Goal: Task Accomplishment & Management: Complete application form

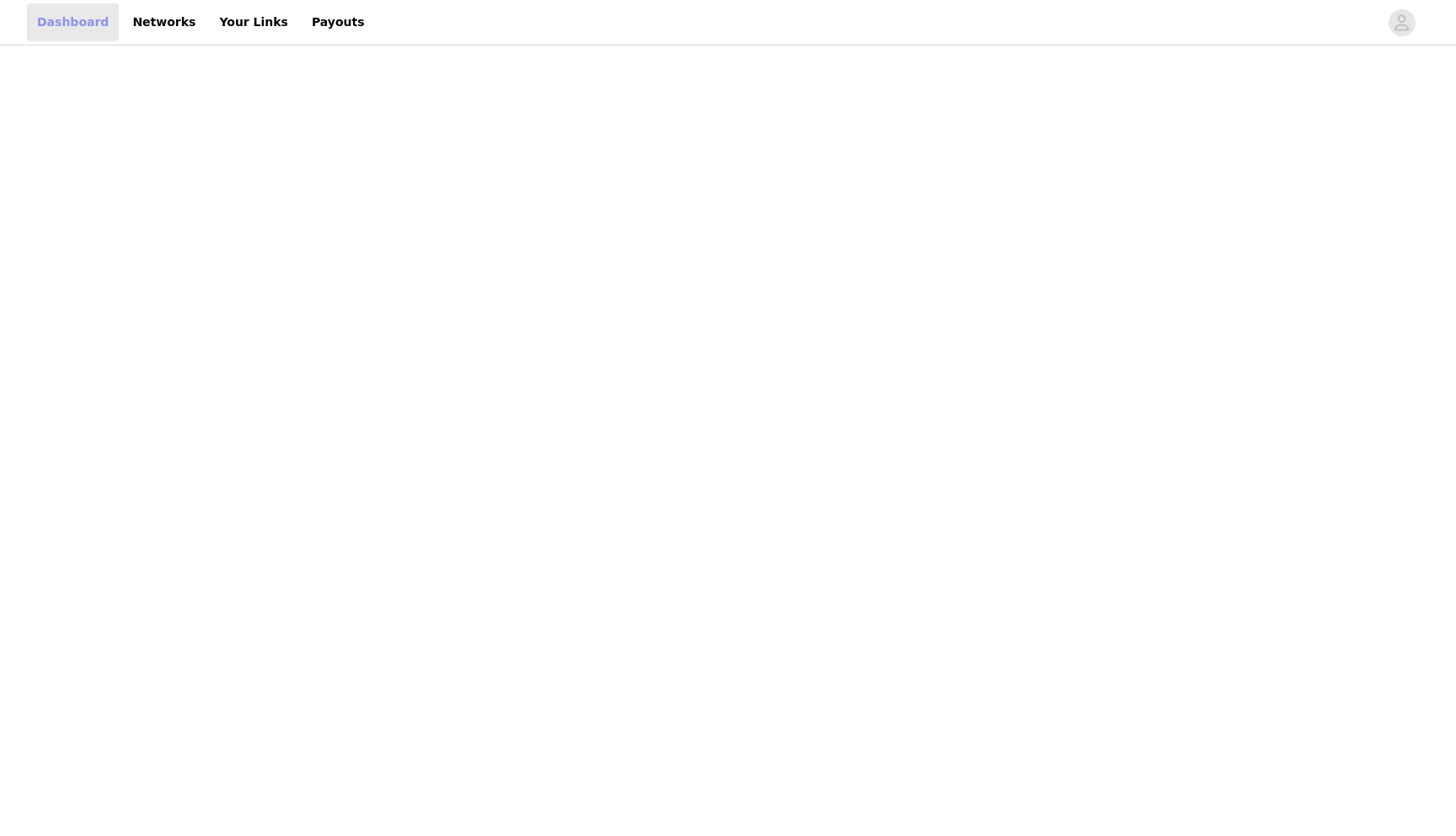
click at [83, 21] on link "Dashboard" at bounding box center [73, 22] width 92 height 37
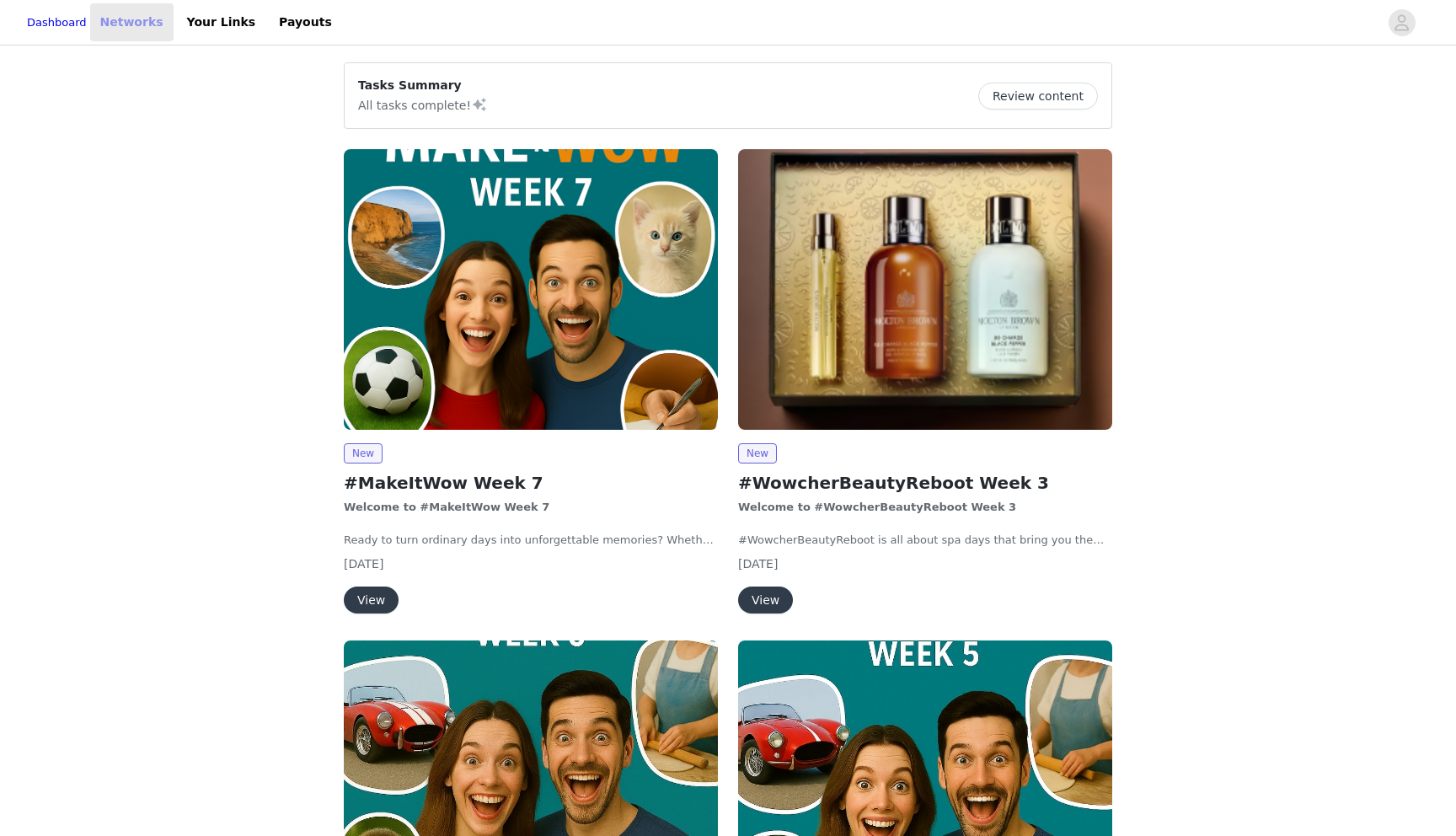
click at [141, 20] on link "Networks" at bounding box center [131, 22] width 83 height 37
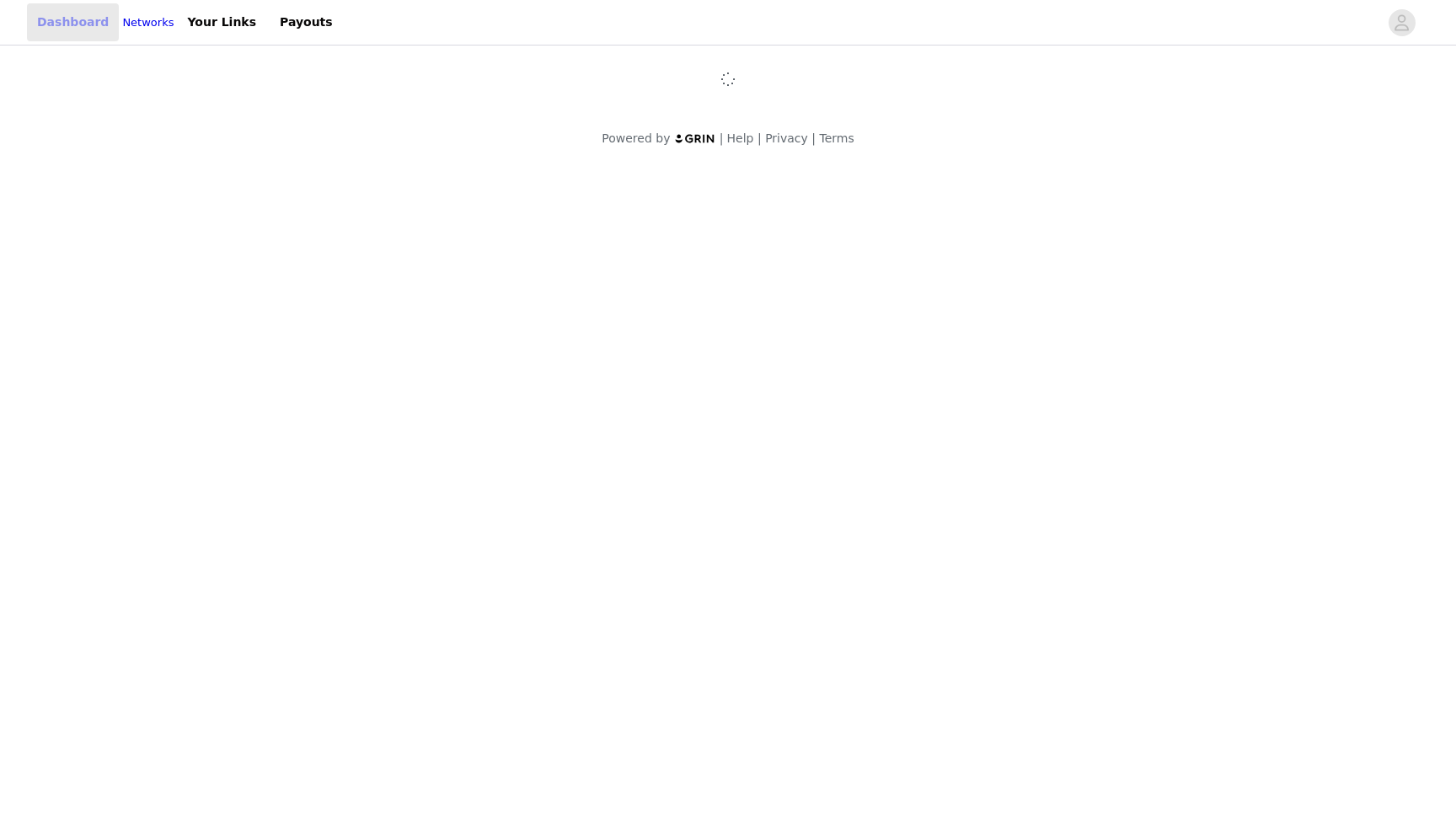
click at [74, 19] on link "Dashboard" at bounding box center [73, 22] width 92 height 37
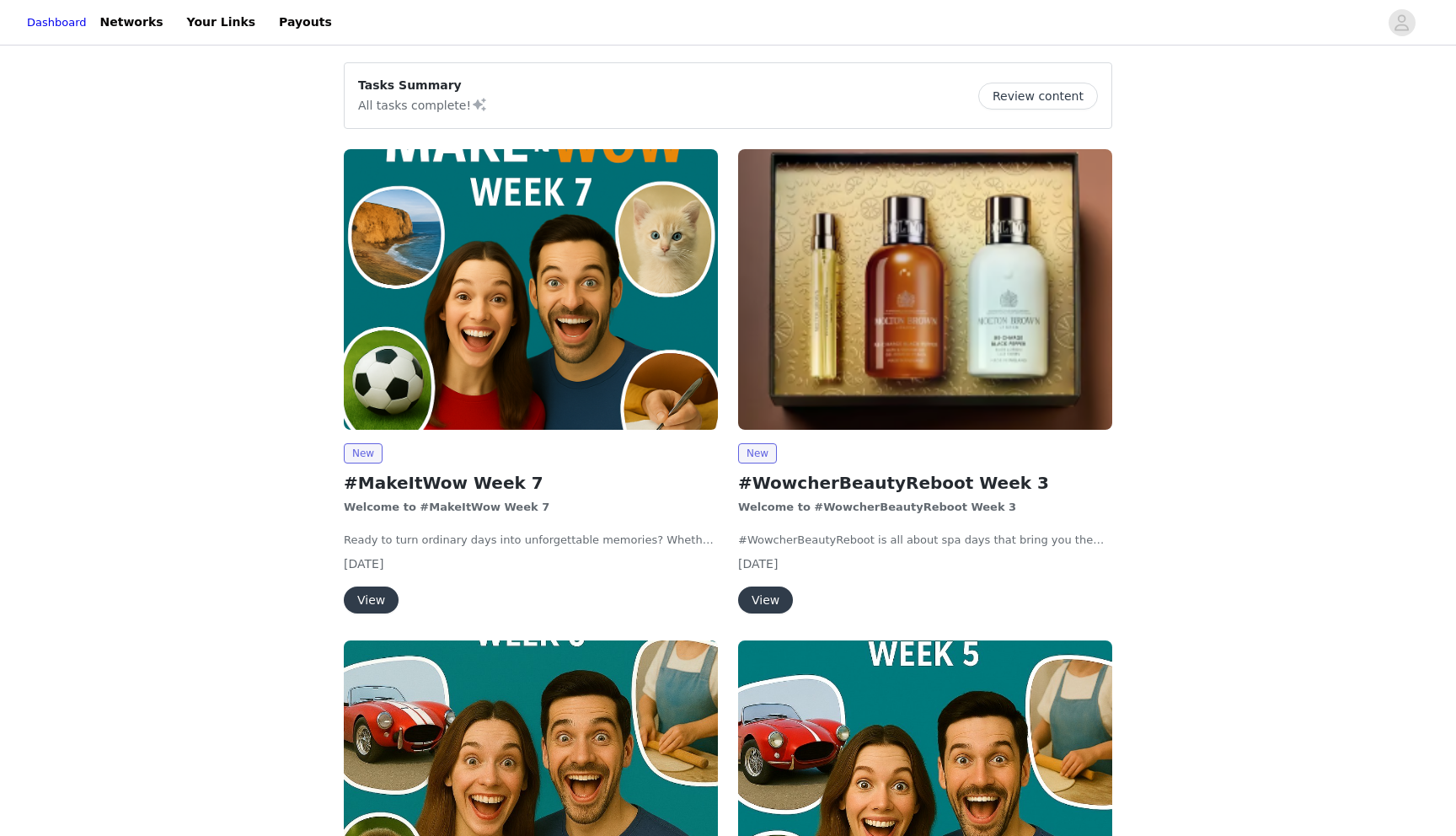
click at [380, 606] on button "View" at bounding box center [371, 600] width 54 height 27
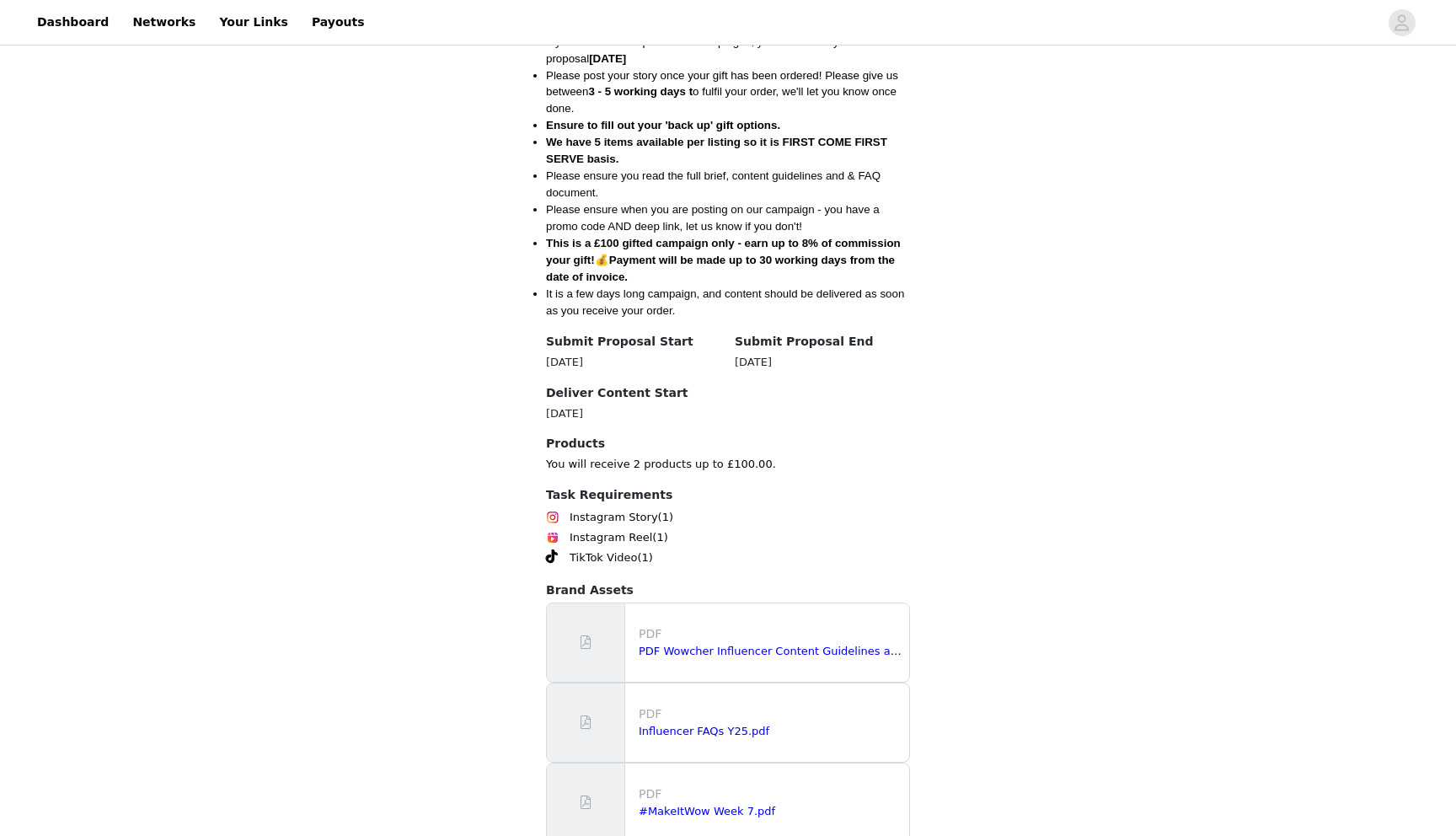
scroll to position [965, 0]
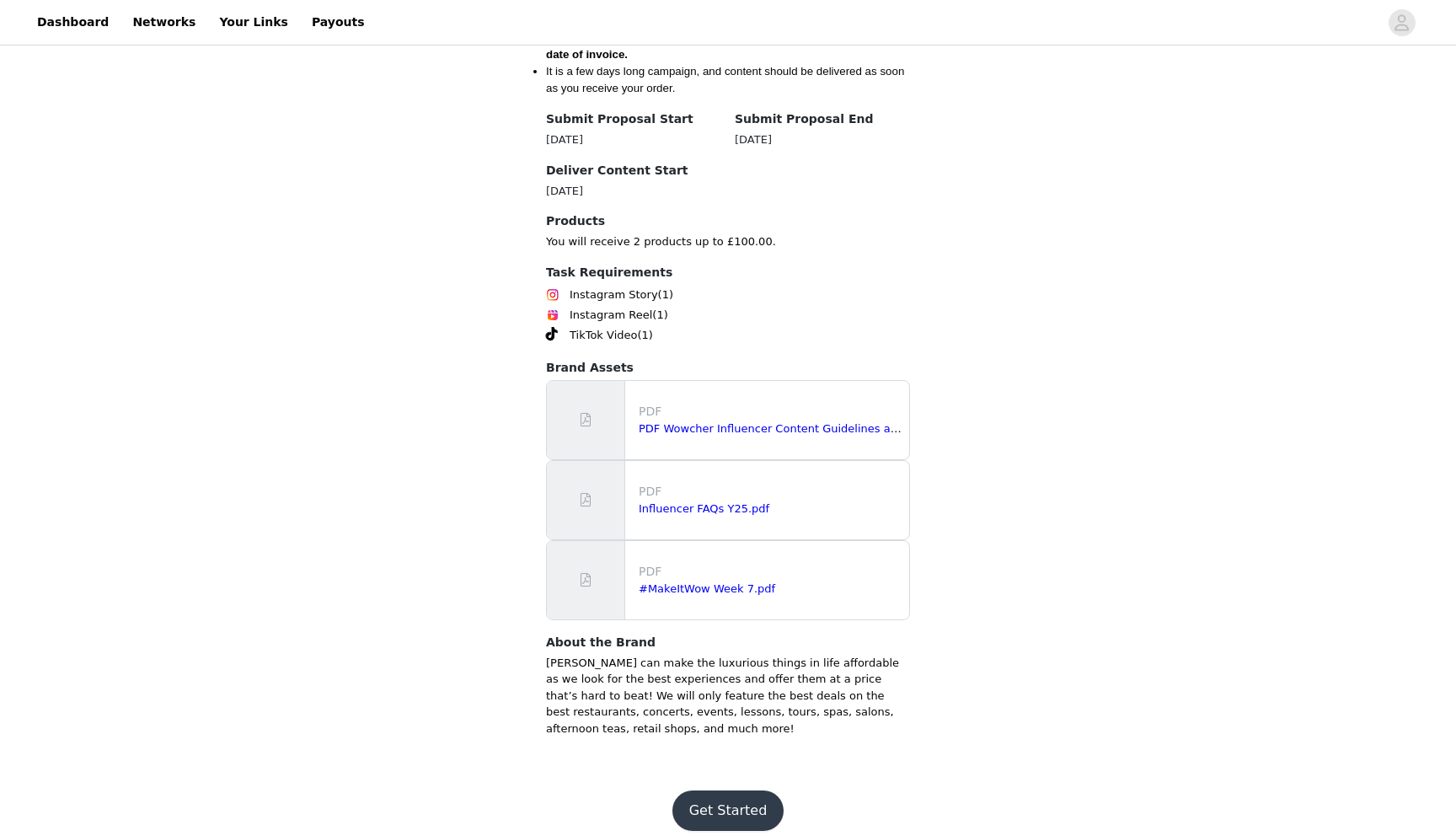
click at [705, 809] on button "Get Started" at bounding box center [728, 810] width 113 height 40
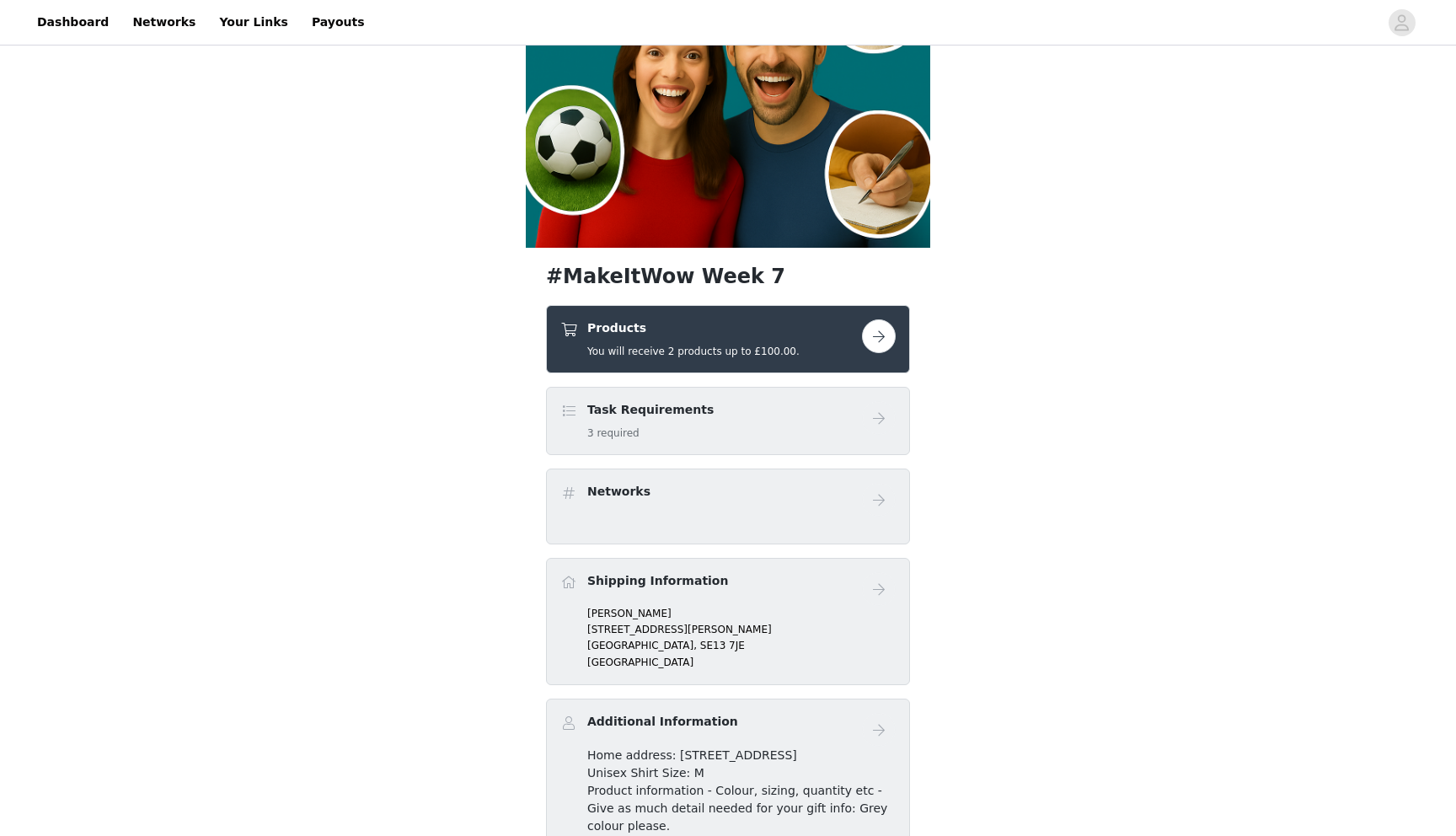
scroll to position [228, 0]
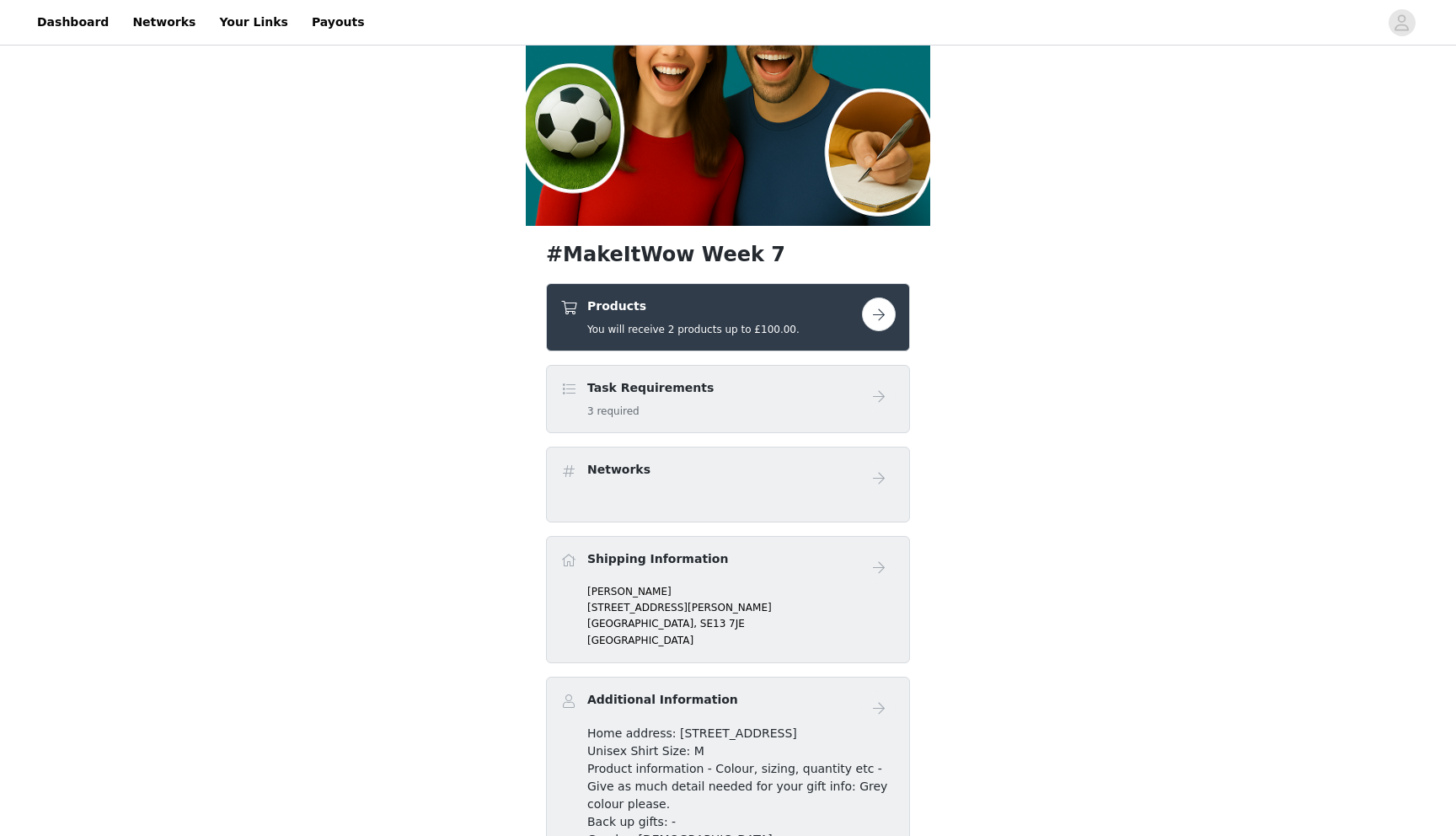
click at [885, 315] on button "button" at bounding box center [879, 314] width 34 height 34
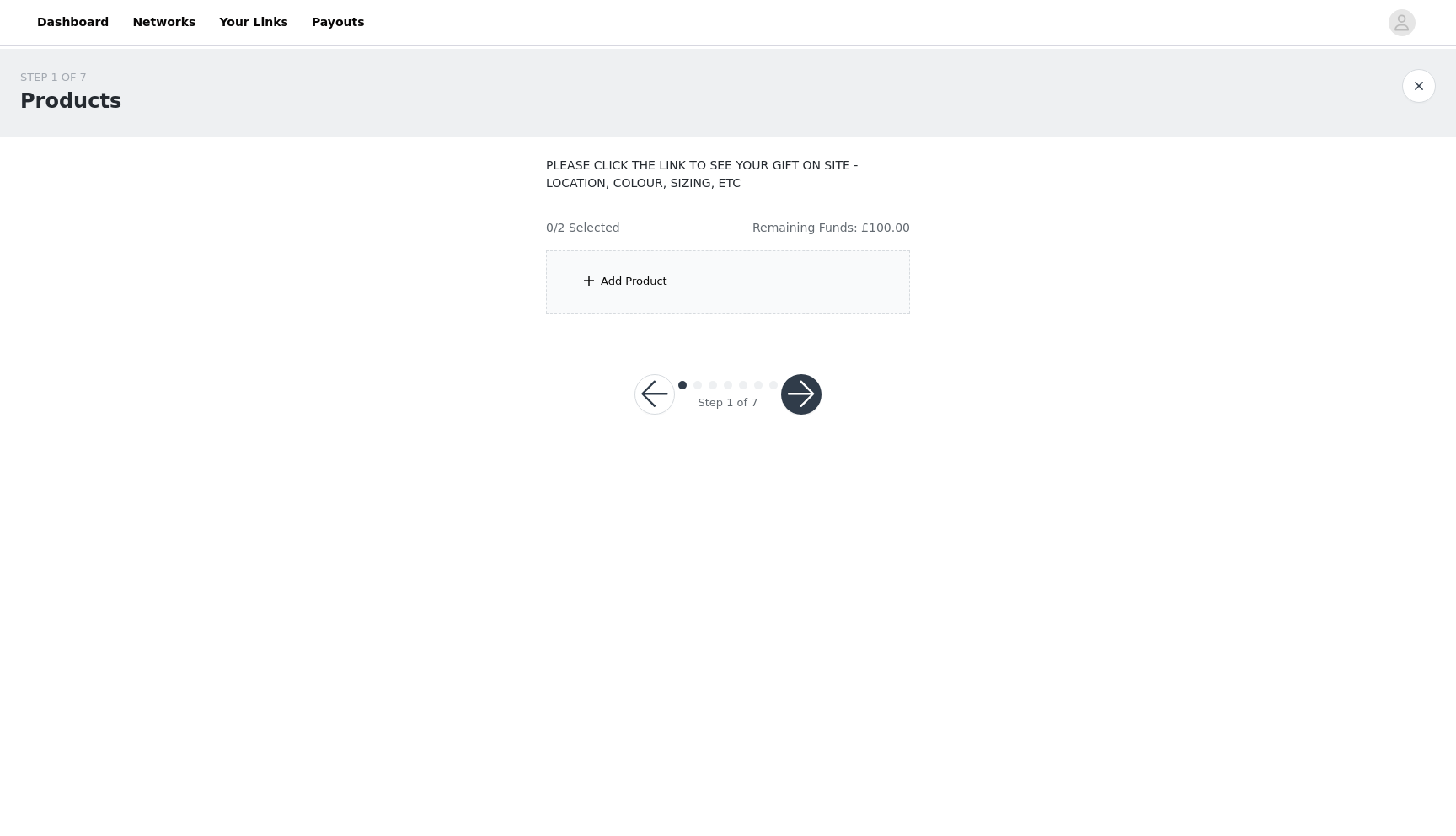
click at [746, 261] on div "Add Product" at bounding box center [728, 281] width 364 height 63
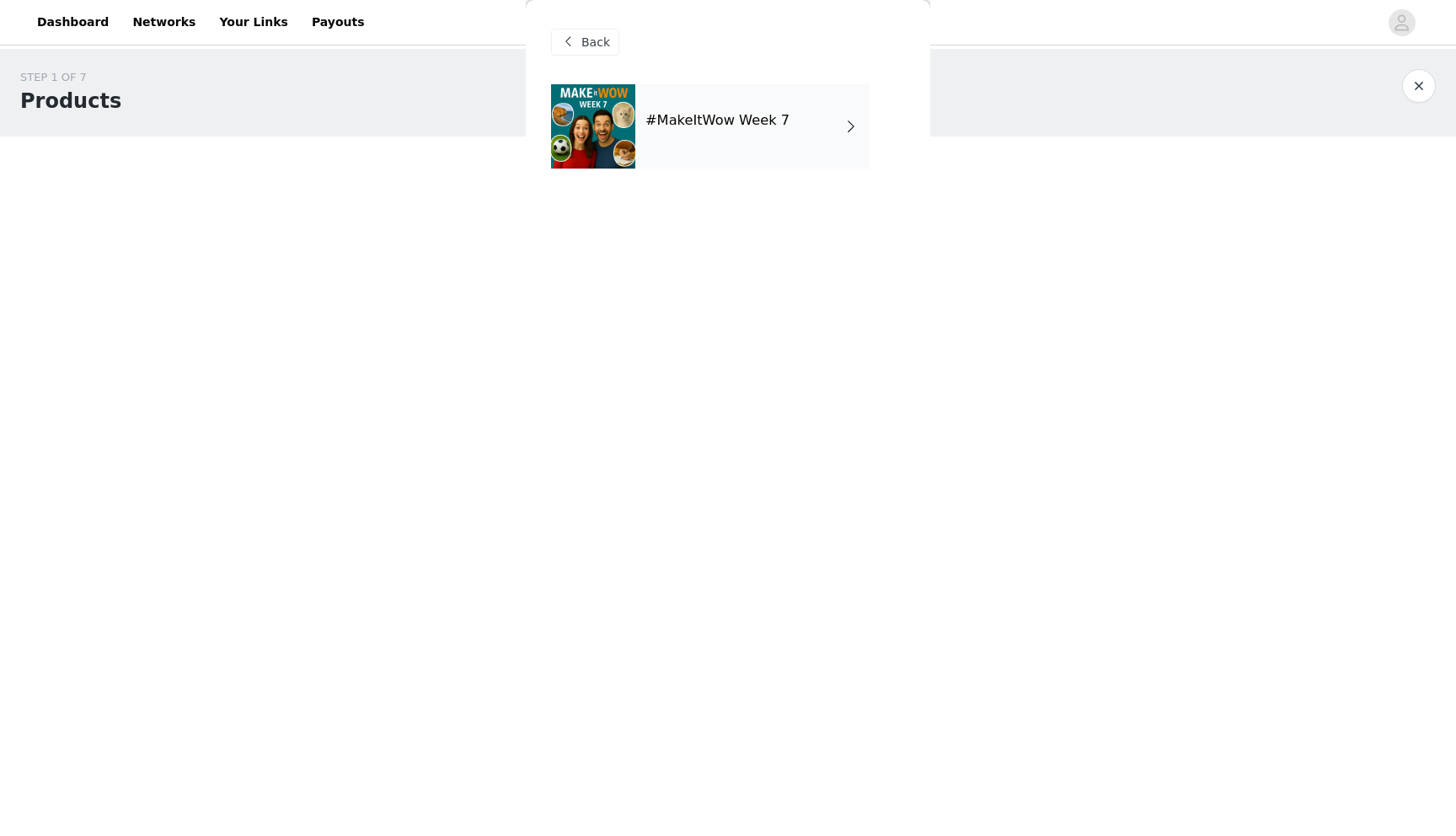
click at [739, 142] on div "#MakeItWow Week 7" at bounding box center [753, 127] width 234 height 84
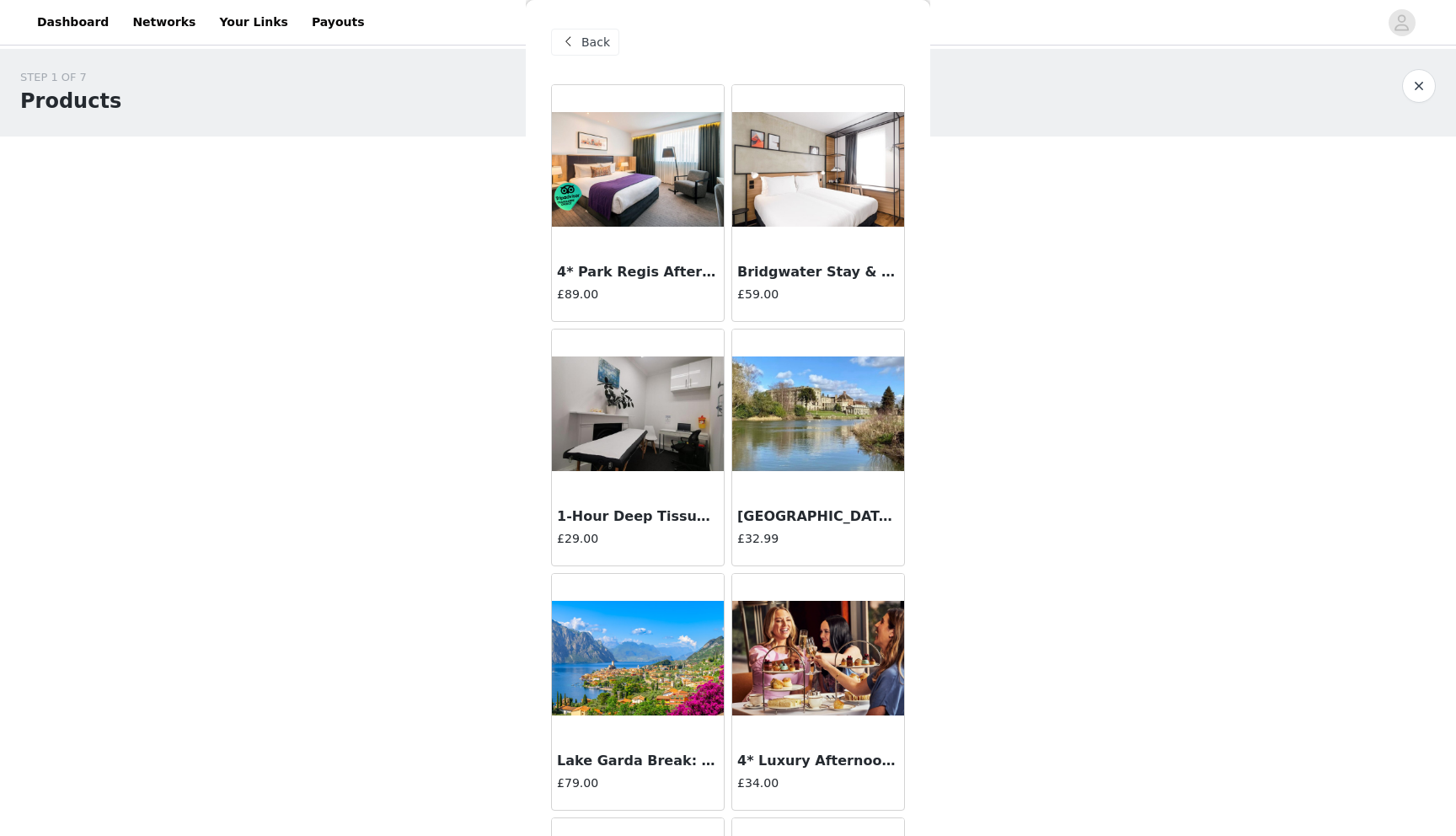
click at [685, 309] on div "£89.00" at bounding box center [638, 298] width 162 height 24
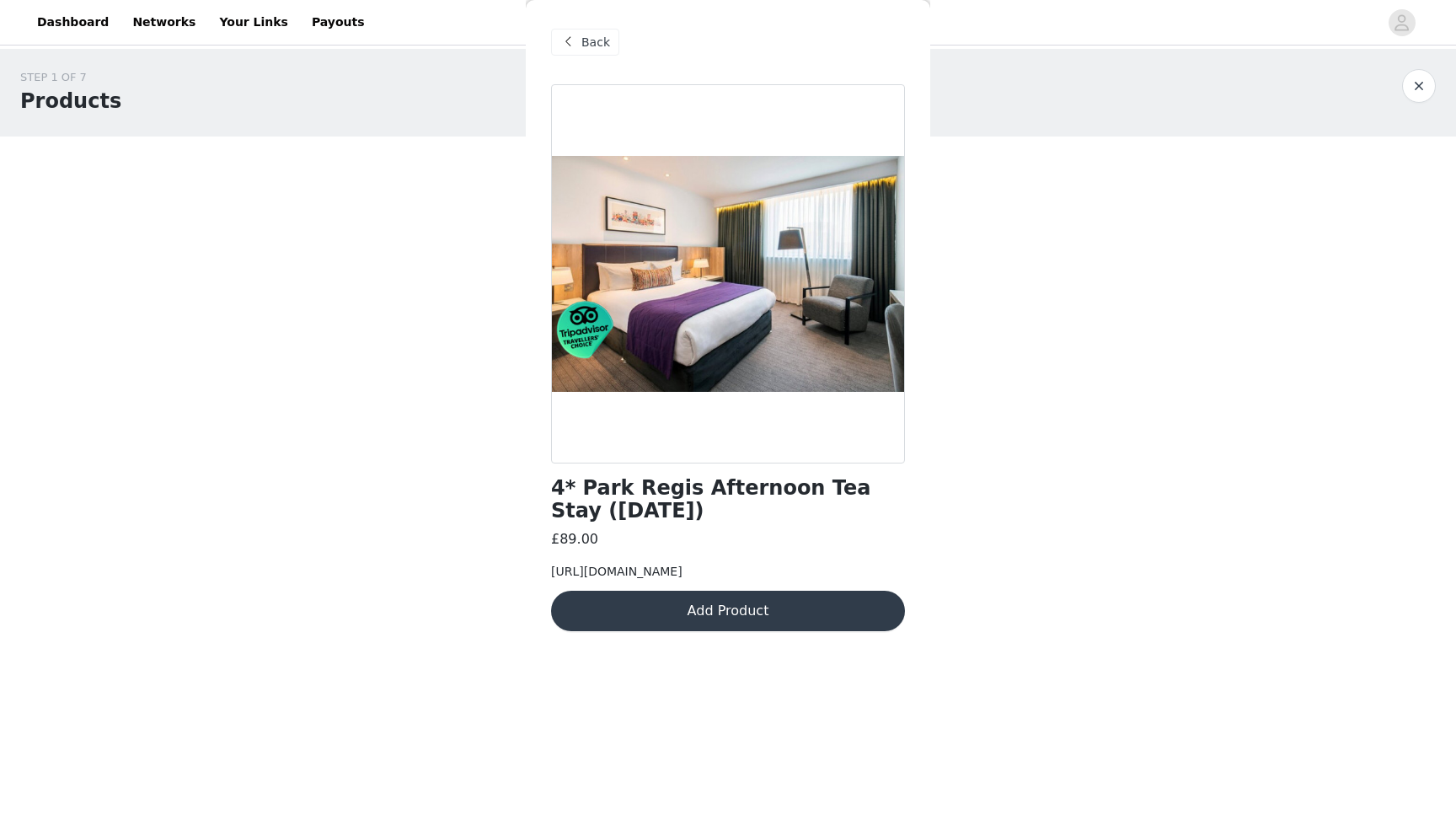
click at [592, 48] on span "Back" at bounding box center [595, 42] width 29 height 18
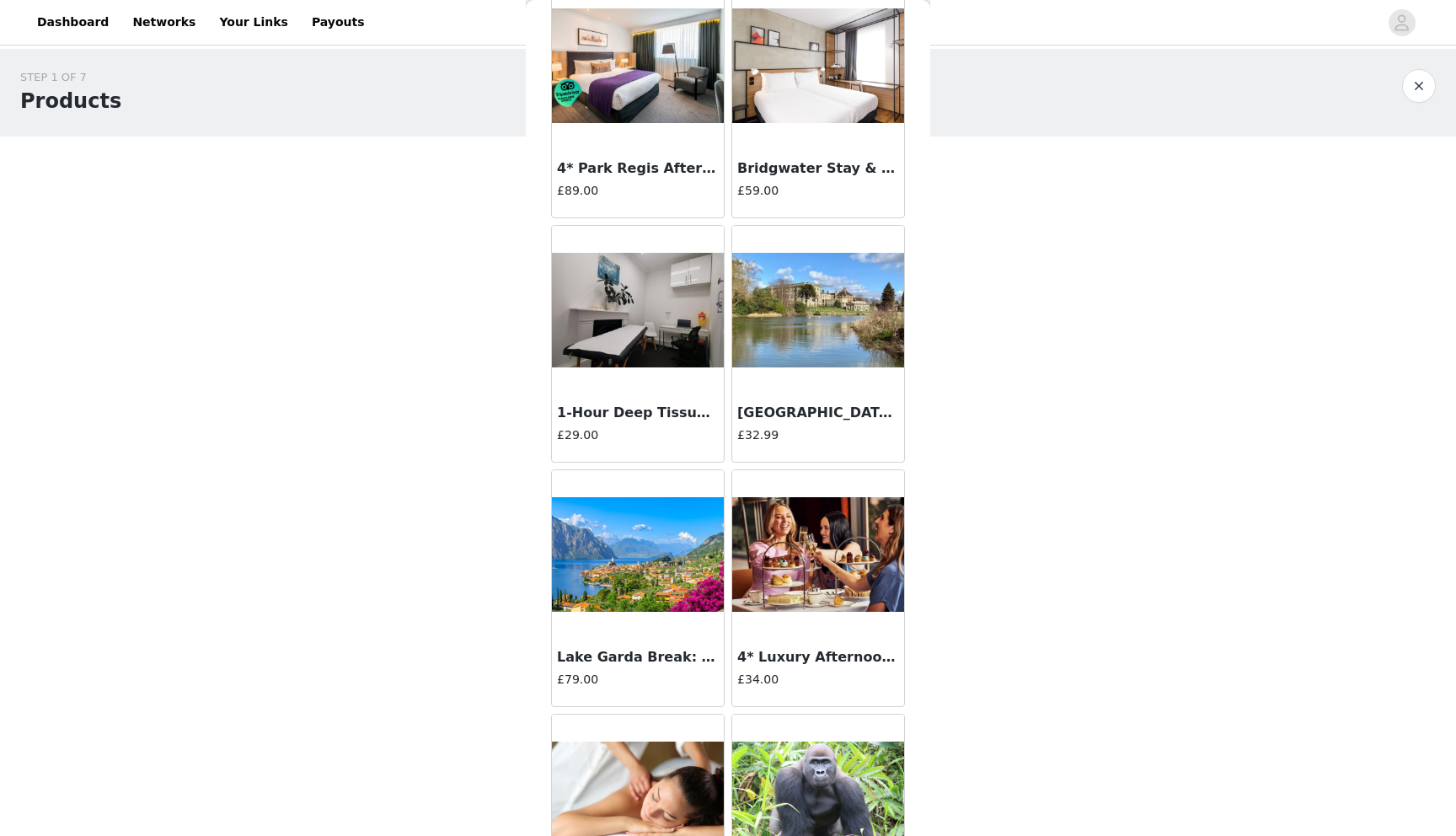
scroll to position [129, 0]
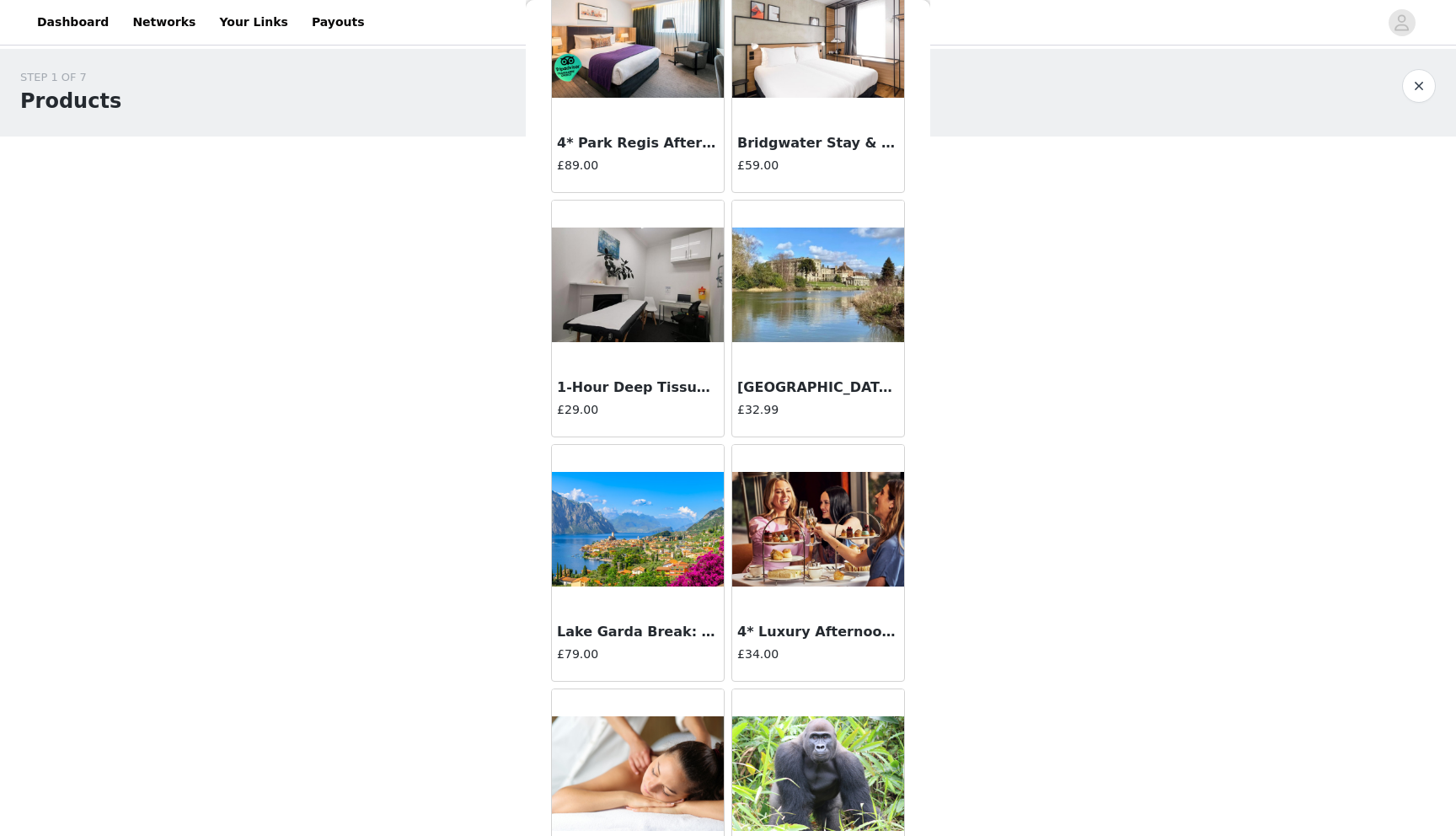
click at [789, 171] on h4 "£59.00" at bounding box center [818, 165] width 162 height 18
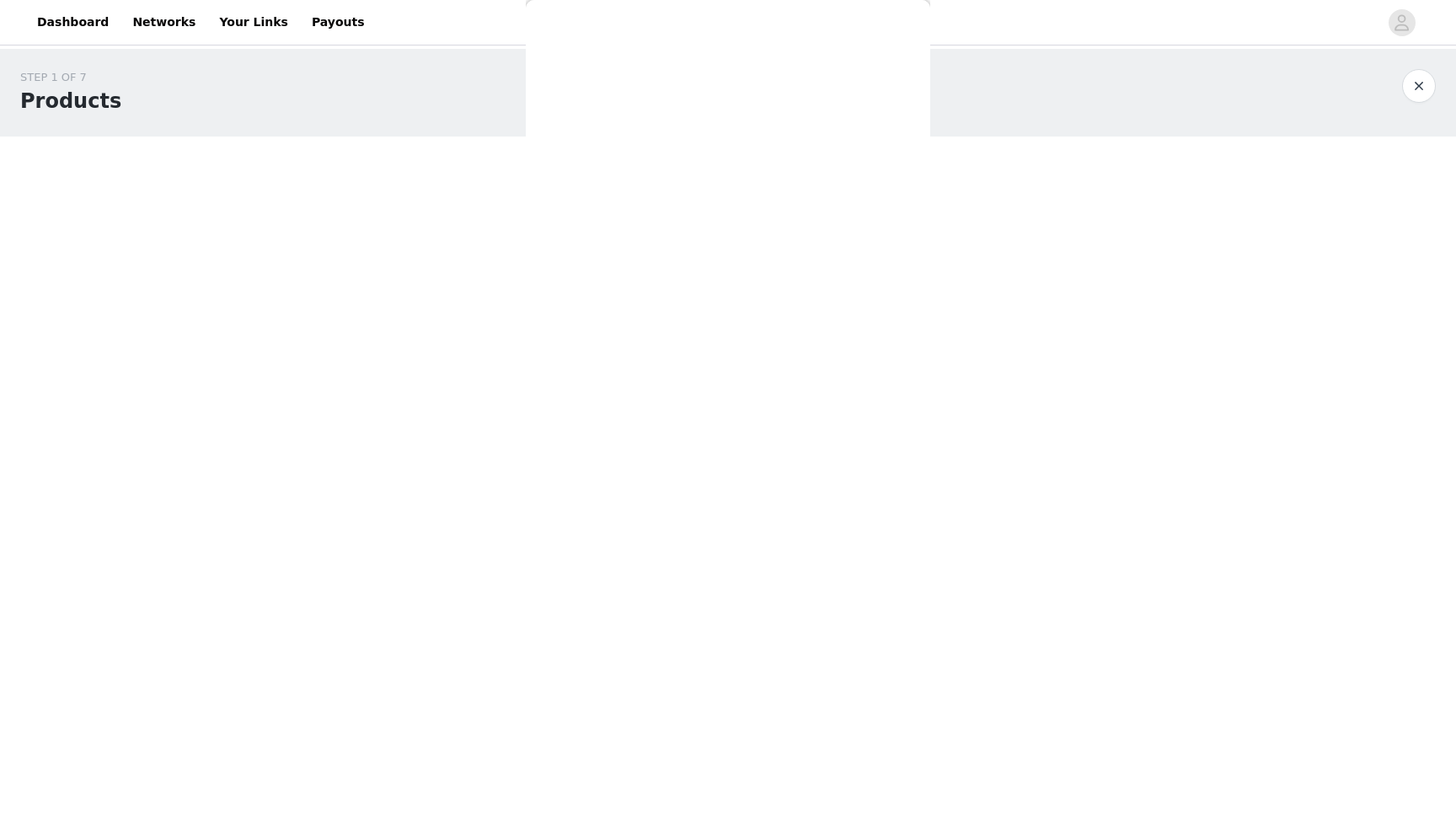
scroll to position [0, 0]
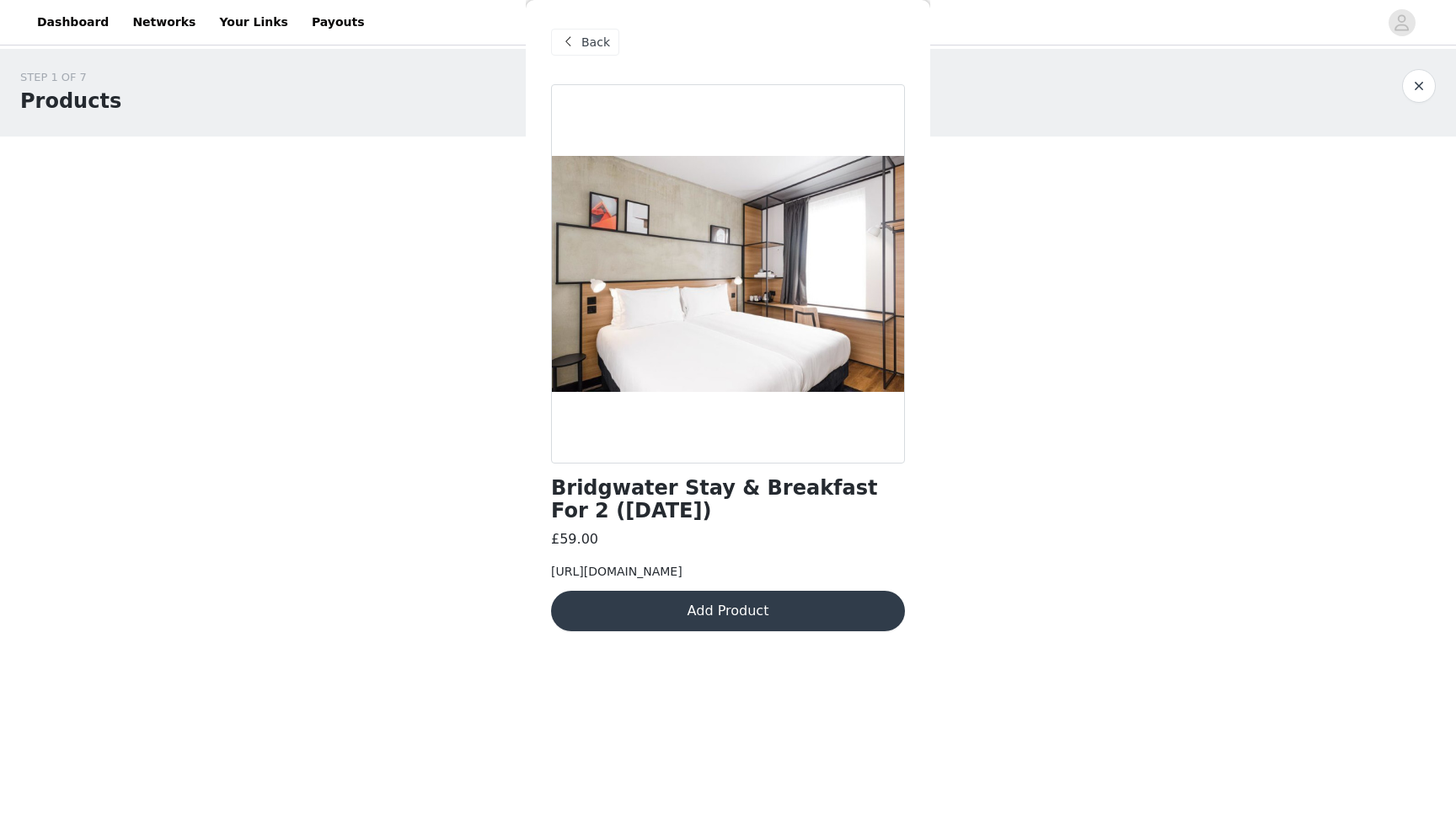
click at [578, 38] on div "Back" at bounding box center [585, 42] width 68 height 27
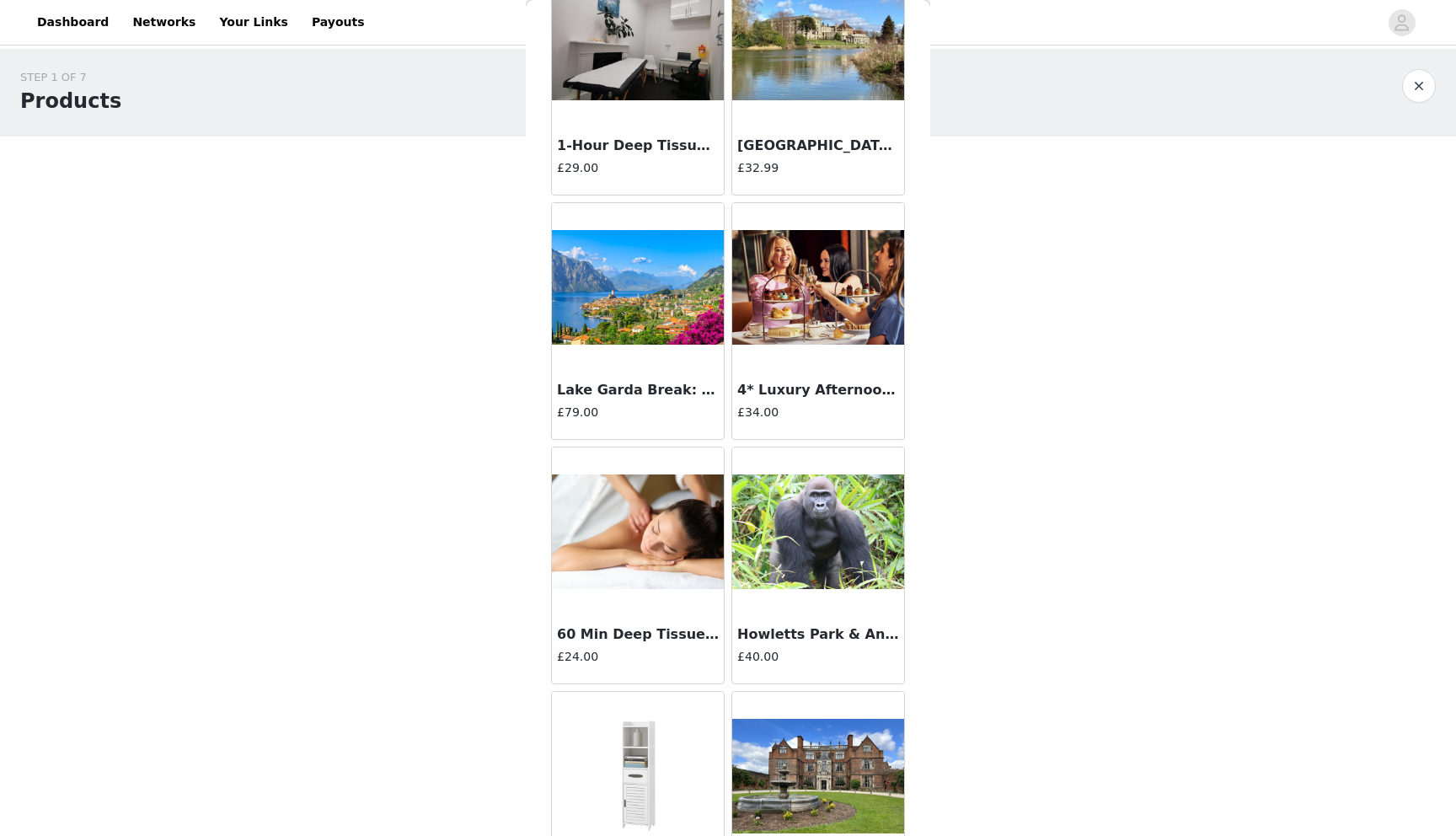
scroll to position [387, 0]
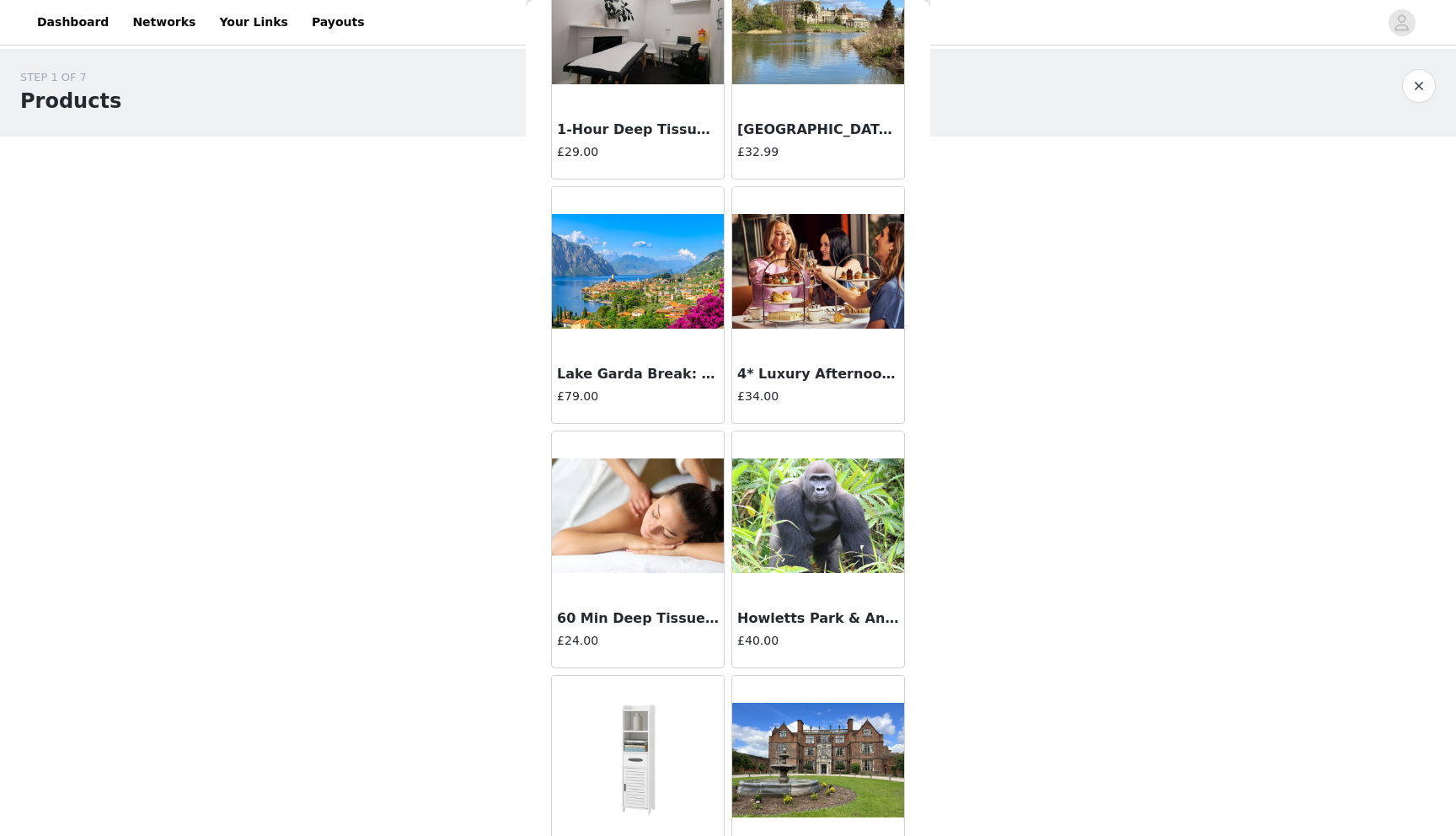
click at [688, 412] on div "Lake Garda Break: B&B ([DATE]) £79.00" at bounding box center [638, 389] width 172 height 67
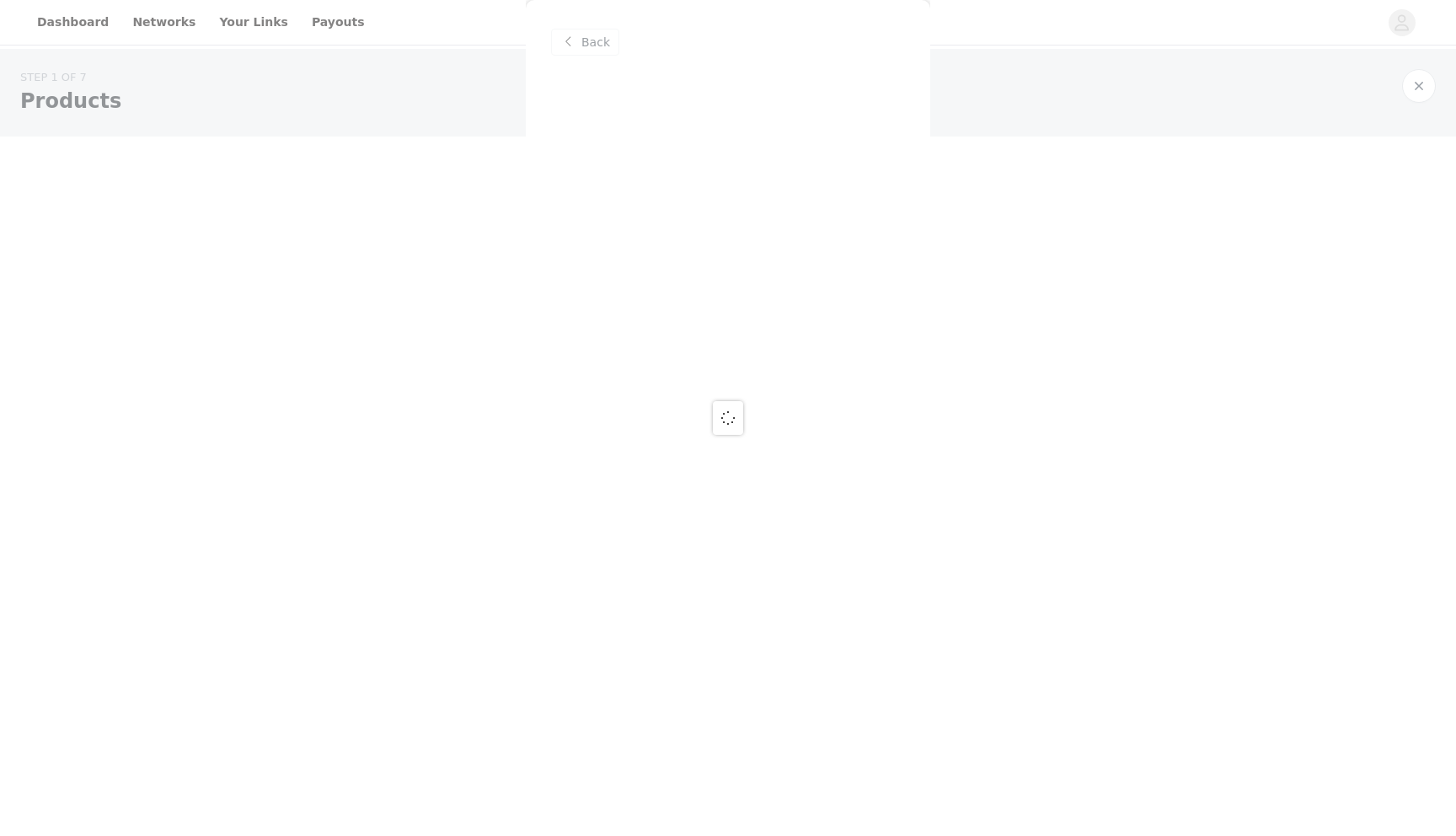
scroll to position [0, 0]
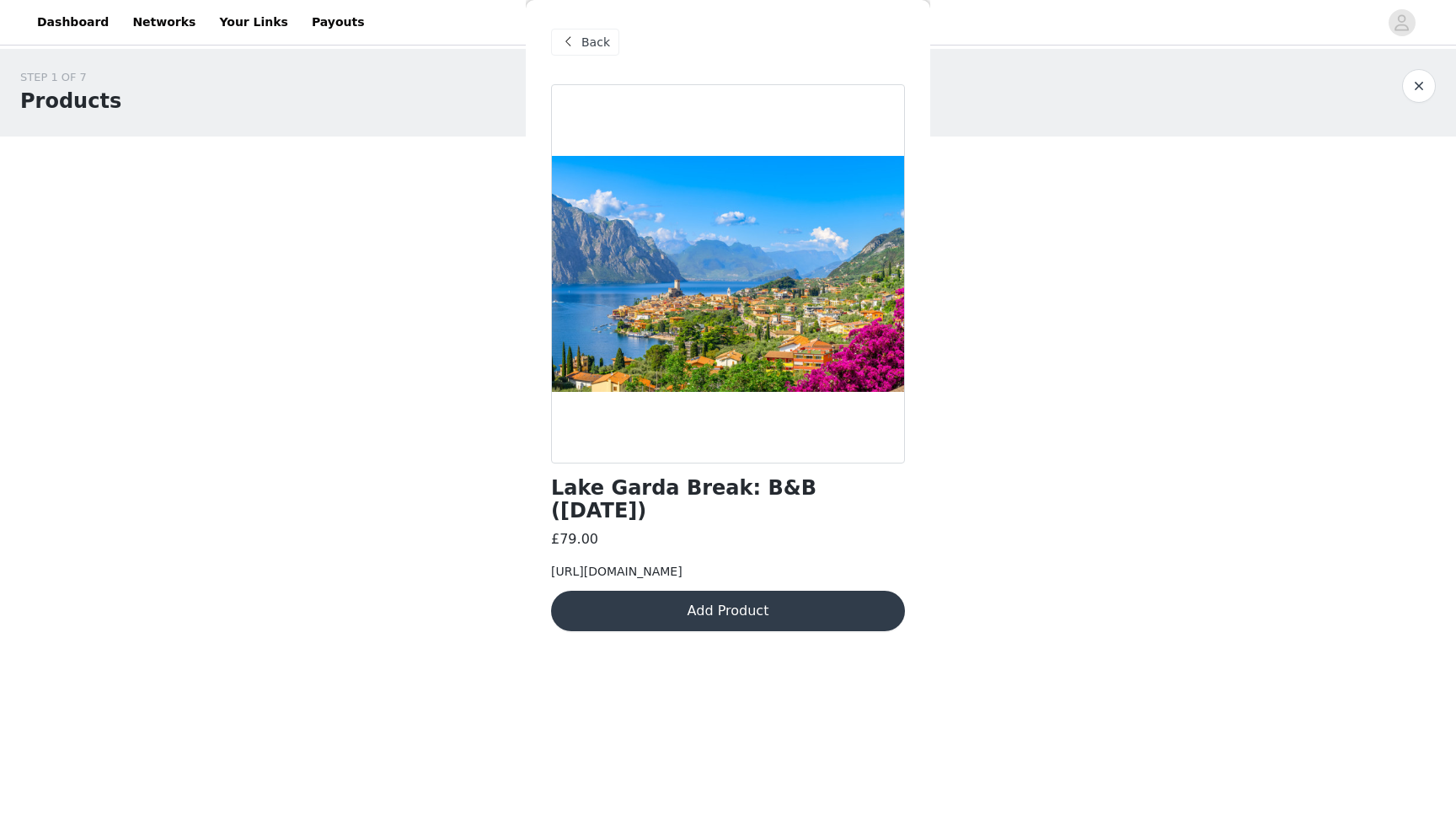
drag, startPoint x: 907, startPoint y: 586, endPoint x: 549, endPoint y: 552, distance: 359.6
click at [549, 552] on div "Back Lake Garda Break: B&B ([DATE]) £79.00 [URL][DOMAIN_NAME] Add Product" at bounding box center [728, 418] width 404 height 836
copy span "[URL][DOMAIN_NAME]"
click at [602, 51] on div "Back" at bounding box center [585, 42] width 68 height 27
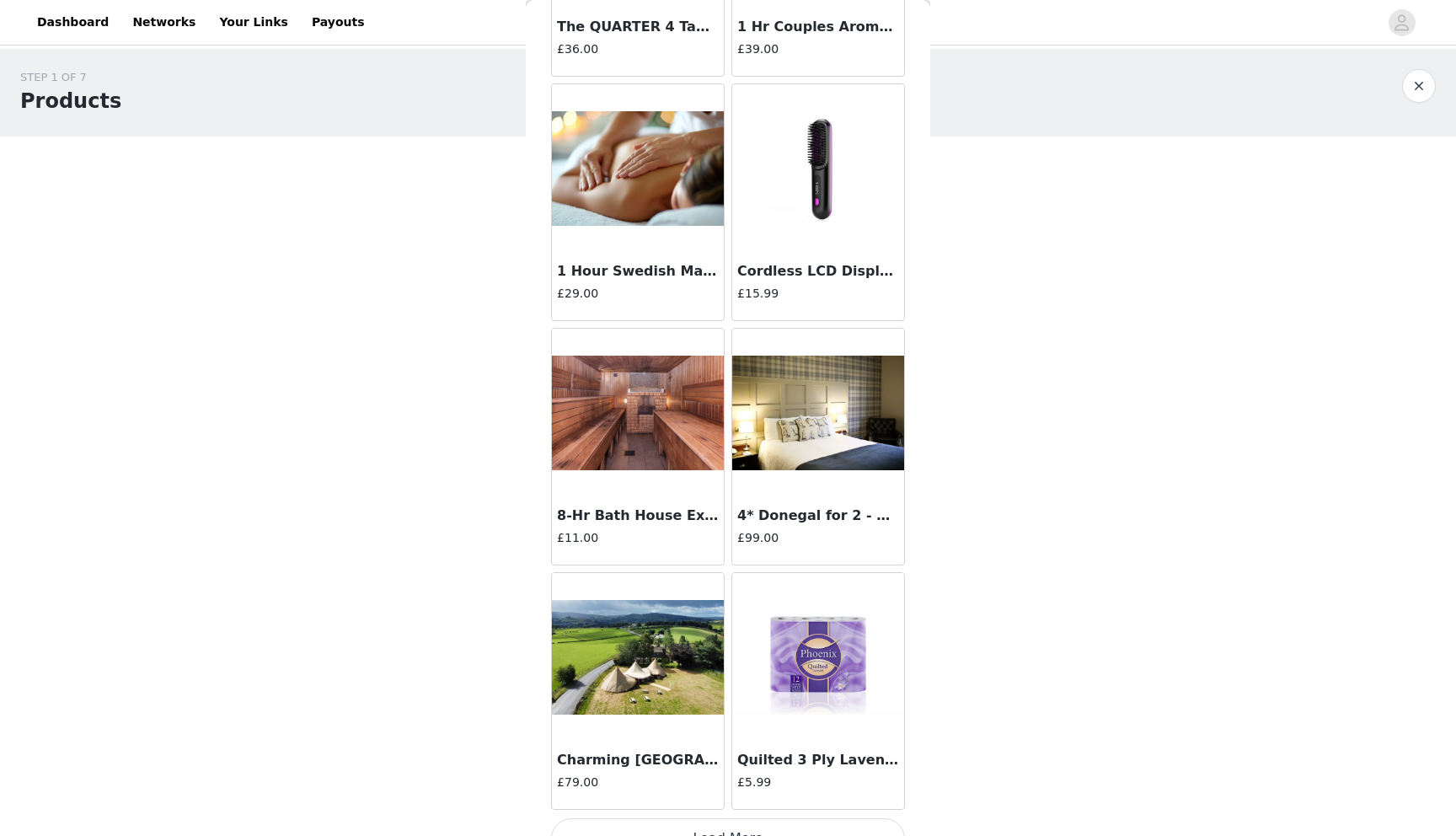
scroll to position [1742, 0]
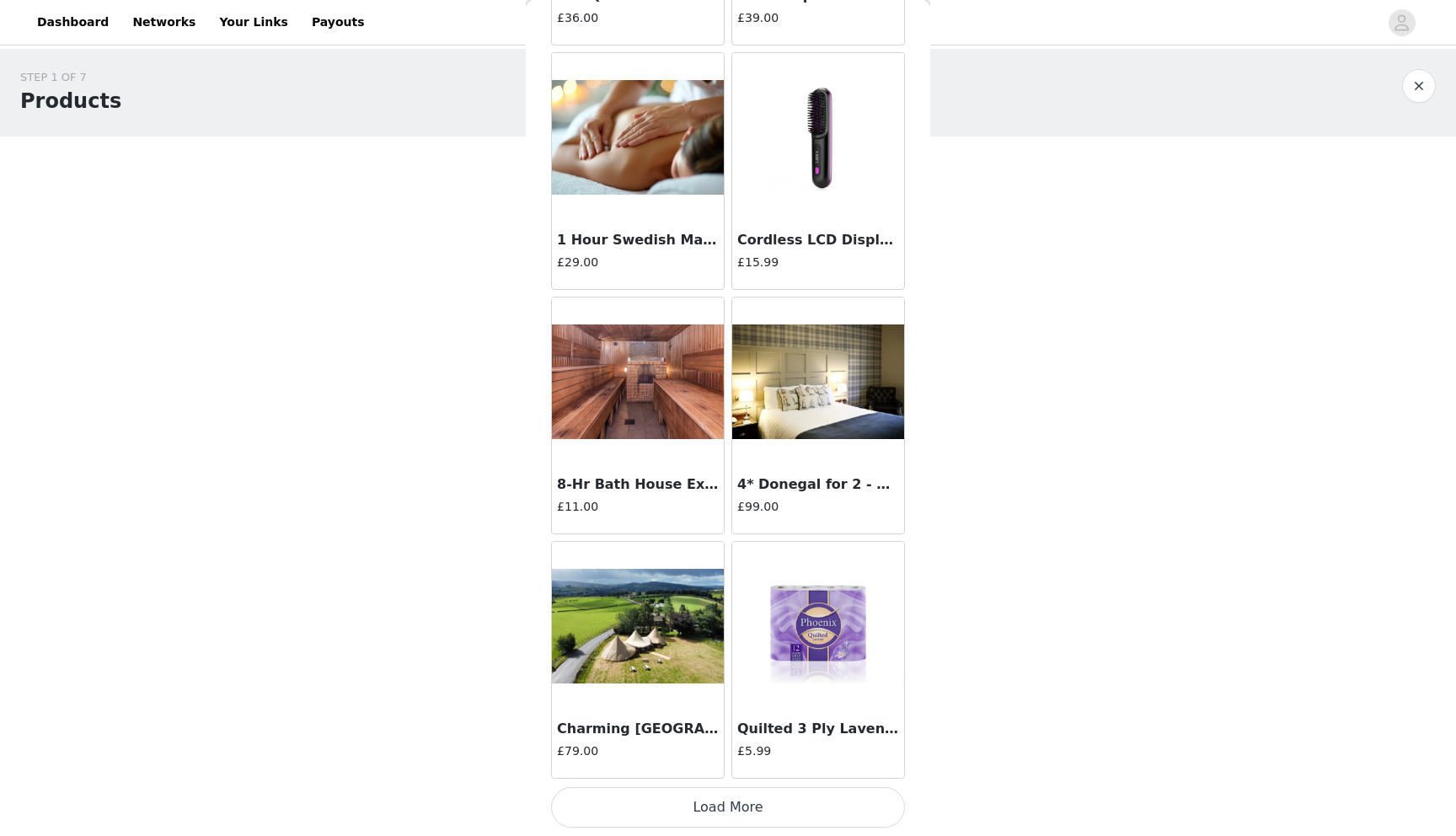
click at [743, 805] on button "Load More" at bounding box center [728, 807] width 354 height 40
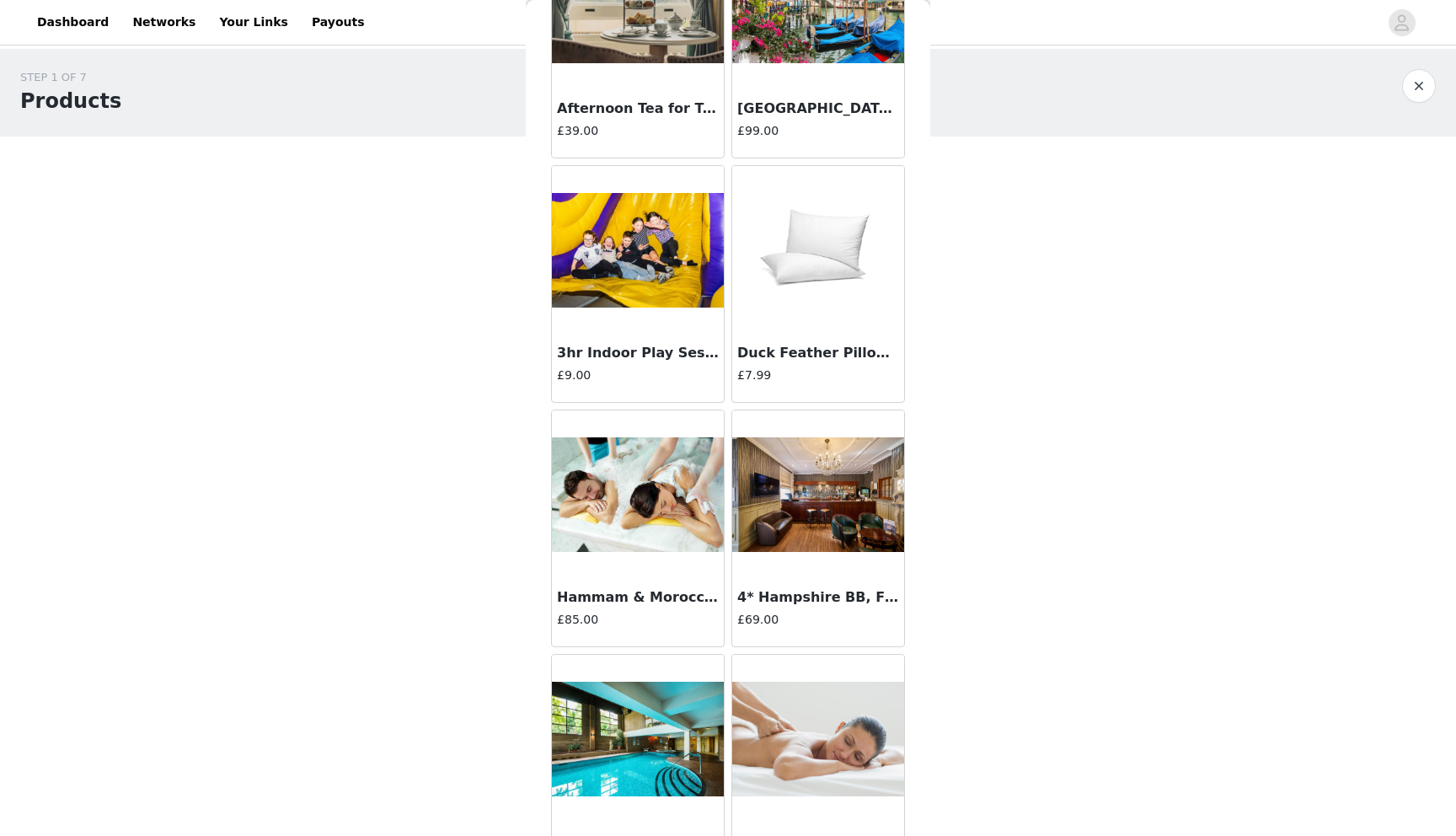
scroll to position [4186, 0]
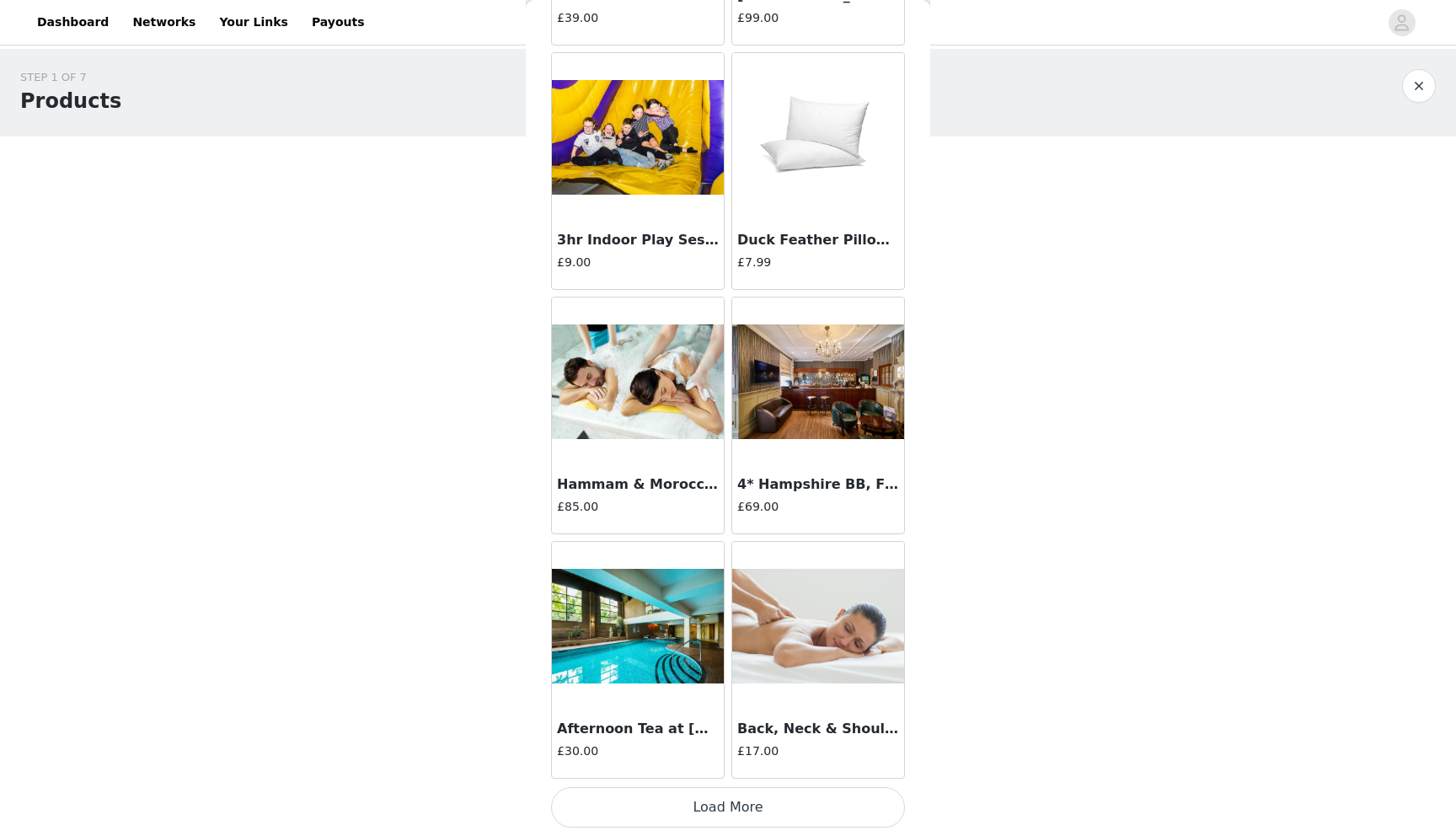
click at [743, 801] on button "Load More" at bounding box center [728, 807] width 354 height 40
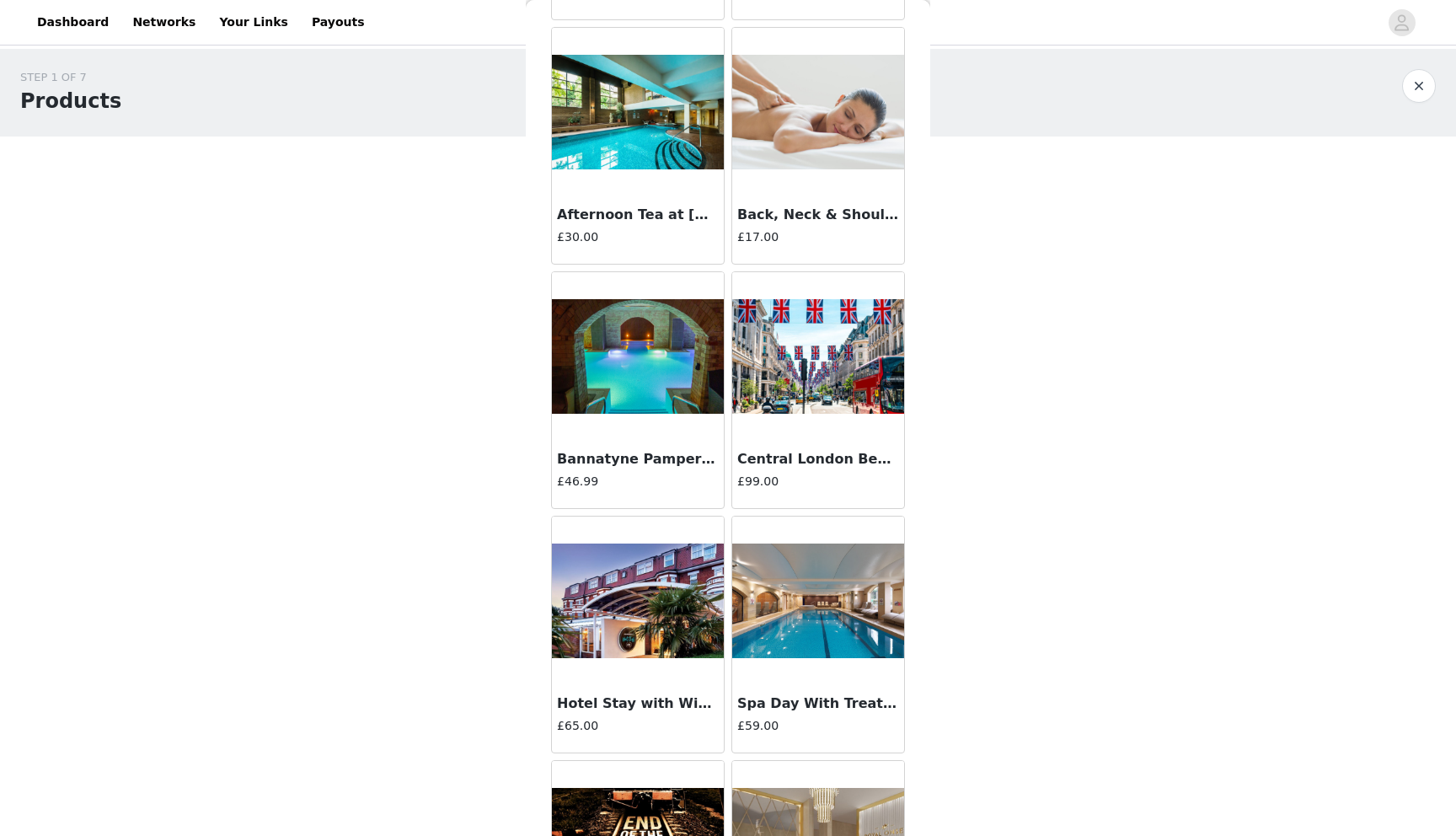
scroll to position [4714, 0]
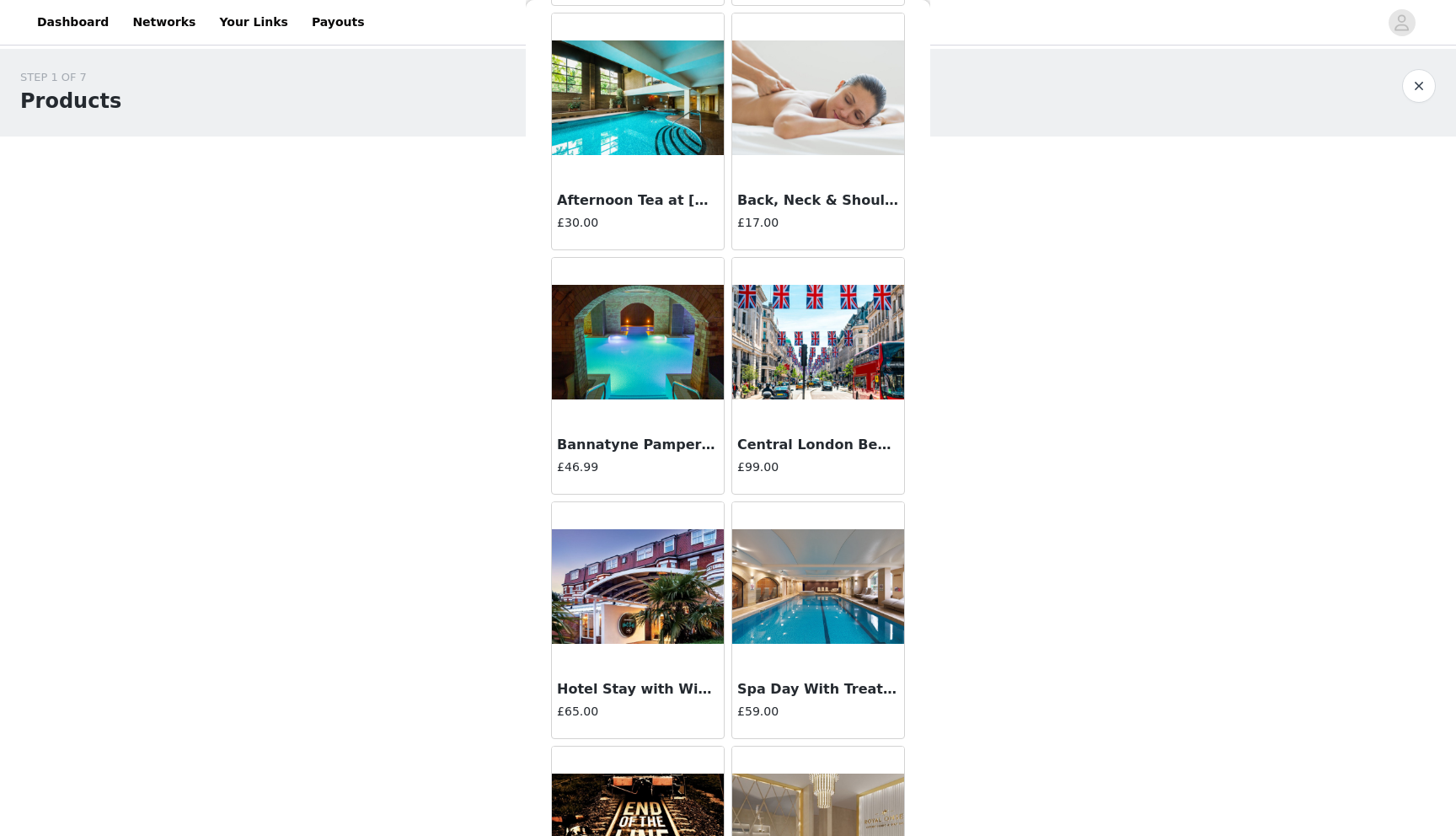
click at [683, 475] on div "£46.99" at bounding box center [638, 469] width 162 height 21
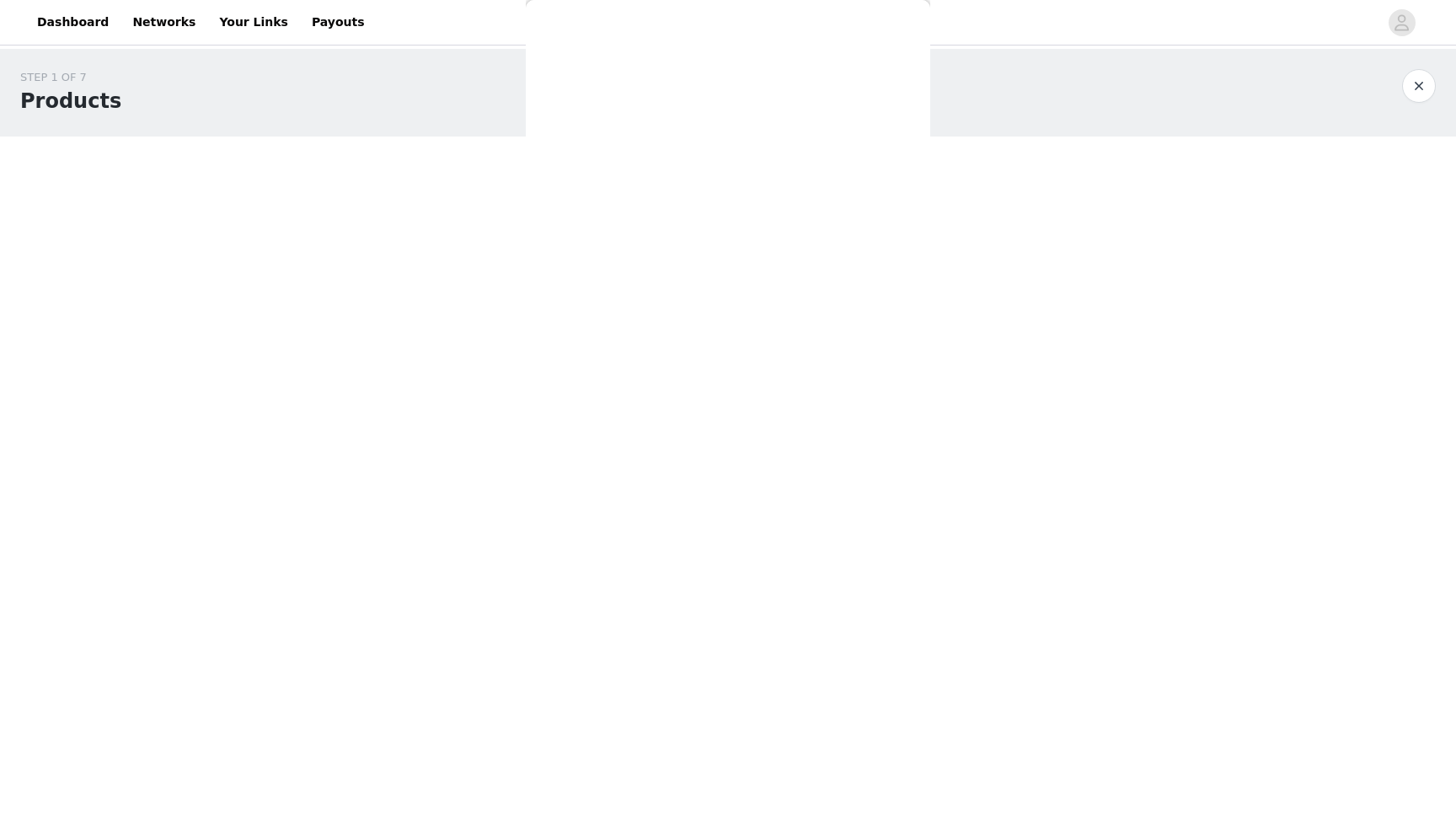
scroll to position [0, 0]
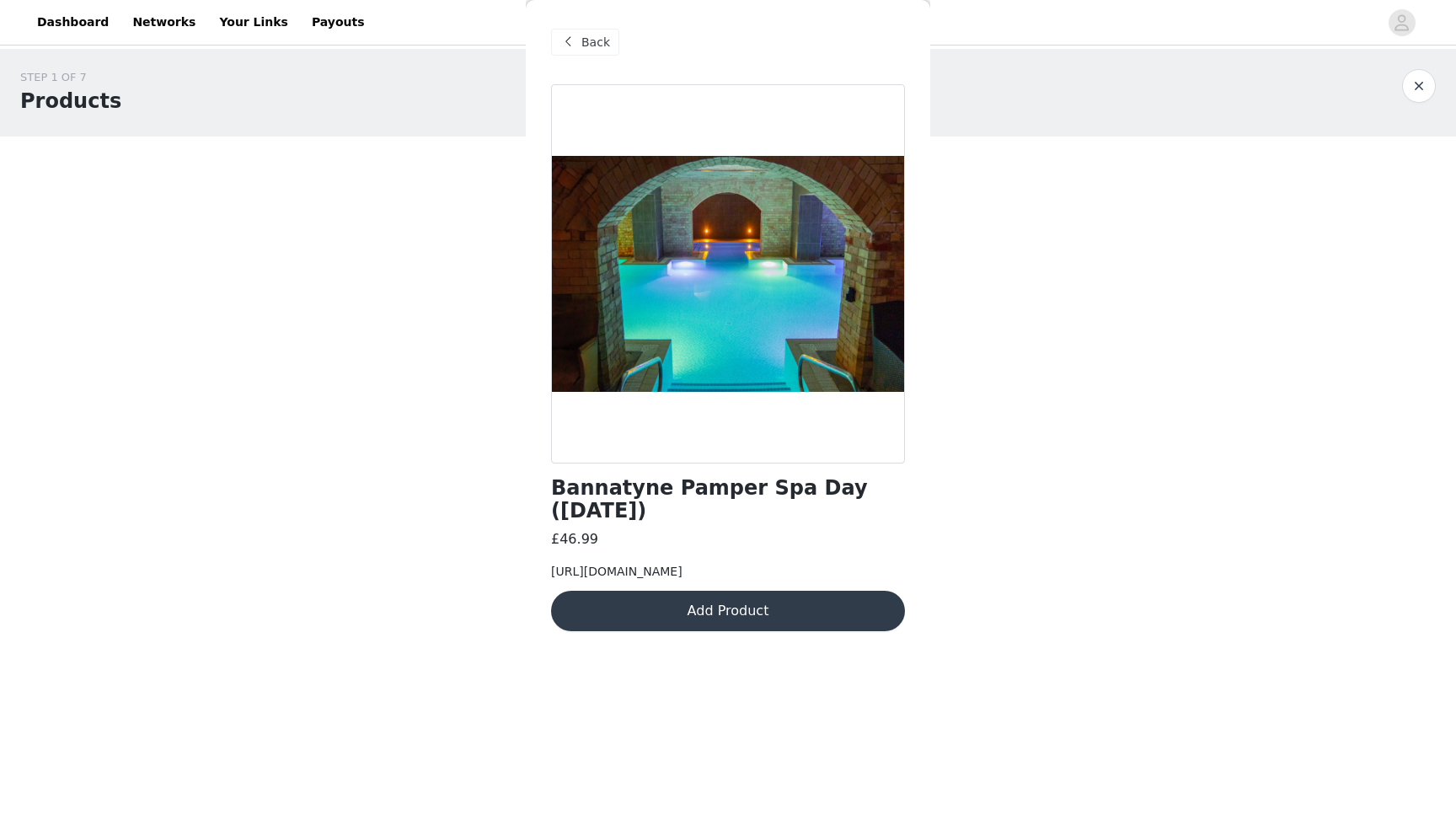
drag, startPoint x: 640, startPoint y: 590, endPoint x: 547, endPoint y: 560, distance: 97.7
click at [547, 560] on div "Back Bannatyne Pamper Spa Day ([DATE]) £46.99 [URL][DOMAIN_NAME] Add Product" at bounding box center [728, 418] width 404 height 836
drag, startPoint x: 551, startPoint y: 546, endPoint x: 661, endPoint y: 587, distance: 117.4
click at [661, 580] on div "[URL][DOMAIN_NAME]" at bounding box center [728, 571] width 354 height 18
copy span "[URL][DOMAIN_NAME]"
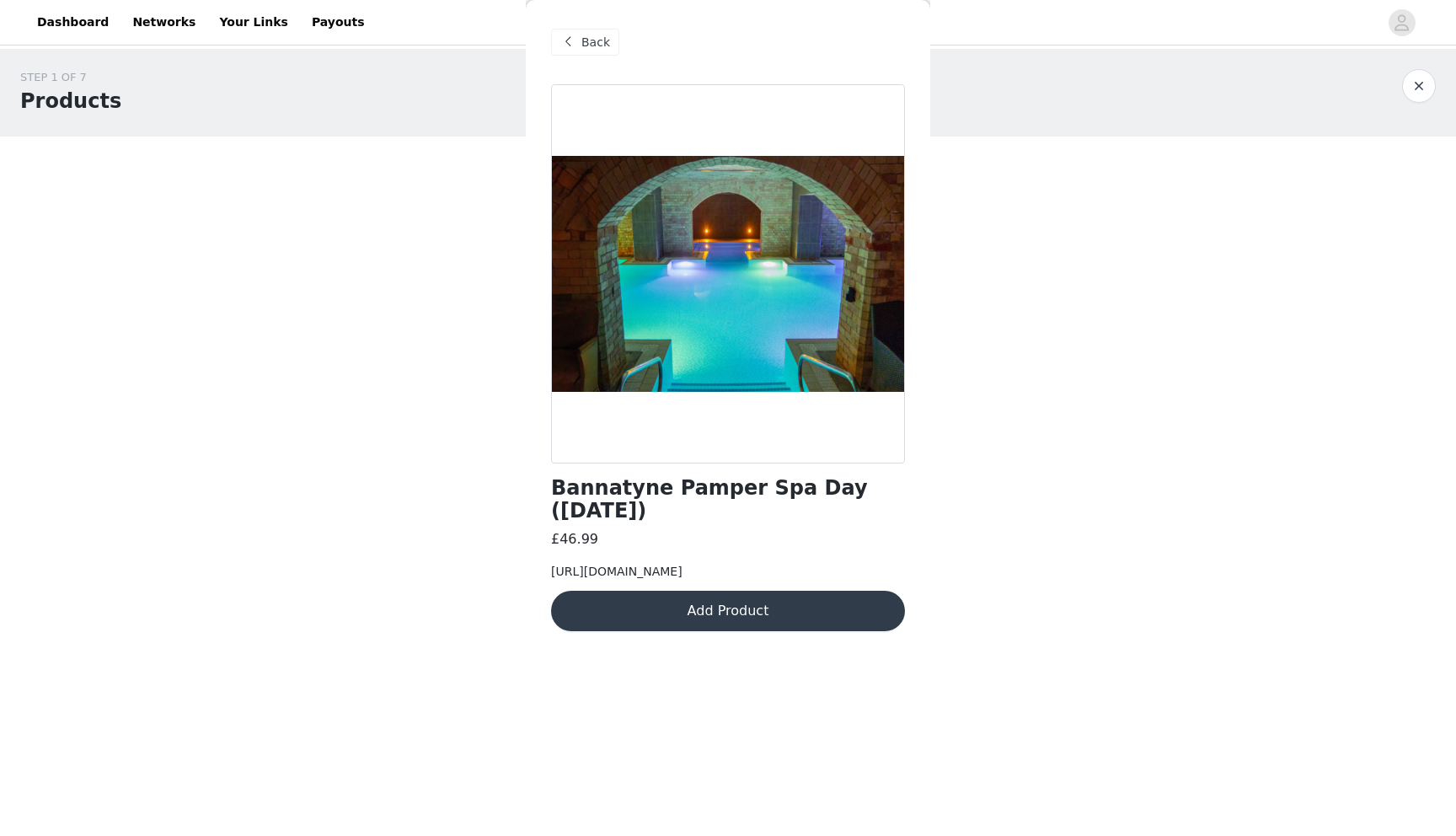
click at [683, 564] on span "[URL][DOMAIN_NAME]" at bounding box center [617, 571] width 131 height 13
drag, startPoint x: 811, startPoint y: 562, endPoint x: 850, endPoint y: 575, distance: 41.1
click at [851, 575] on div "[URL][DOMAIN_NAME]" at bounding box center [728, 571] width 354 height 18
copy span "bannatyne-pamper-spa-day"
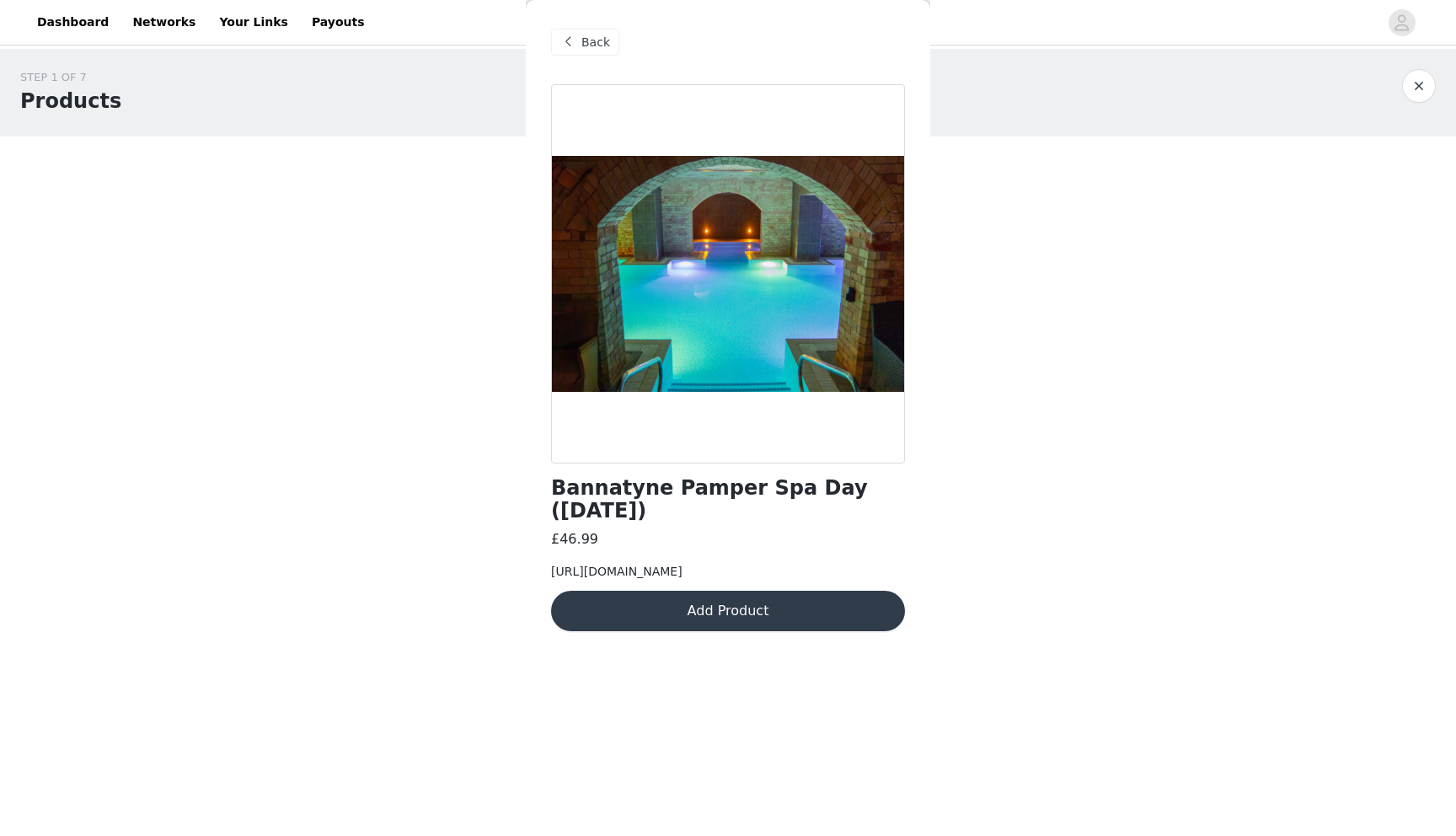
click at [598, 52] on div "Back" at bounding box center [585, 42] width 68 height 27
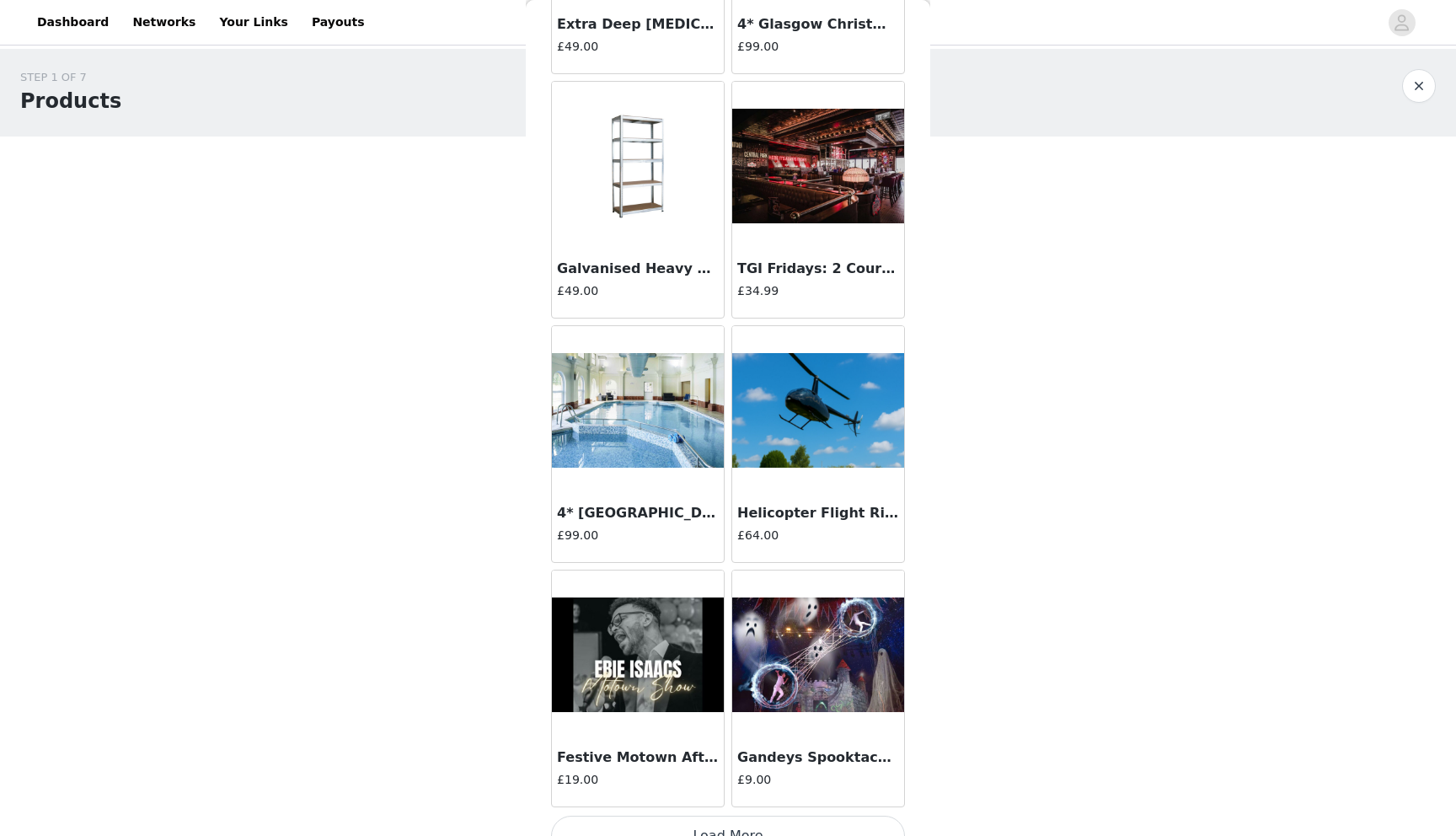
scroll to position [6629, 0]
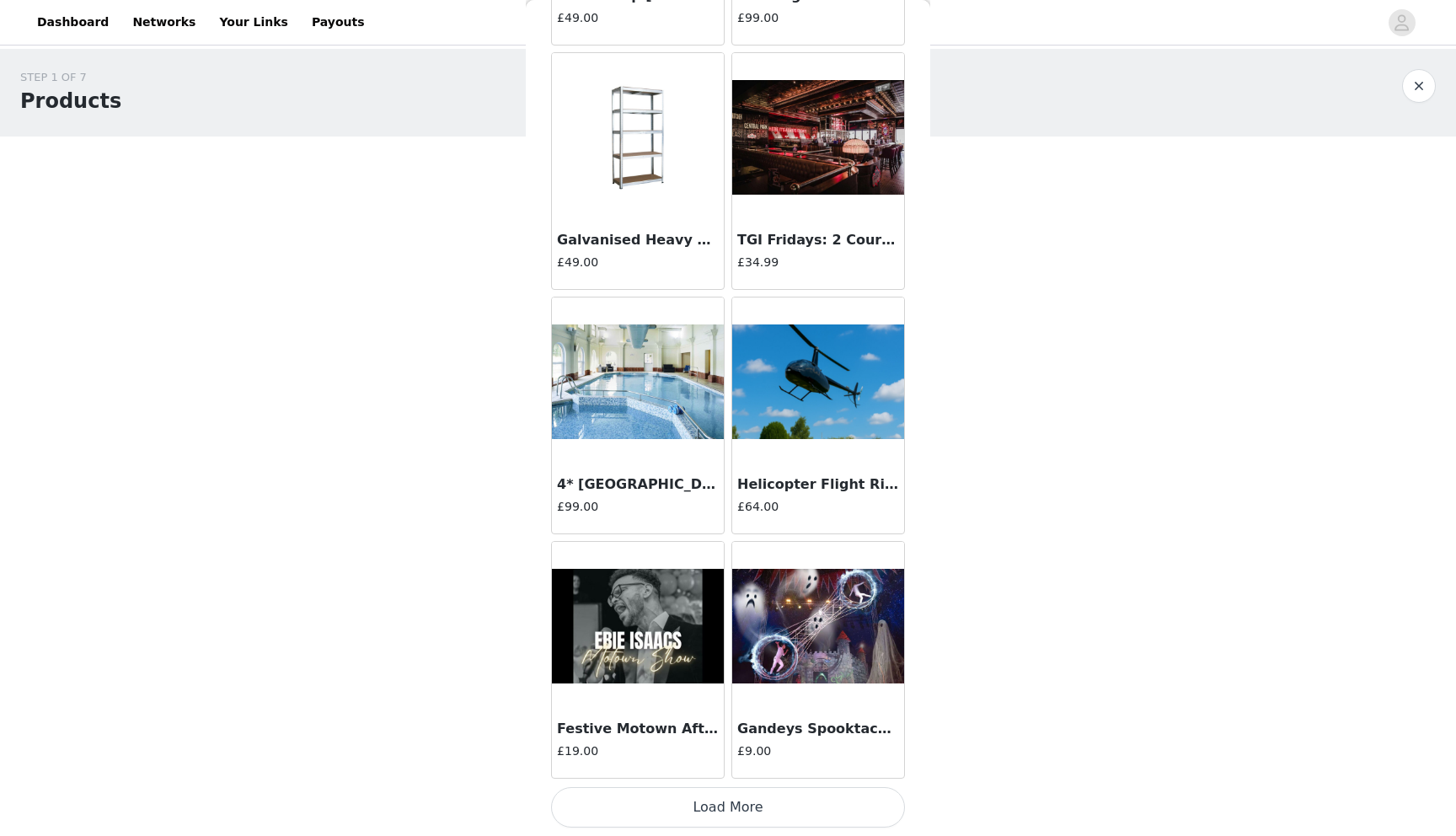
click at [653, 815] on button "Load More" at bounding box center [728, 807] width 354 height 40
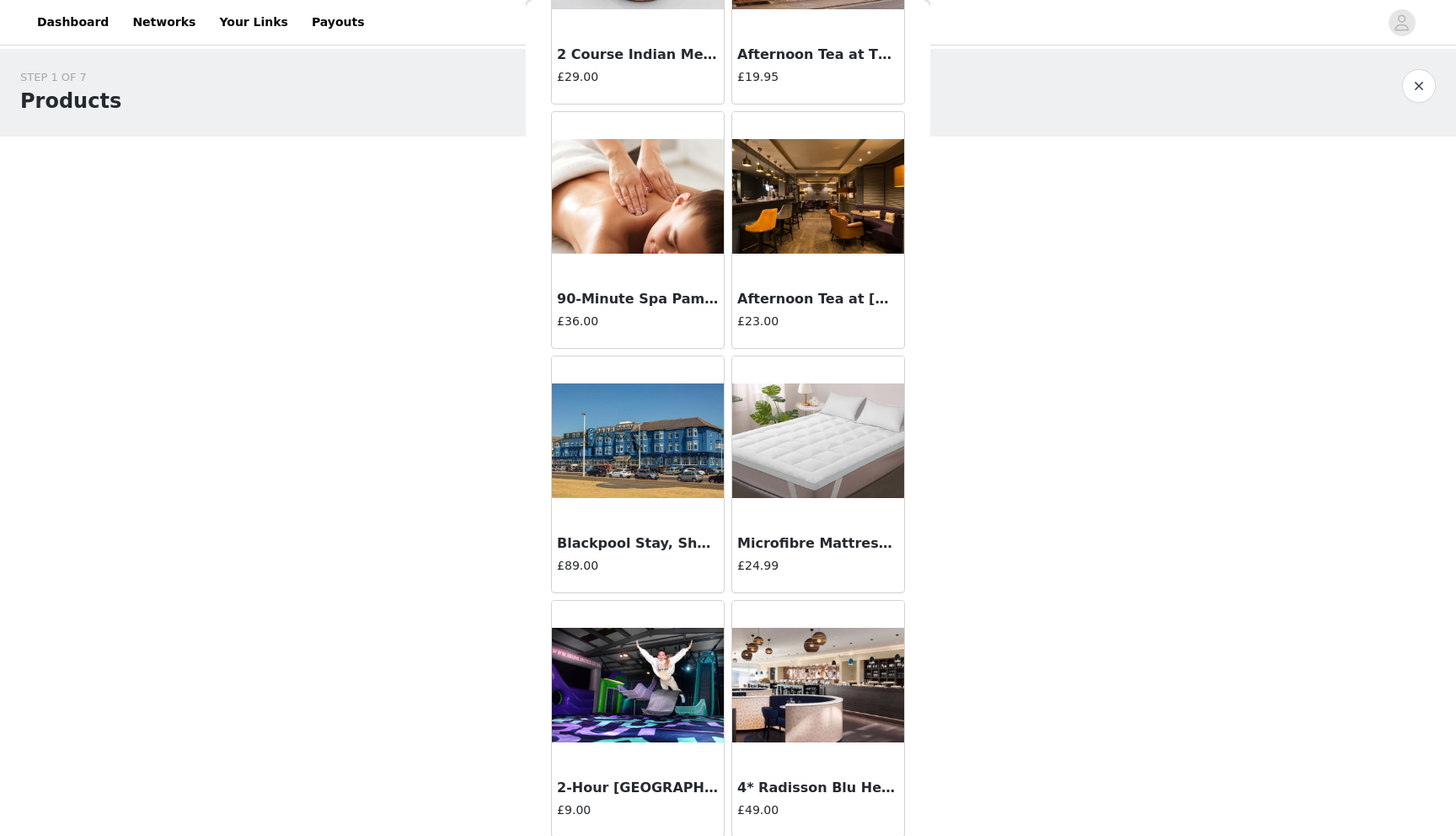
scroll to position [9072, 0]
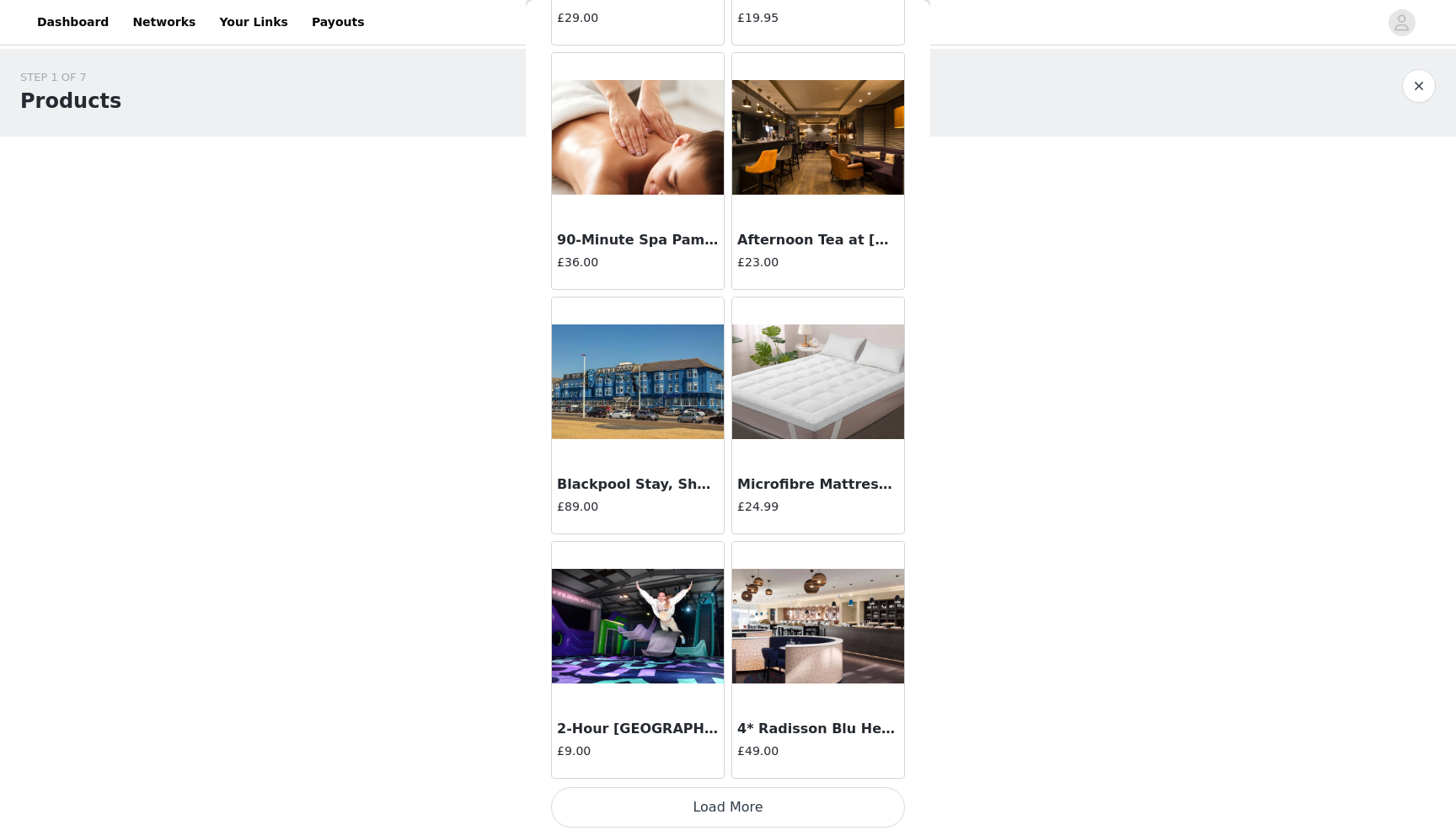
click at [717, 805] on button "Load More" at bounding box center [728, 807] width 354 height 40
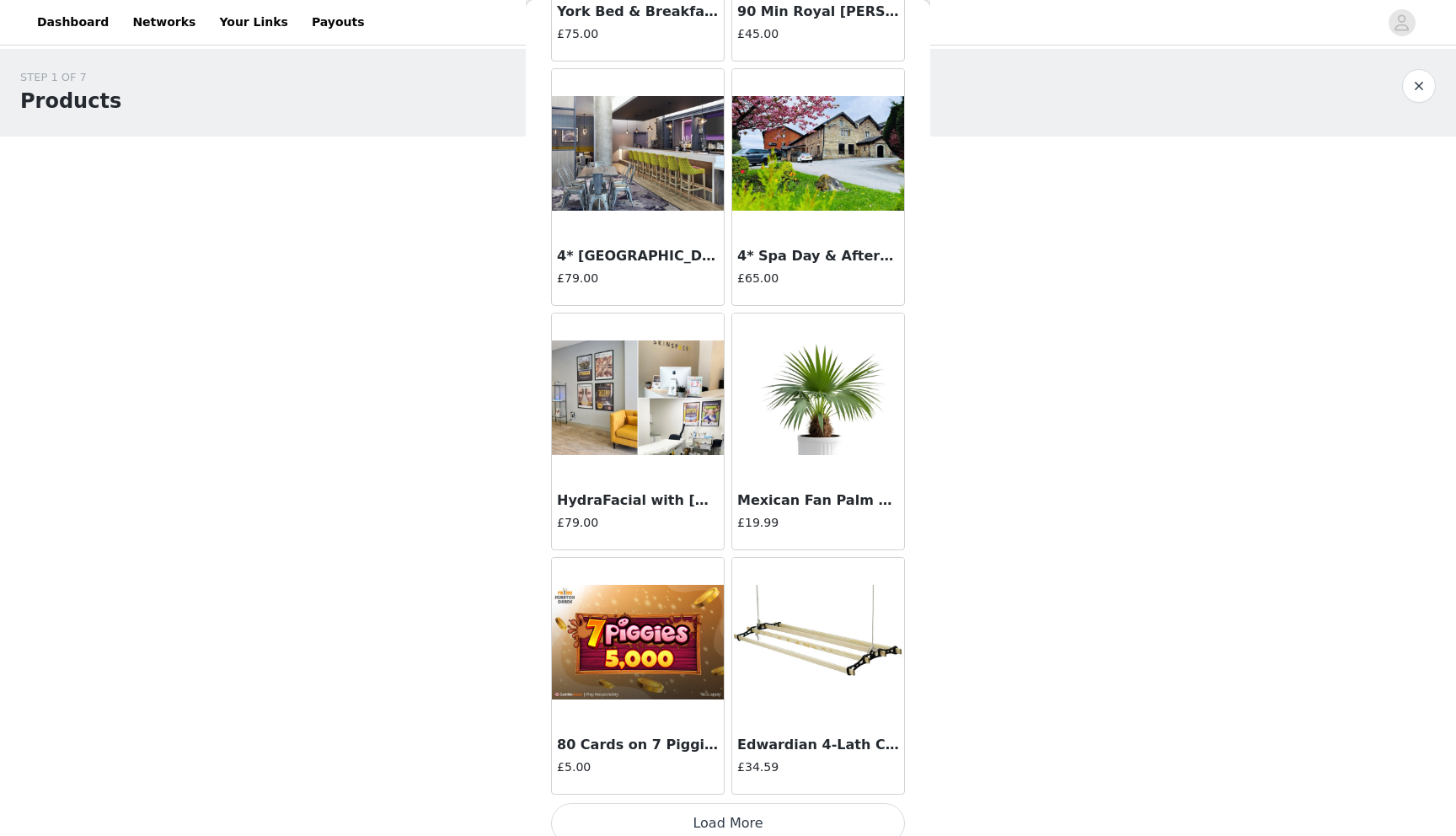
scroll to position [11516, 0]
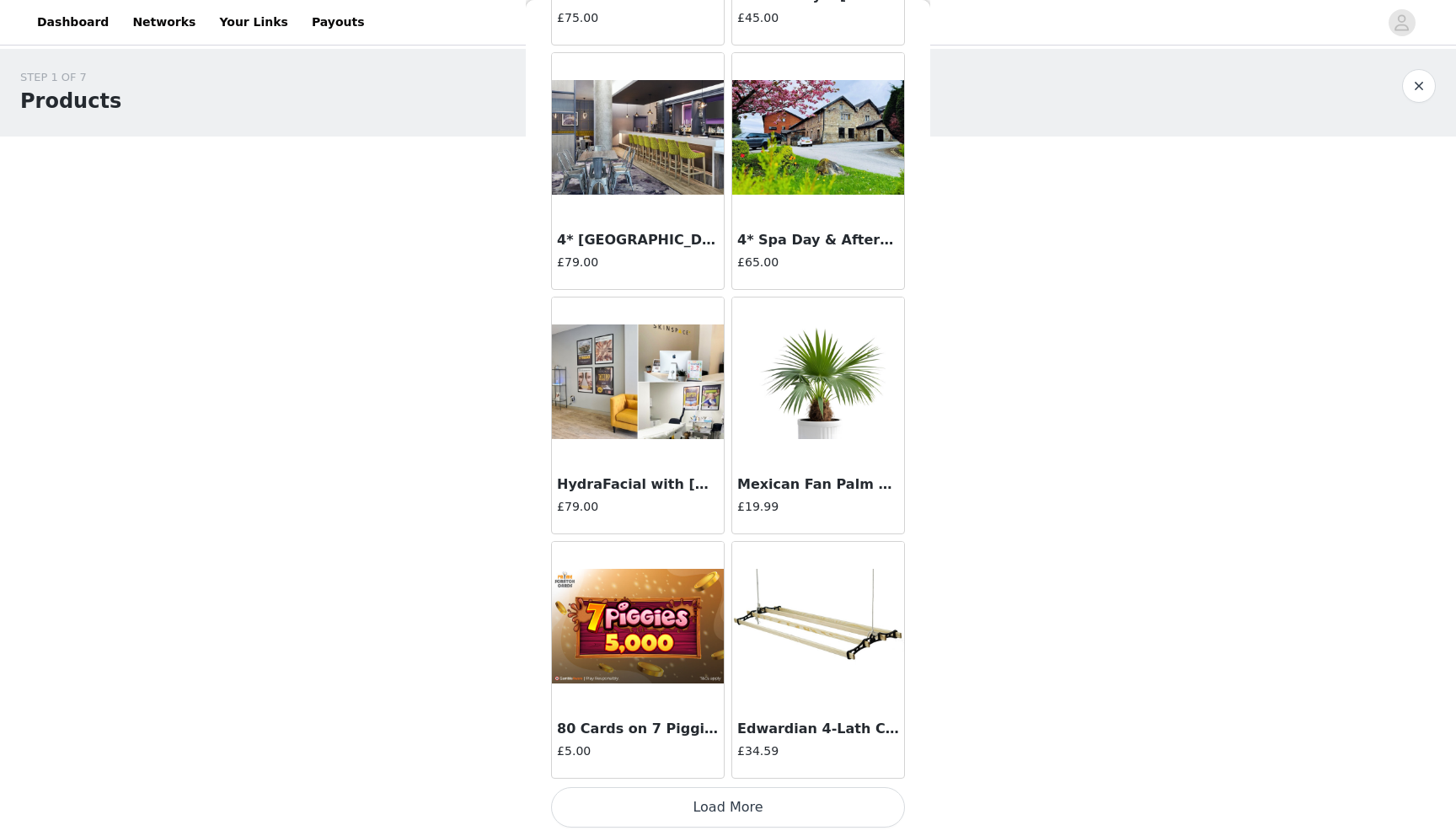
click at [765, 814] on button "Load More" at bounding box center [728, 807] width 354 height 40
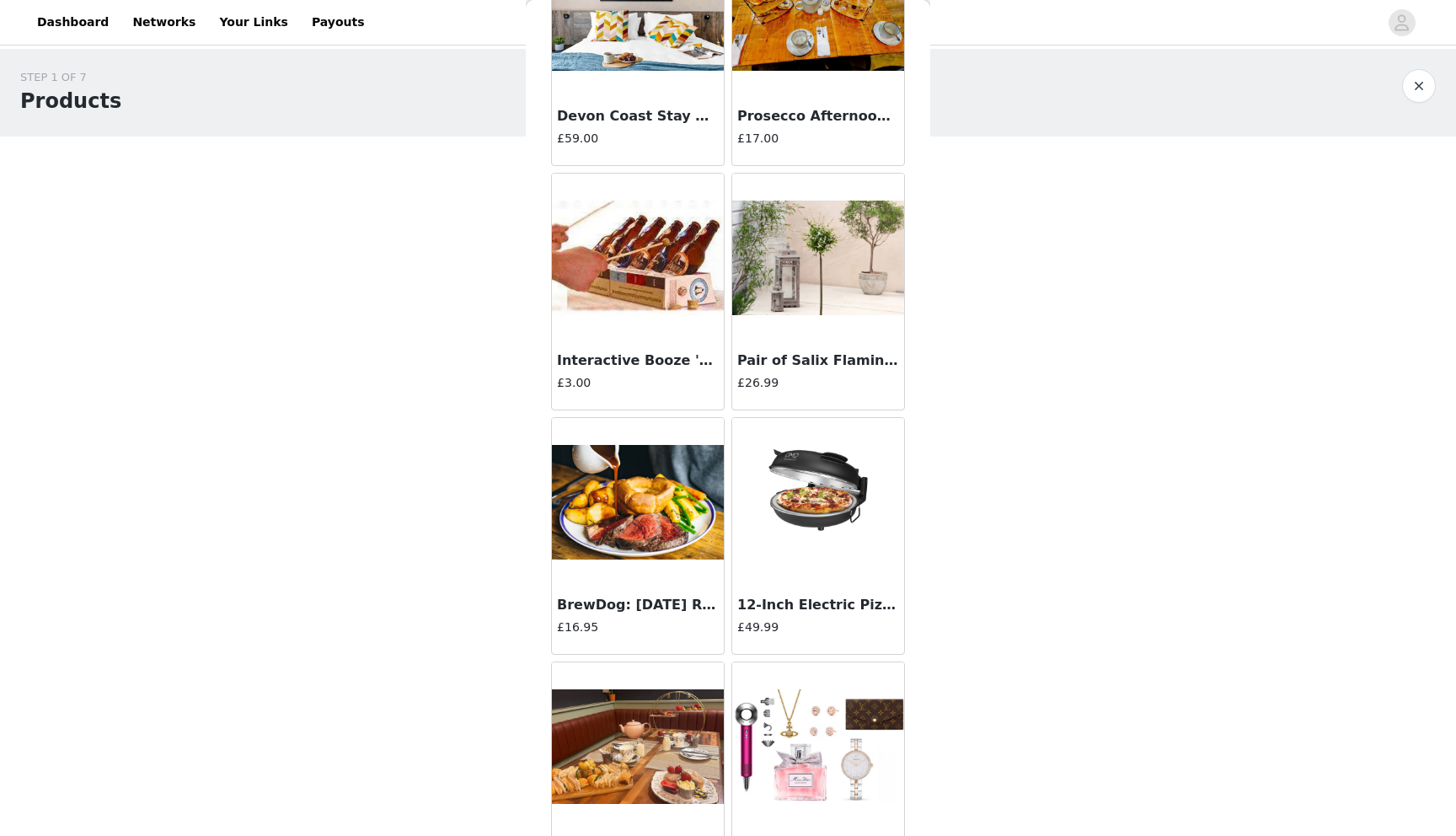
scroll to position [13959, 0]
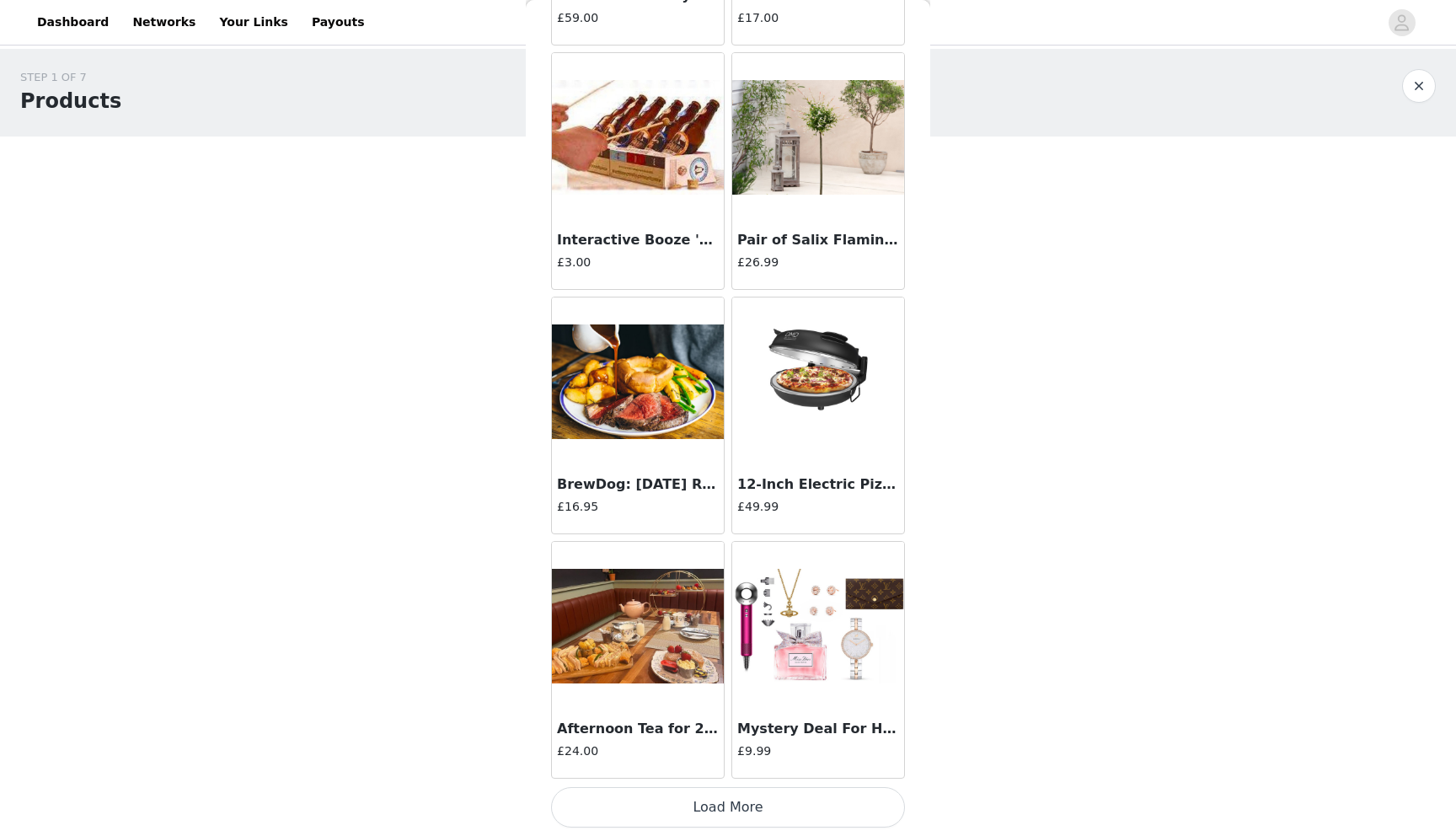
click at [722, 809] on button "Load More" at bounding box center [728, 807] width 354 height 40
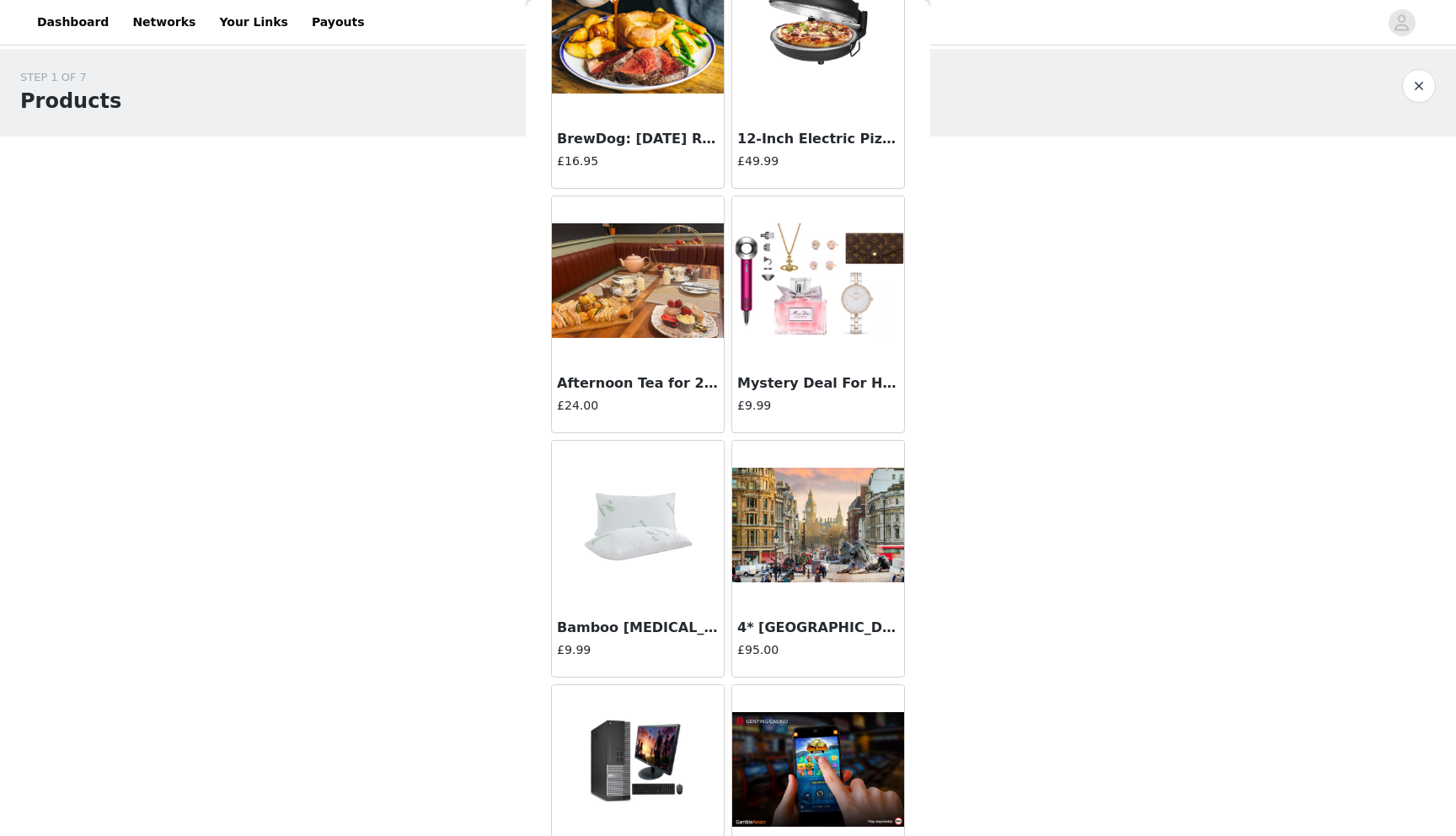
scroll to position [14305, 0]
click at [807, 619] on h3 "4* [GEOGRAPHIC_DATA] [GEOGRAPHIC_DATA] for 2 ([DATE])" at bounding box center [818, 627] width 162 height 21
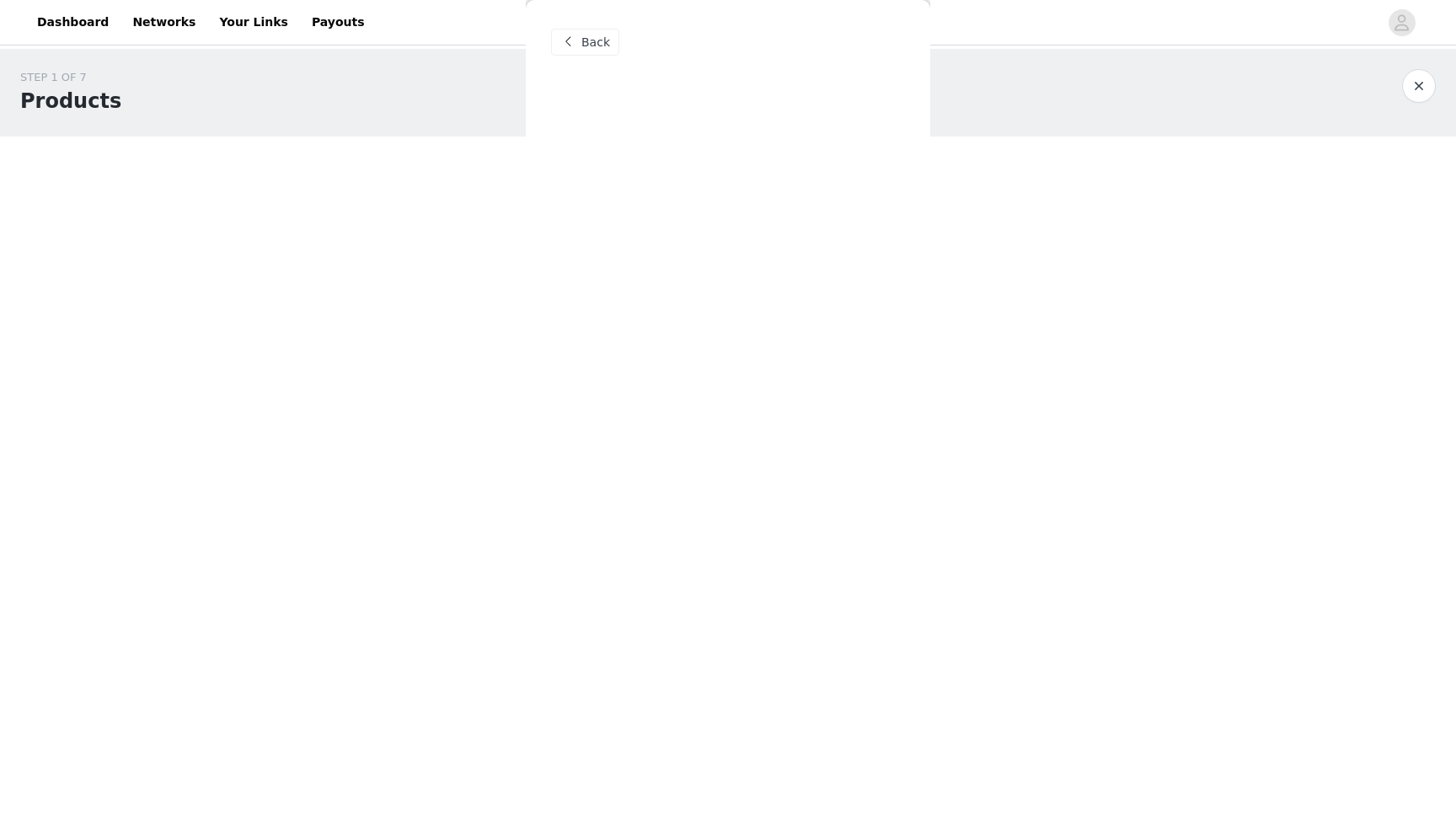
scroll to position [0, 0]
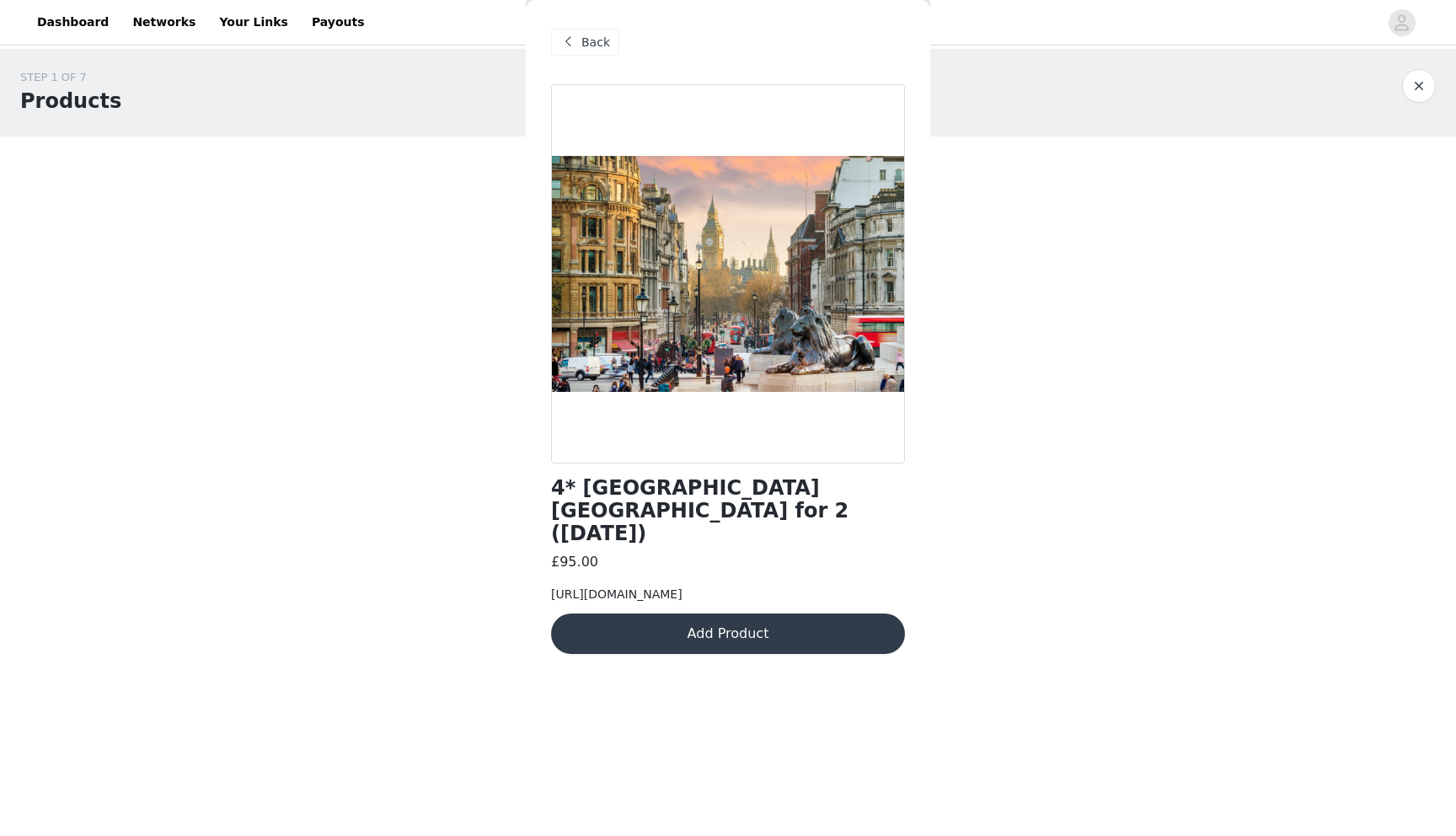
drag, startPoint x: 705, startPoint y: 604, endPoint x: 548, endPoint y: 564, distance: 162.0
click at [547, 567] on div "Back 4* [GEOGRAPHIC_DATA] [GEOGRAPHIC_DATA] for 2 ([DATE]) £95.00 [URL][DOMAIN_…" at bounding box center [728, 418] width 404 height 836
copy span "[URL][DOMAIN_NAME]"
click at [806, 598] on div "[URL][DOMAIN_NAME]" at bounding box center [728, 594] width 354 height 18
drag, startPoint x: 854, startPoint y: 592, endPoint x: 863, endPoint y: 603, distance: 14.2
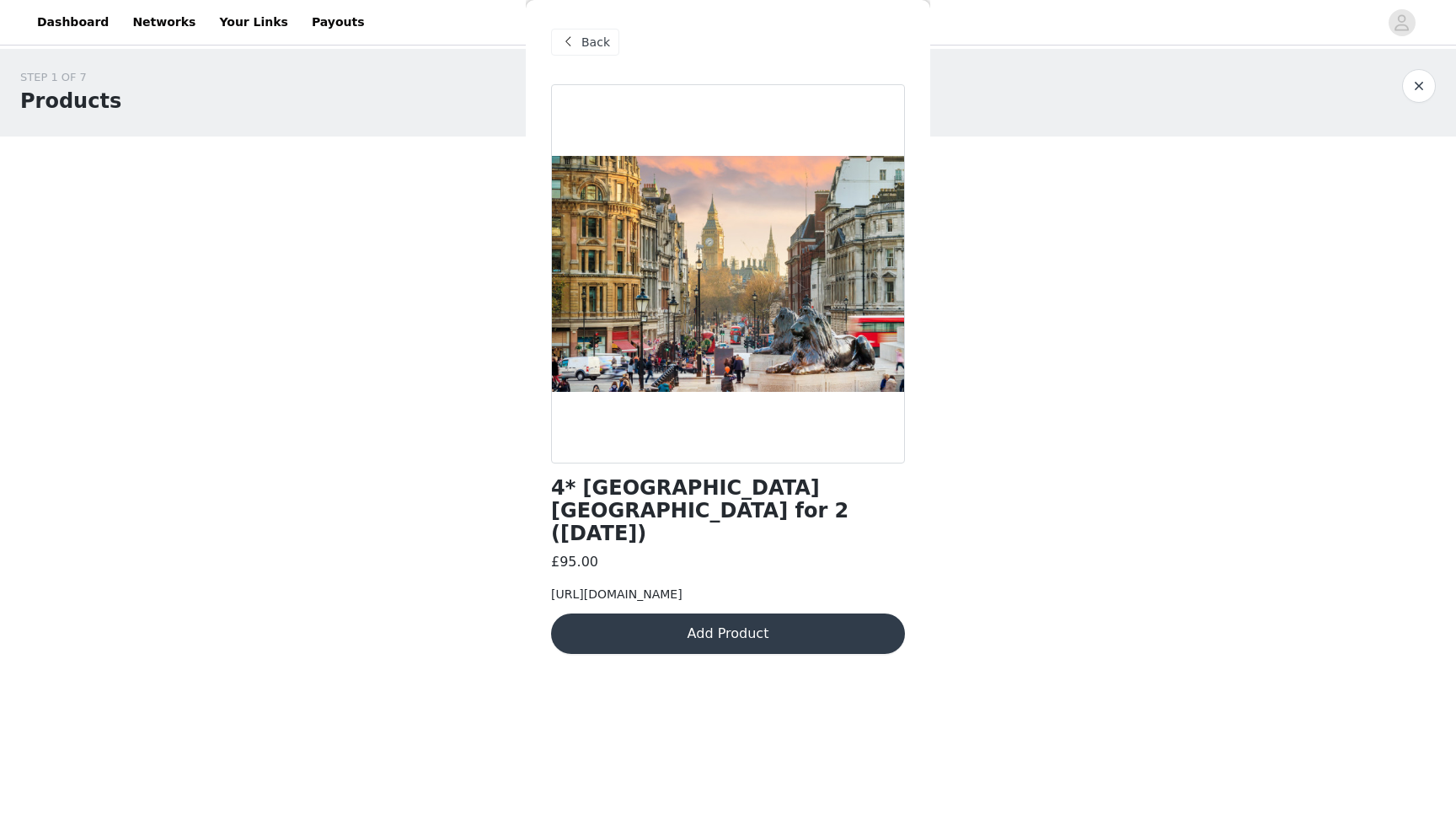
click at [863, 603] on div "[URL][DOMAIN_NAME]" at bounding box center [728, 594] width 354 height 18
copy span "4-[GEOGRAPHIC_DATA]-[GEOGRAPHIC_DATA]-2"
click at [588, 45] on span "Back" at bounding box center [595, 42] width 29 height 18
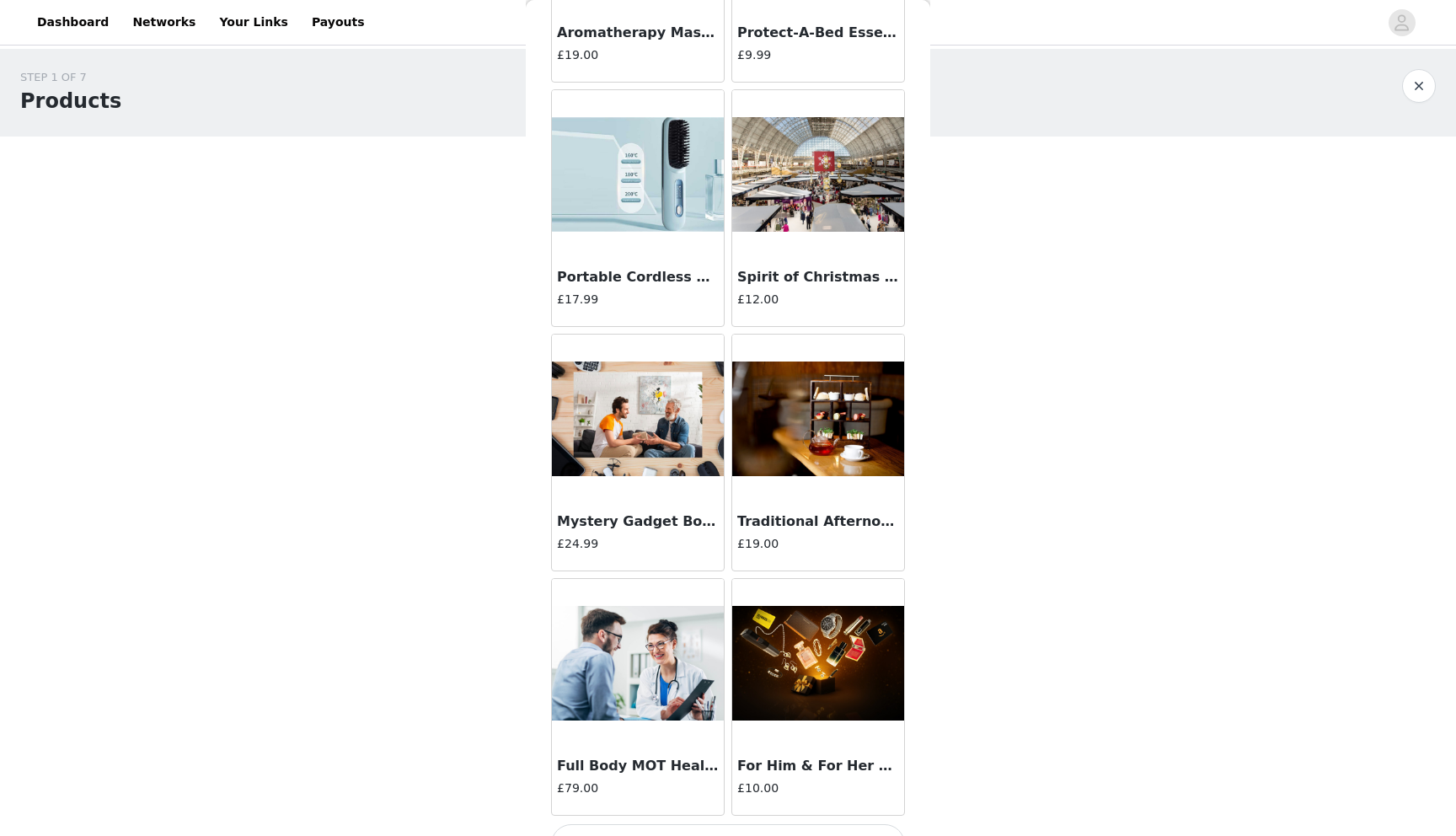
scroll to position [16401, 0]
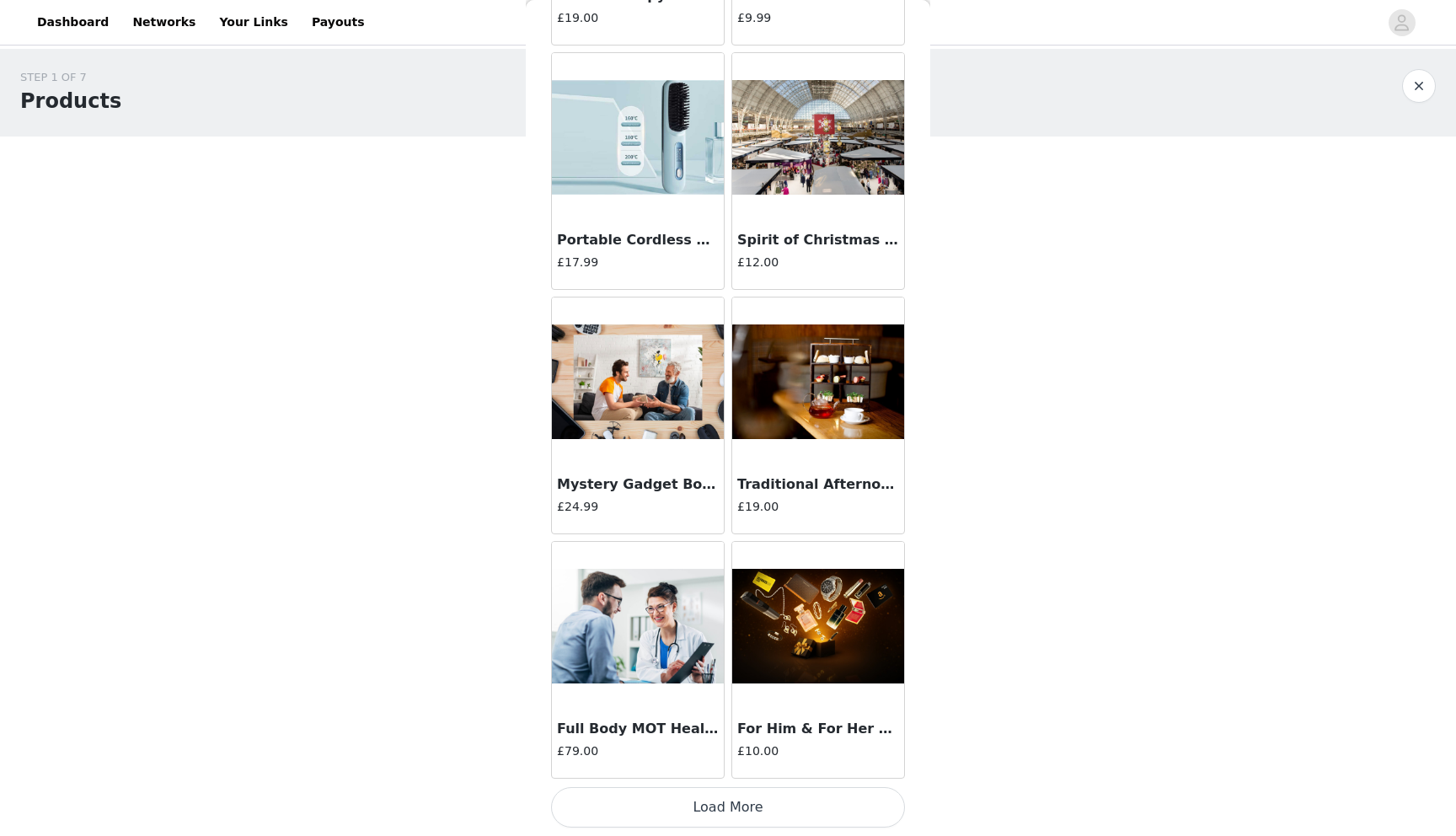
click at [752, 810] on button "Load More" at bounding box center [728, 807] width 354 height 40
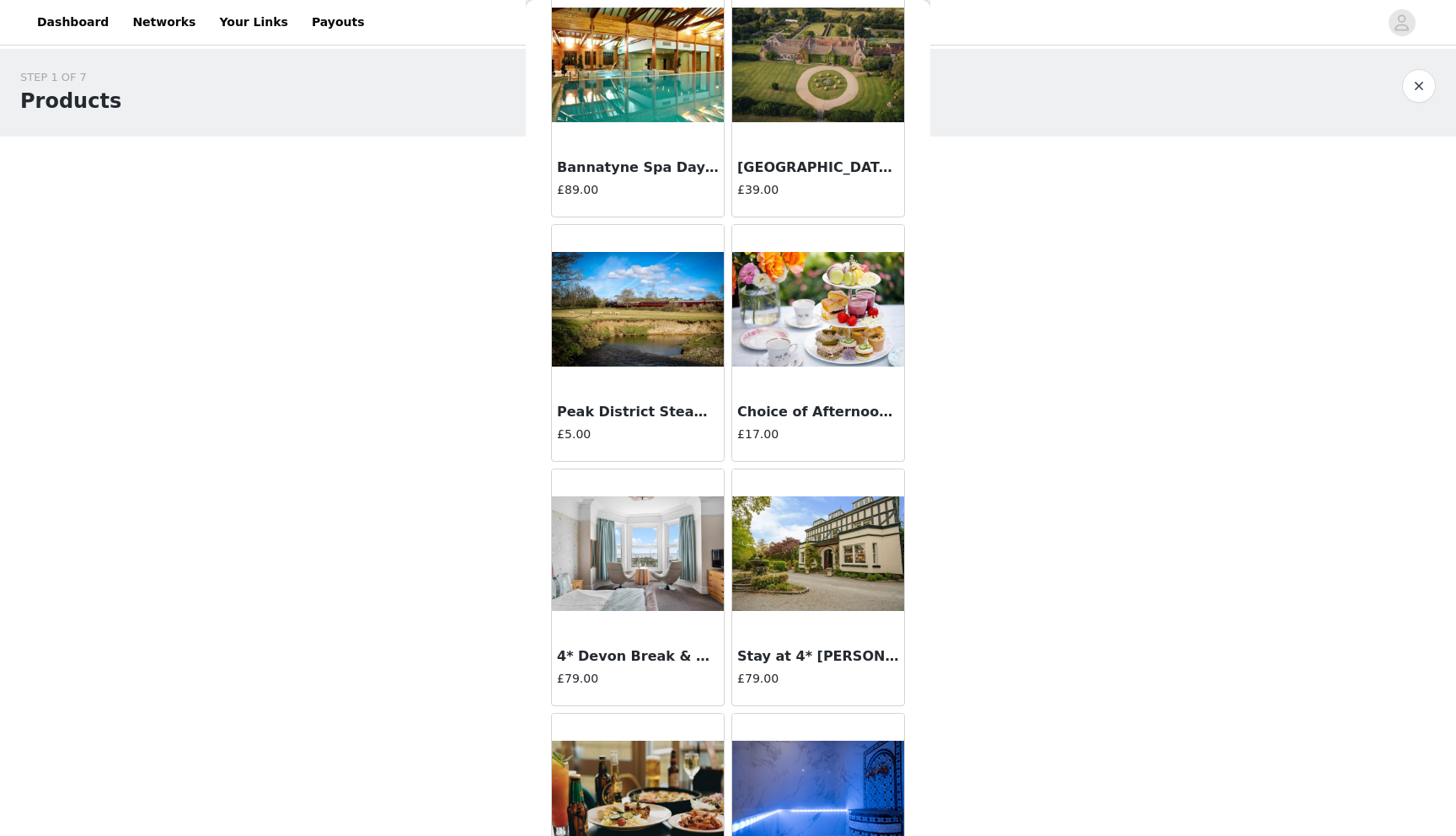
scroll to position [17964, 0]
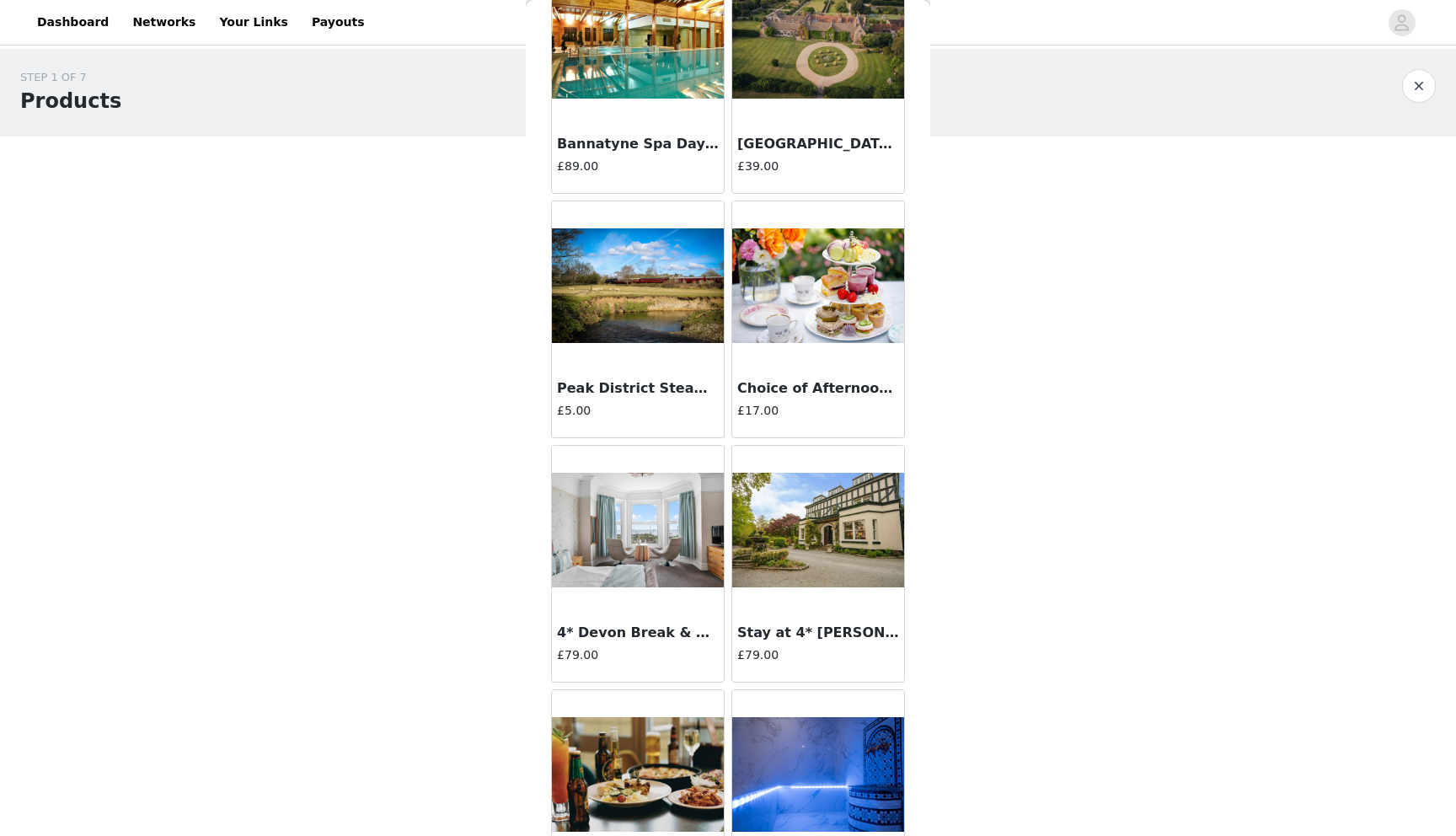
click at [605, 654] on h4 "£79.00" at bounding box center [638, 654] width 162 height 18
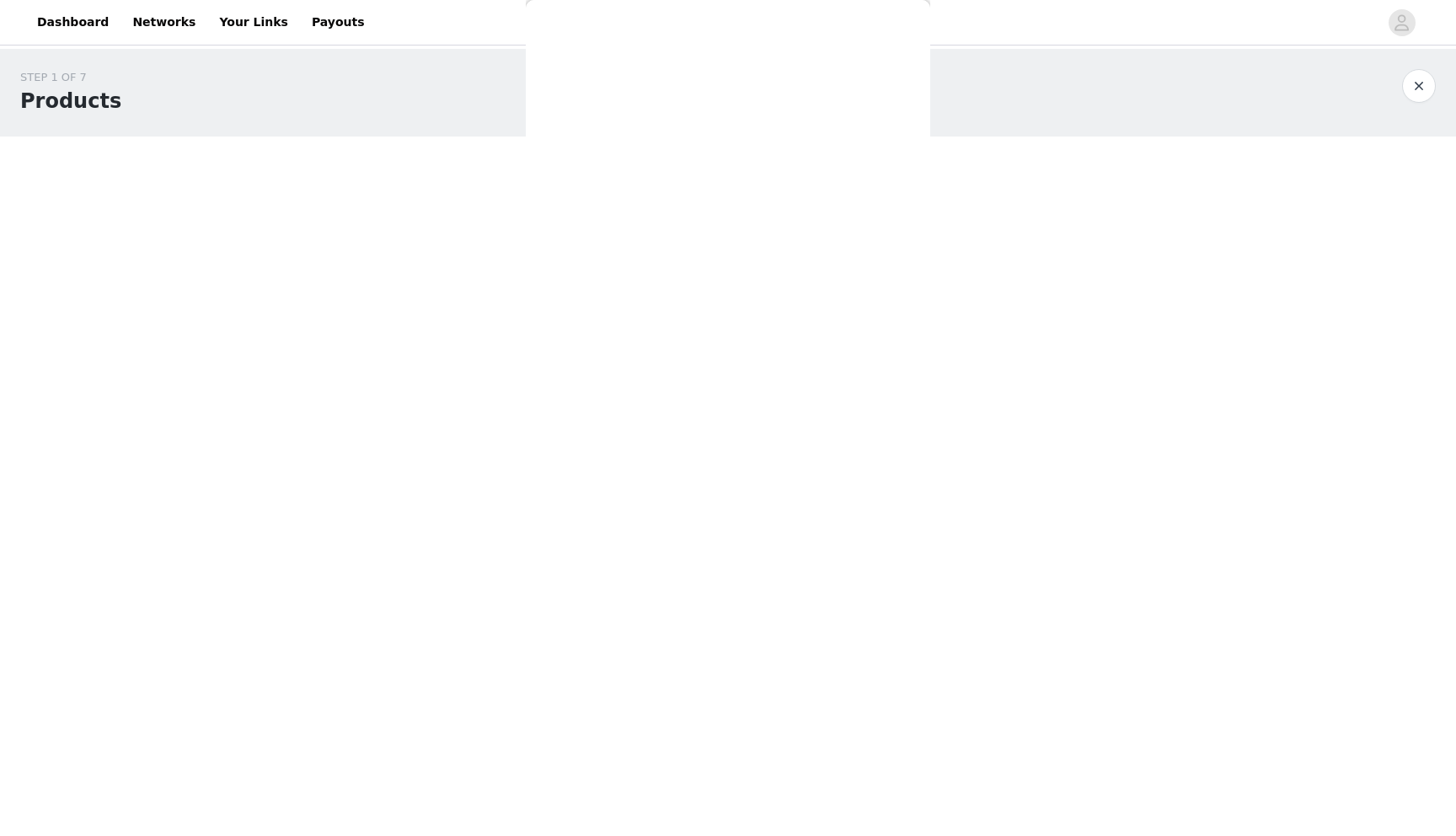
scroll to position [0, 0]
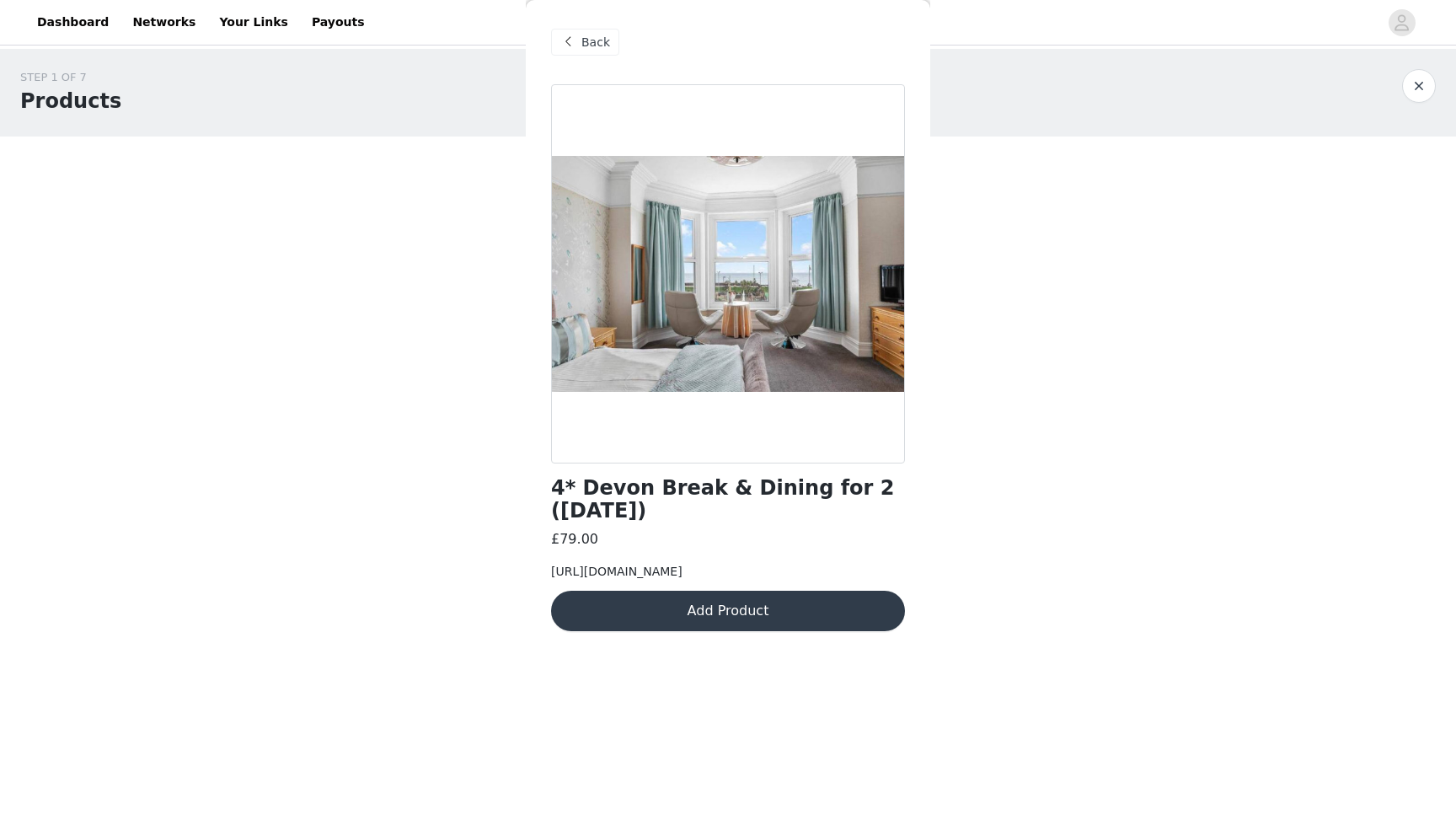
click at [592, 36] on span "Back" at bounding box center [595, 42] width 29 height 18
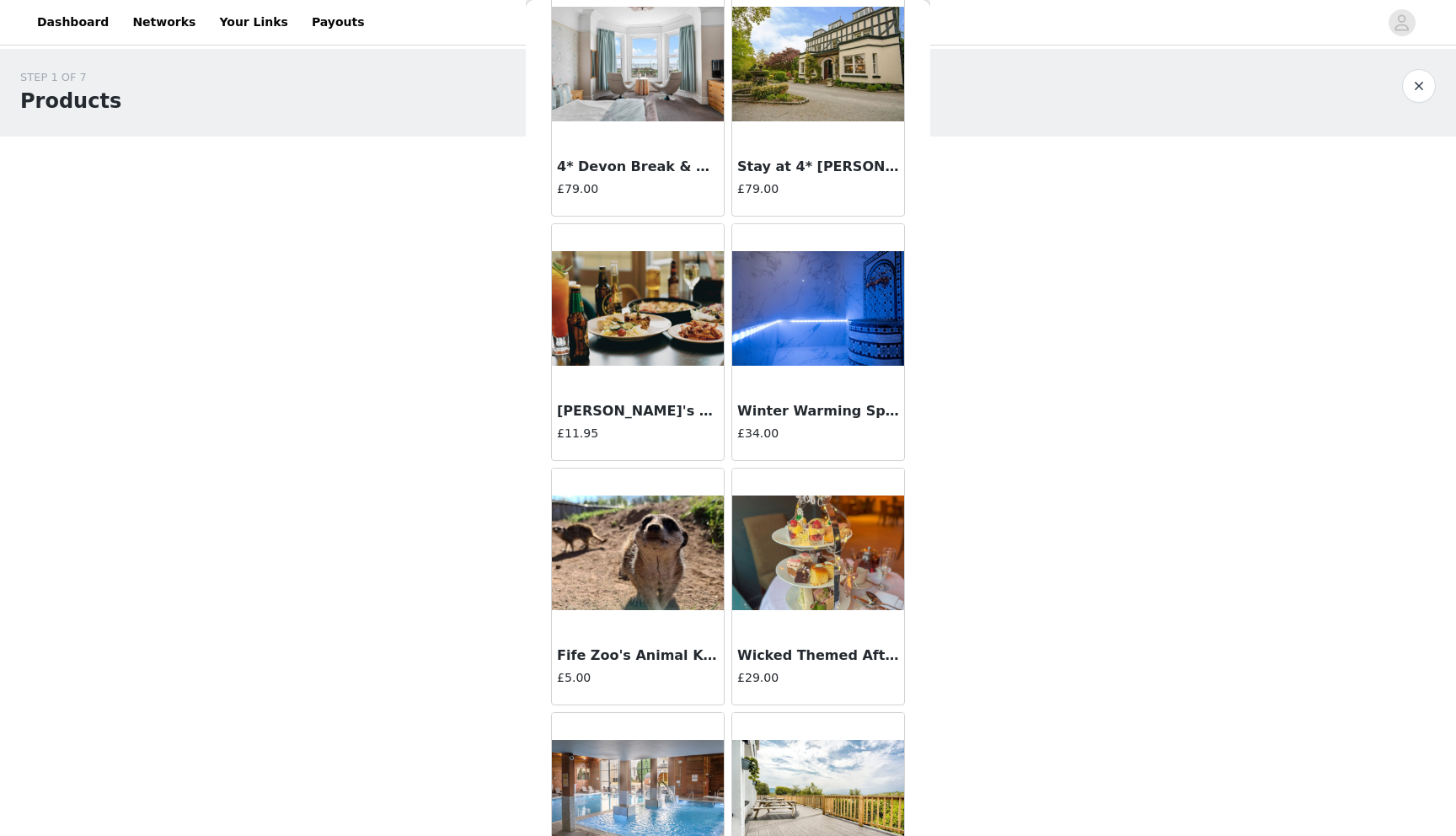
scroll to position [18845, 0]
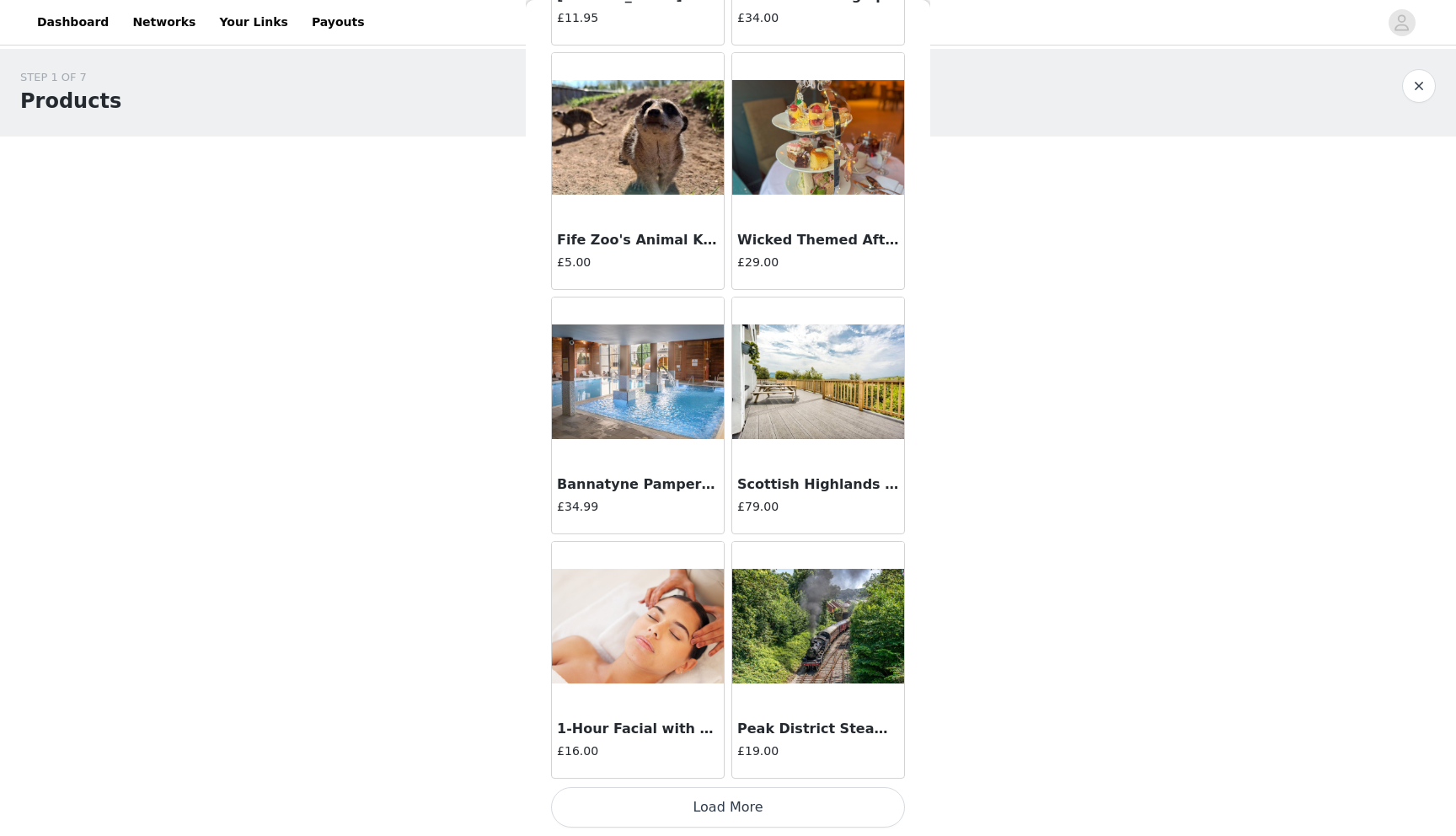
click at [713, 821] on button "Load More" at bounding box center [728, 807] width 354 height 40
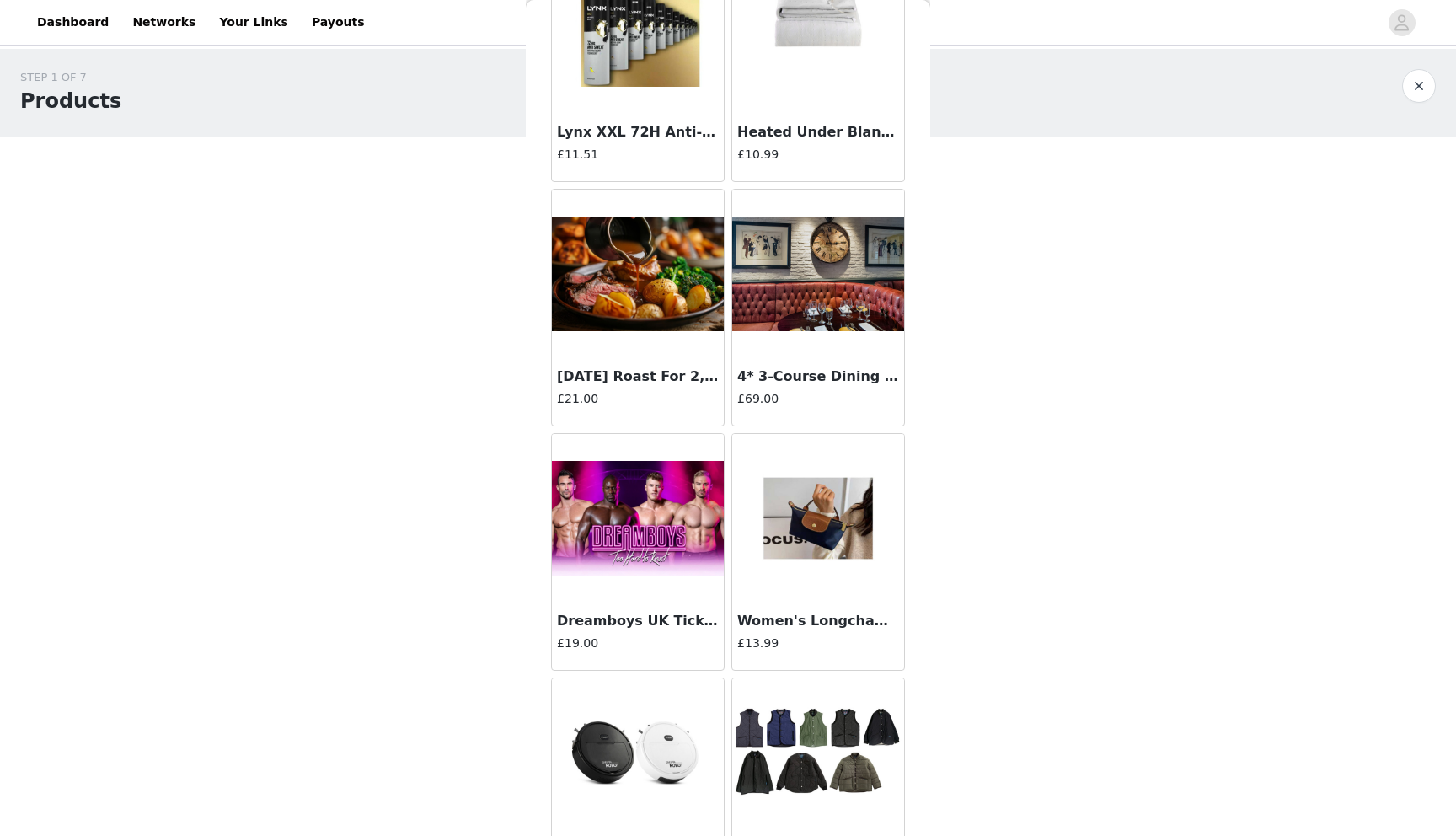
scroll to position [21288, 0]
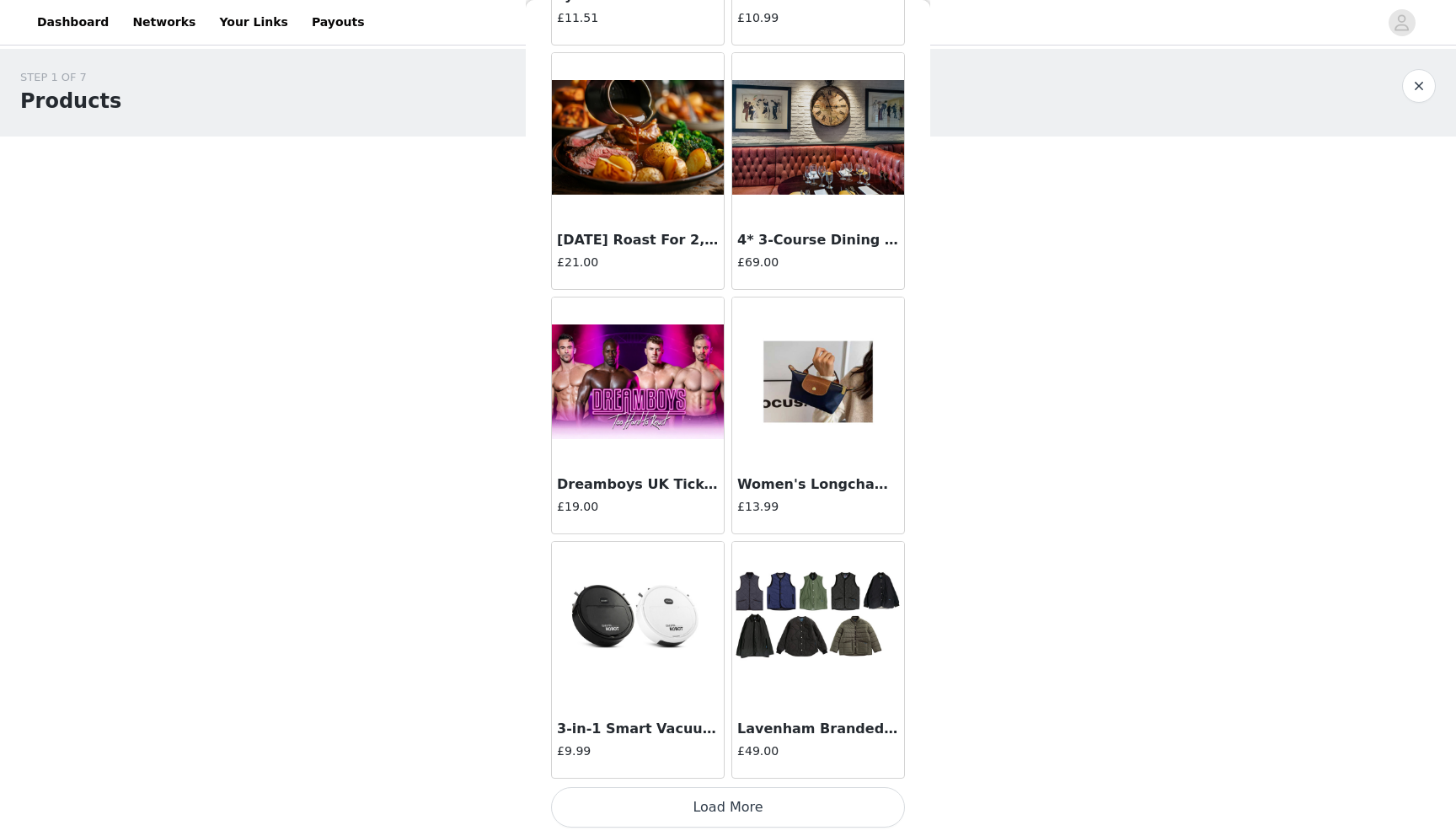
click at [728, 804] on button "Load More" at bounding box center [728, 807] width 354 height 40
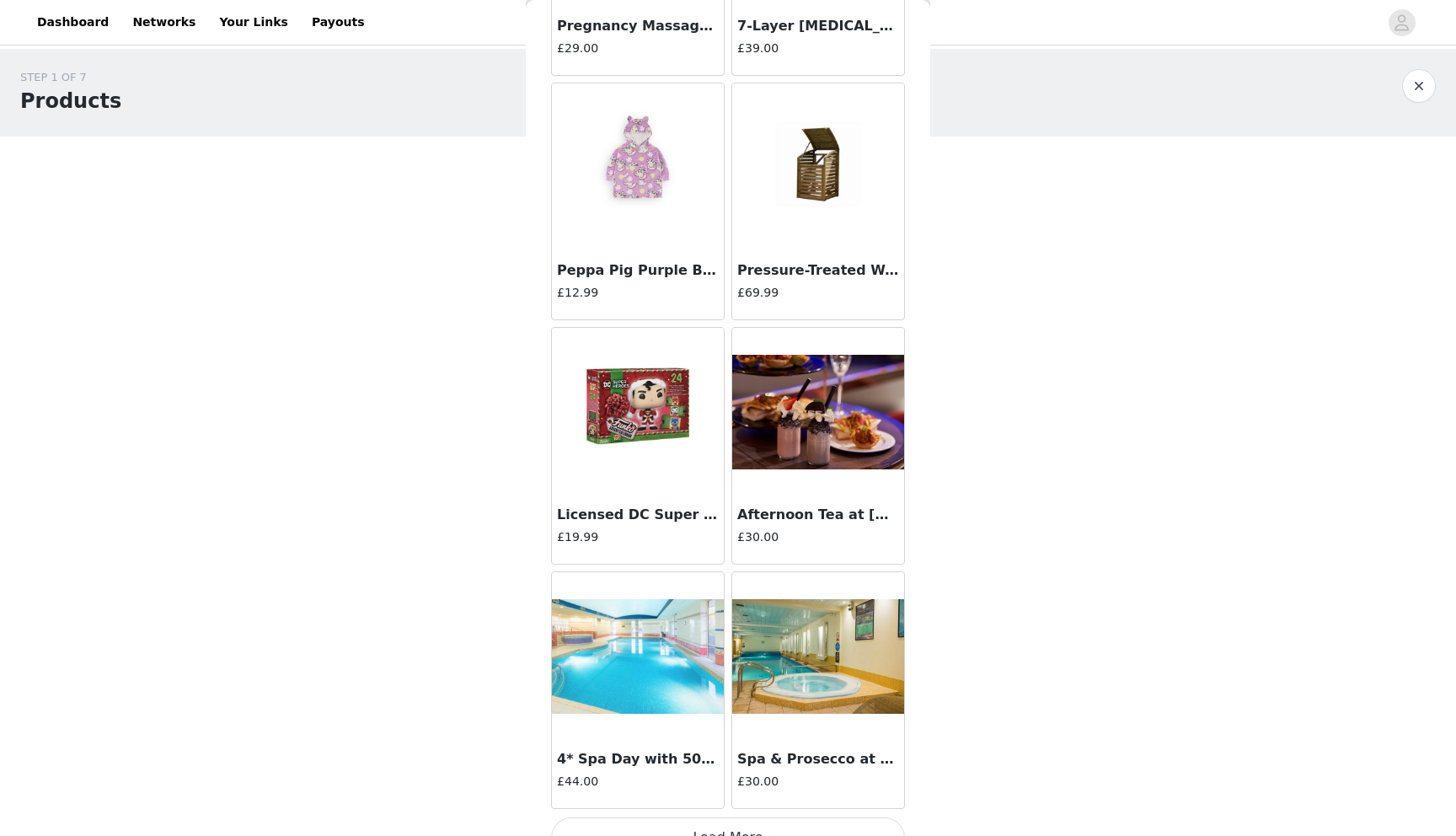
scroll to position [23731, 0]
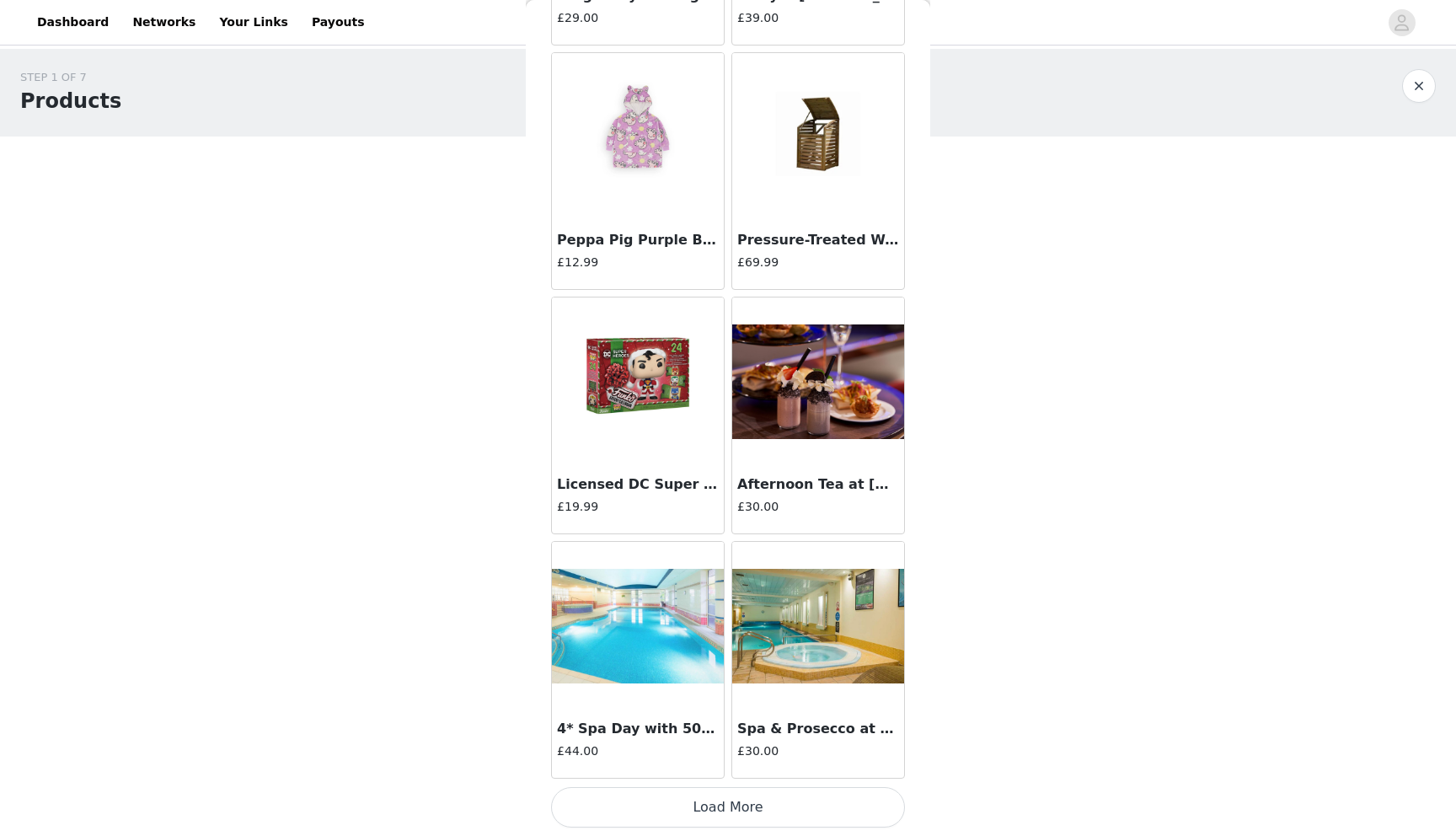
click at [691, 804] on button "Load More" at bounding box center [728, 807] width 354 height 40
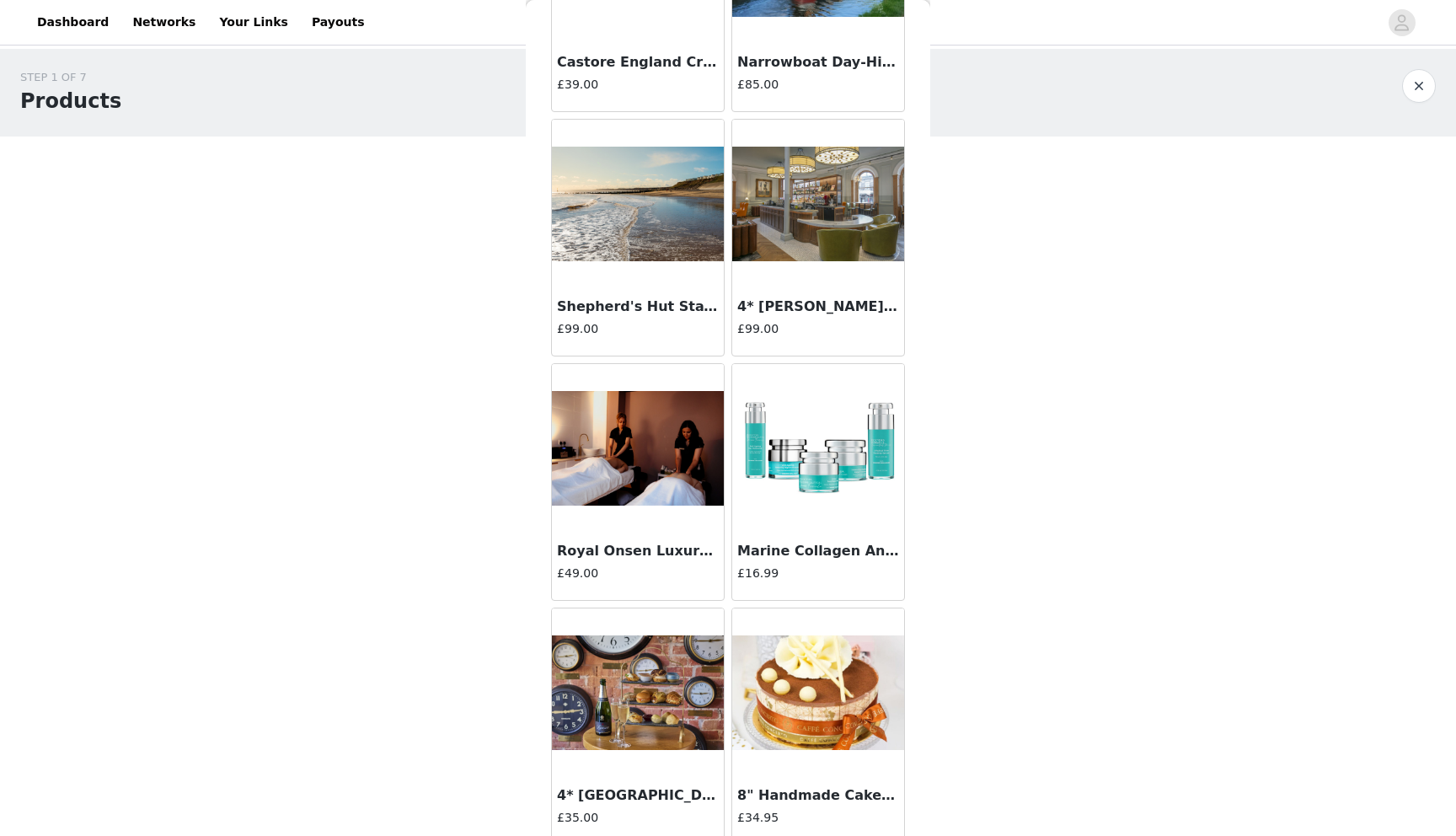
scroll to position [26175, 0]
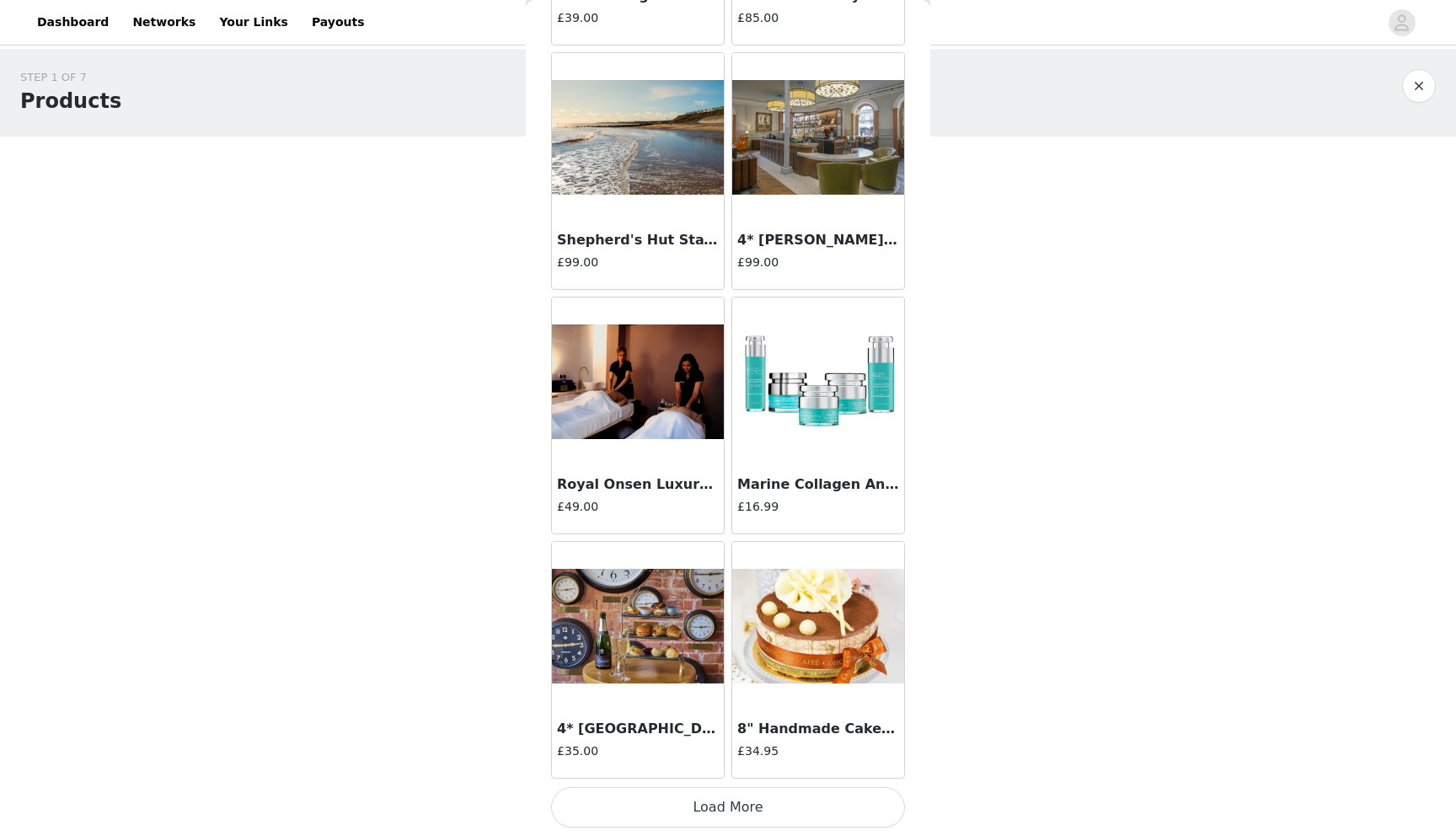
click at [716, 801] on button "Load More" at bounding box center [728, 807] width 354 height 40
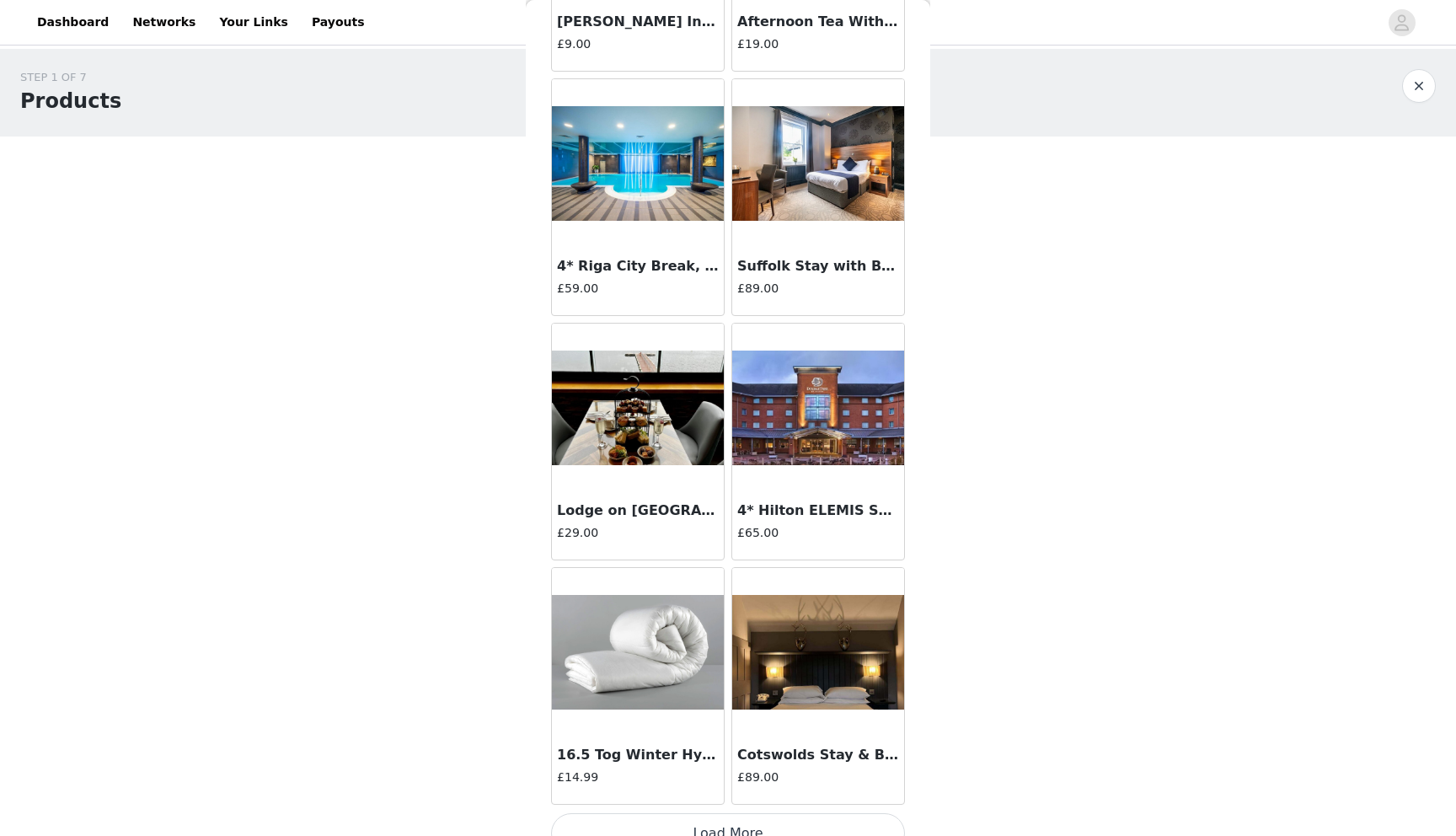
scroll to position [28618, 0]
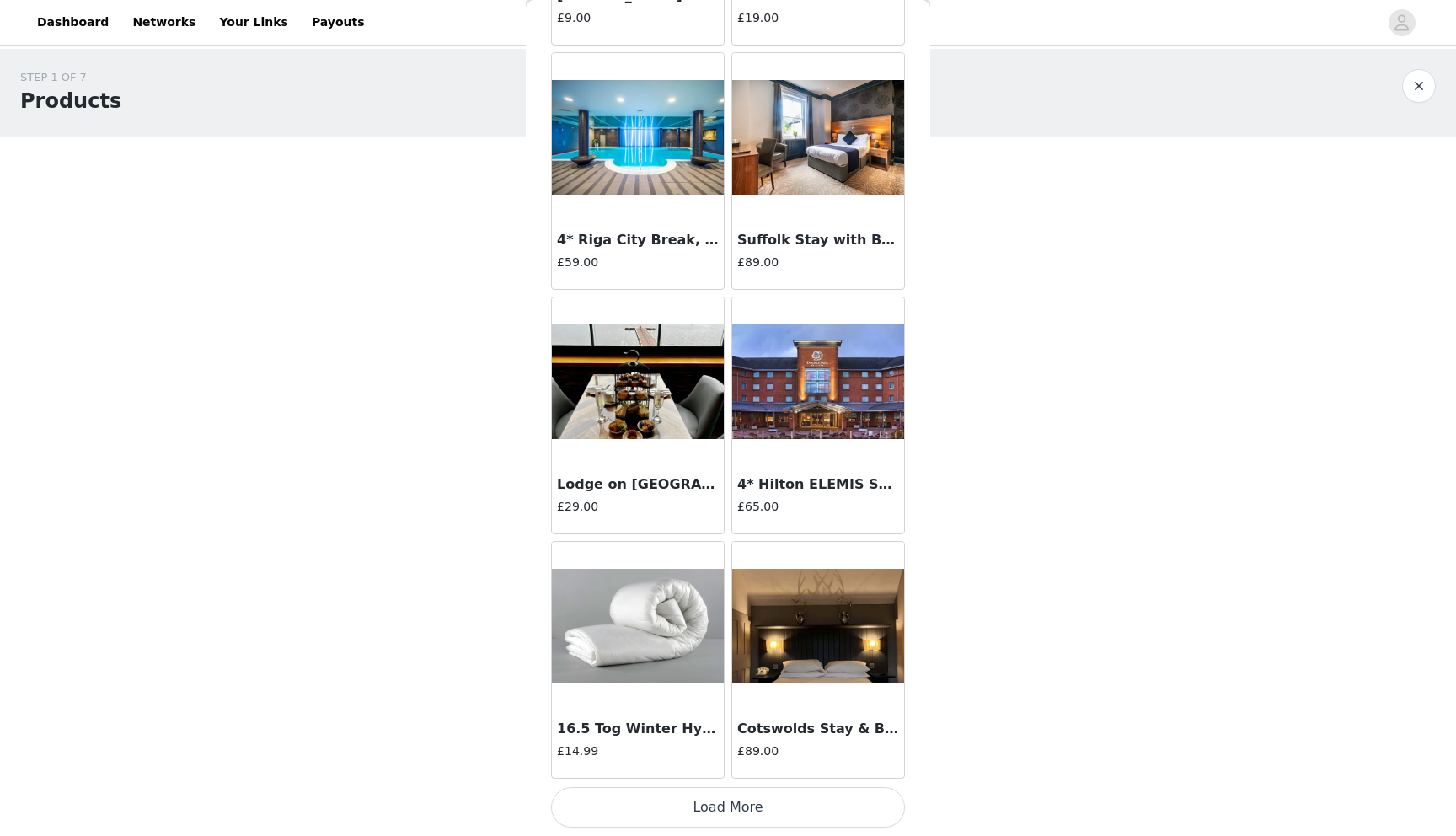
click at [721, 803] on button "Load More" at bounding box center [728, 807] width 354 height 40
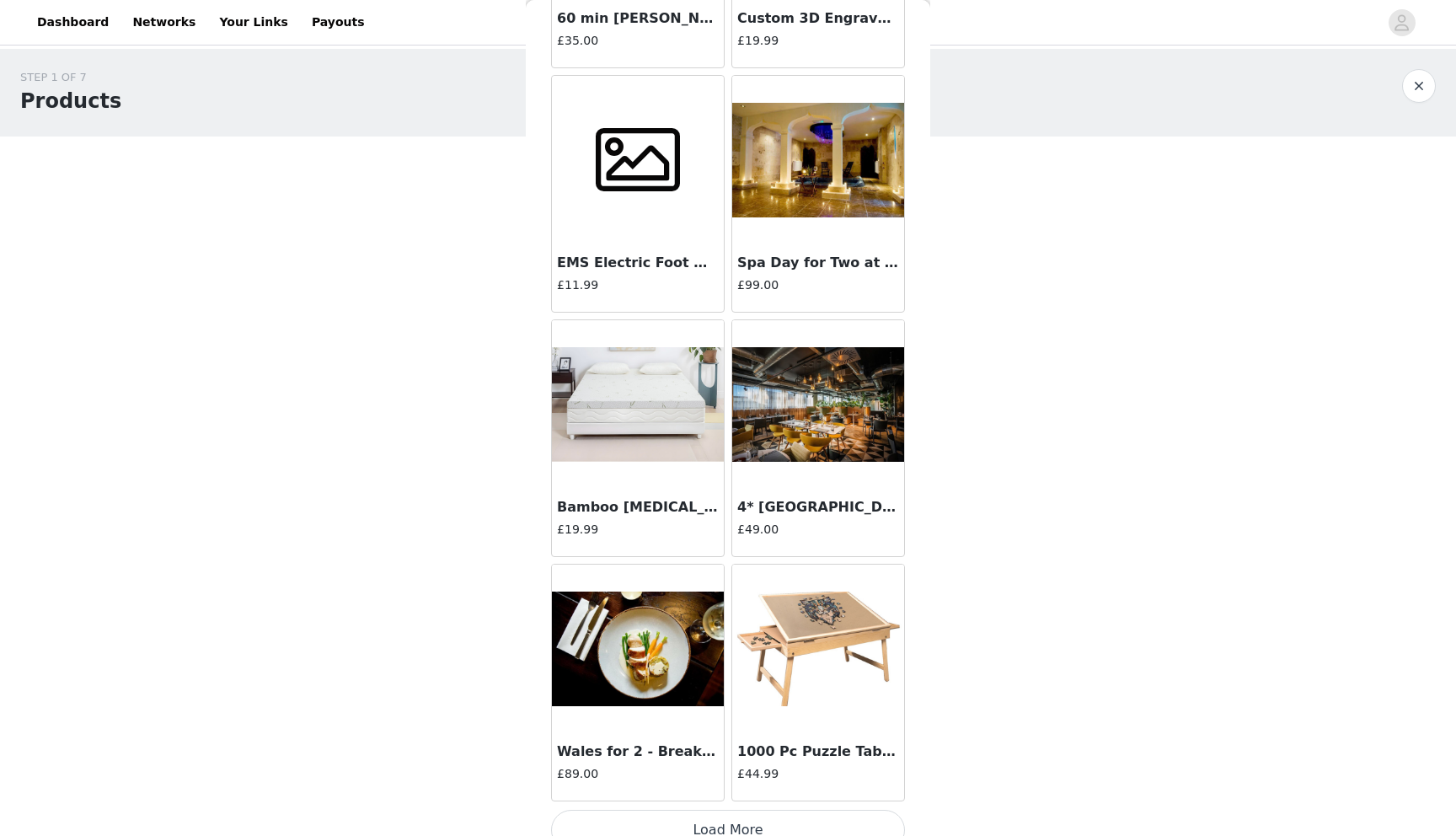
scroll to position [31061, 0]
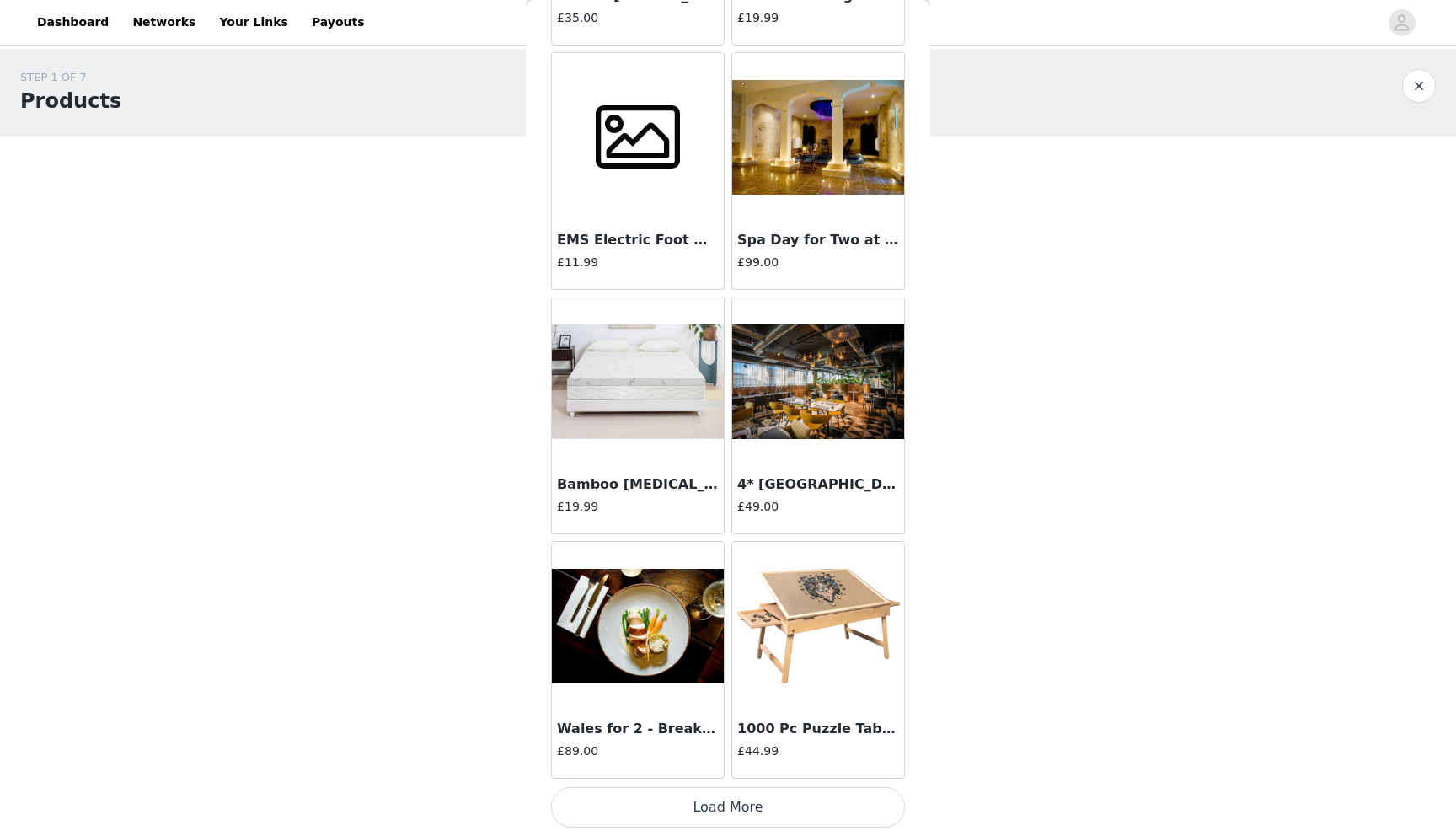
click at [727, 812] on button "Load More" at bounding box center [728, 807] width 354 height 40
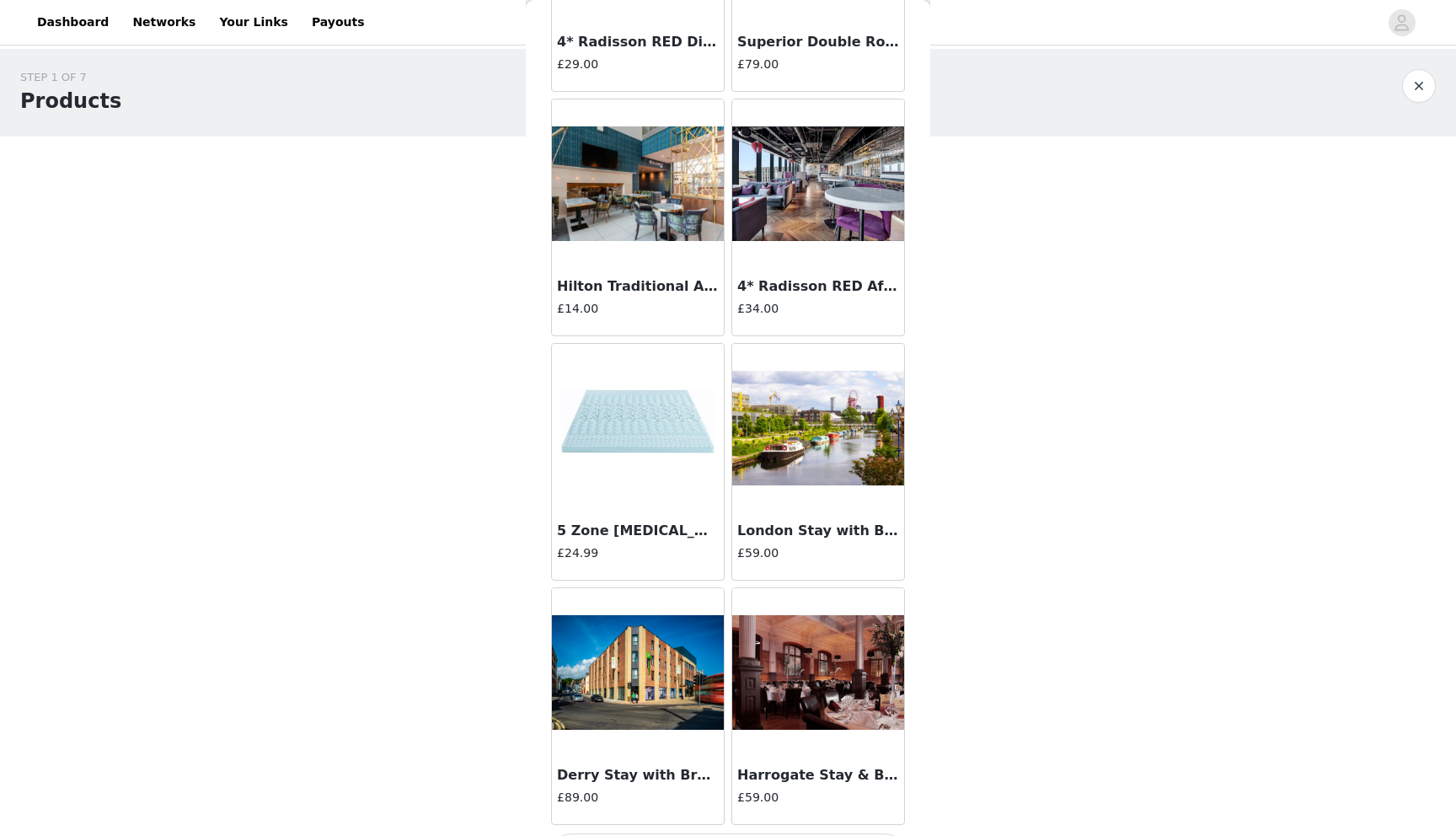
scroll to position [33505, 0]
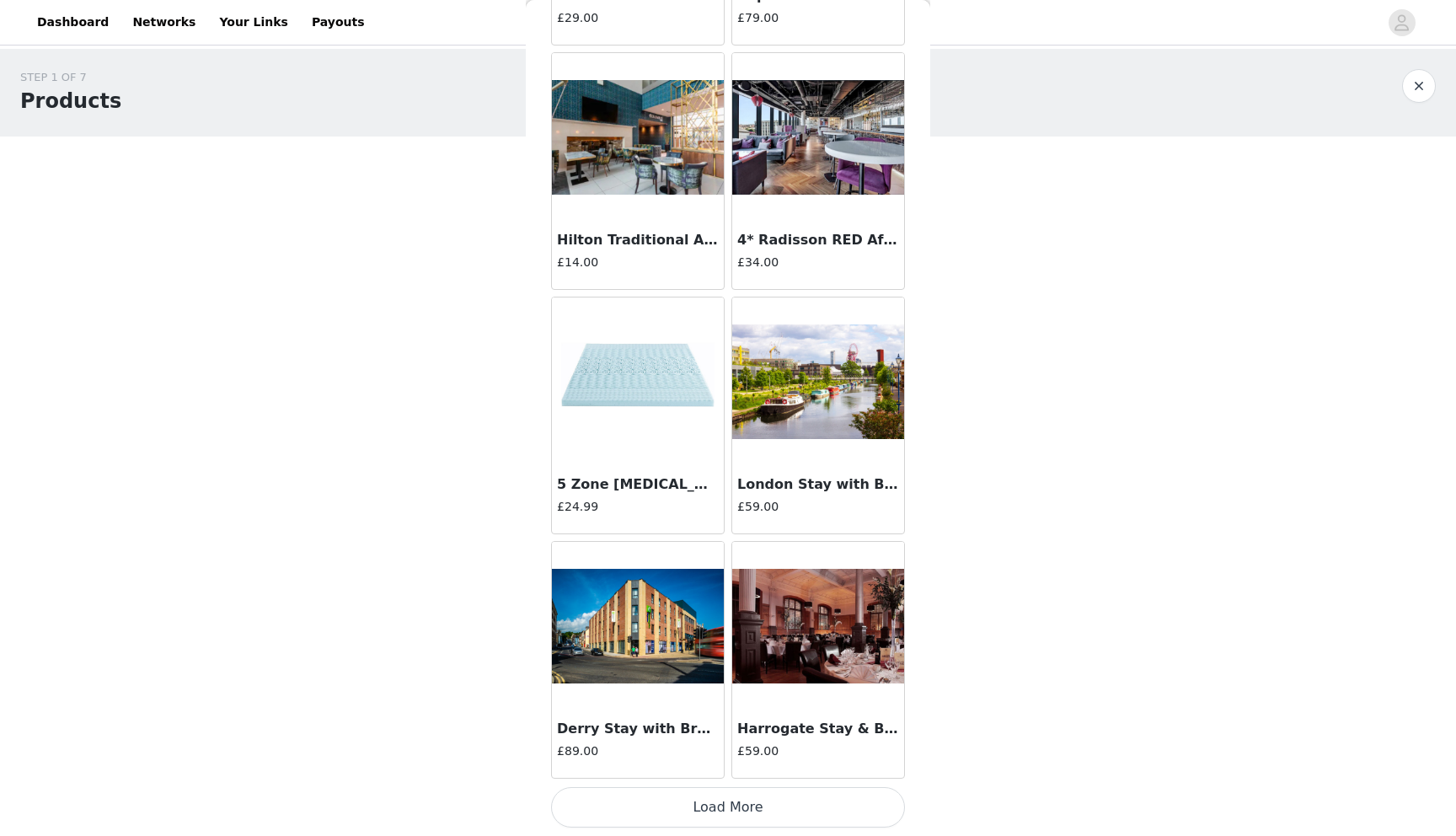
click at [751, 806] on button "Load More" at bounding box center [728, 807] width 354 height 40
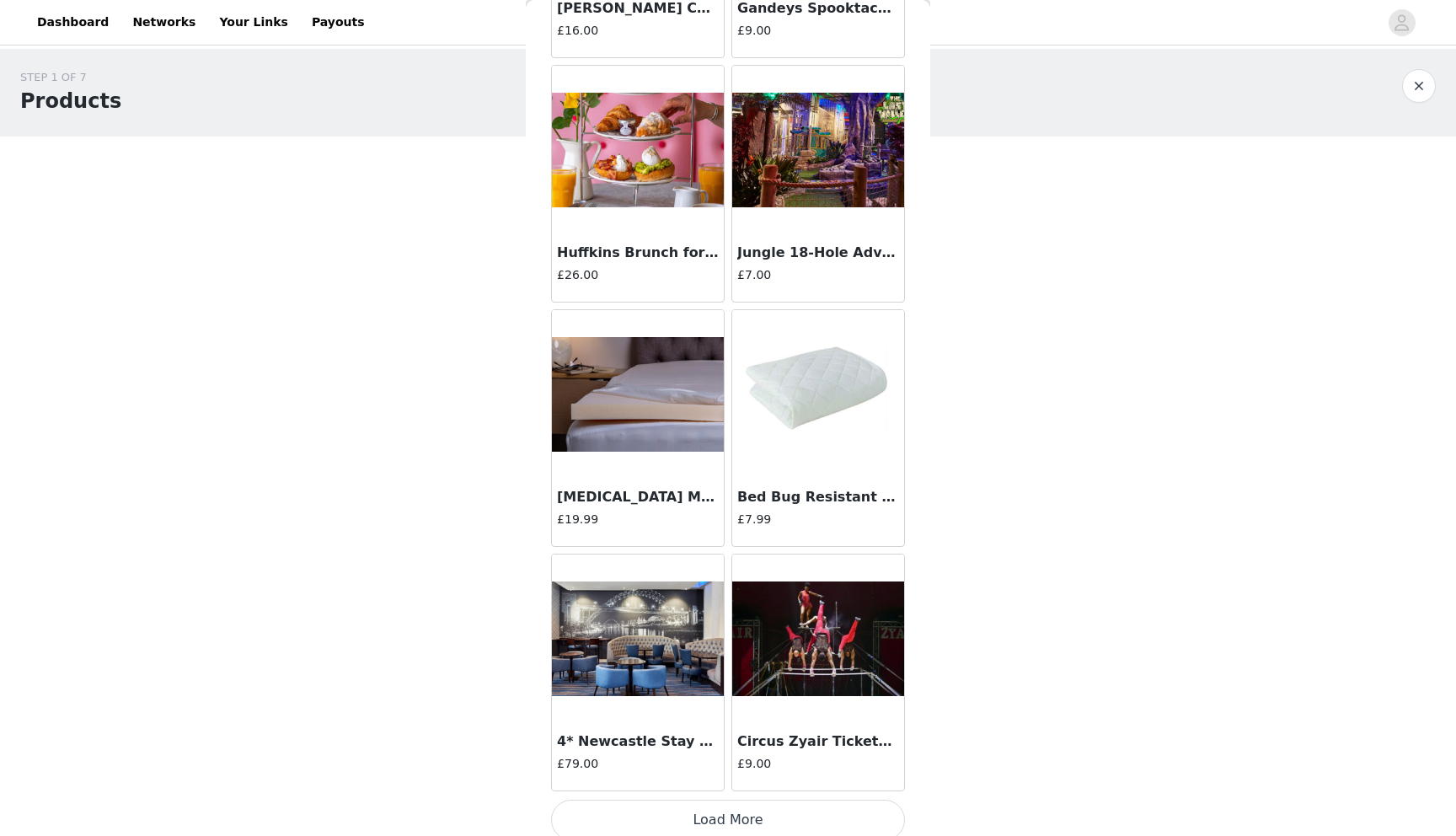
scroll to position [35948, 0]
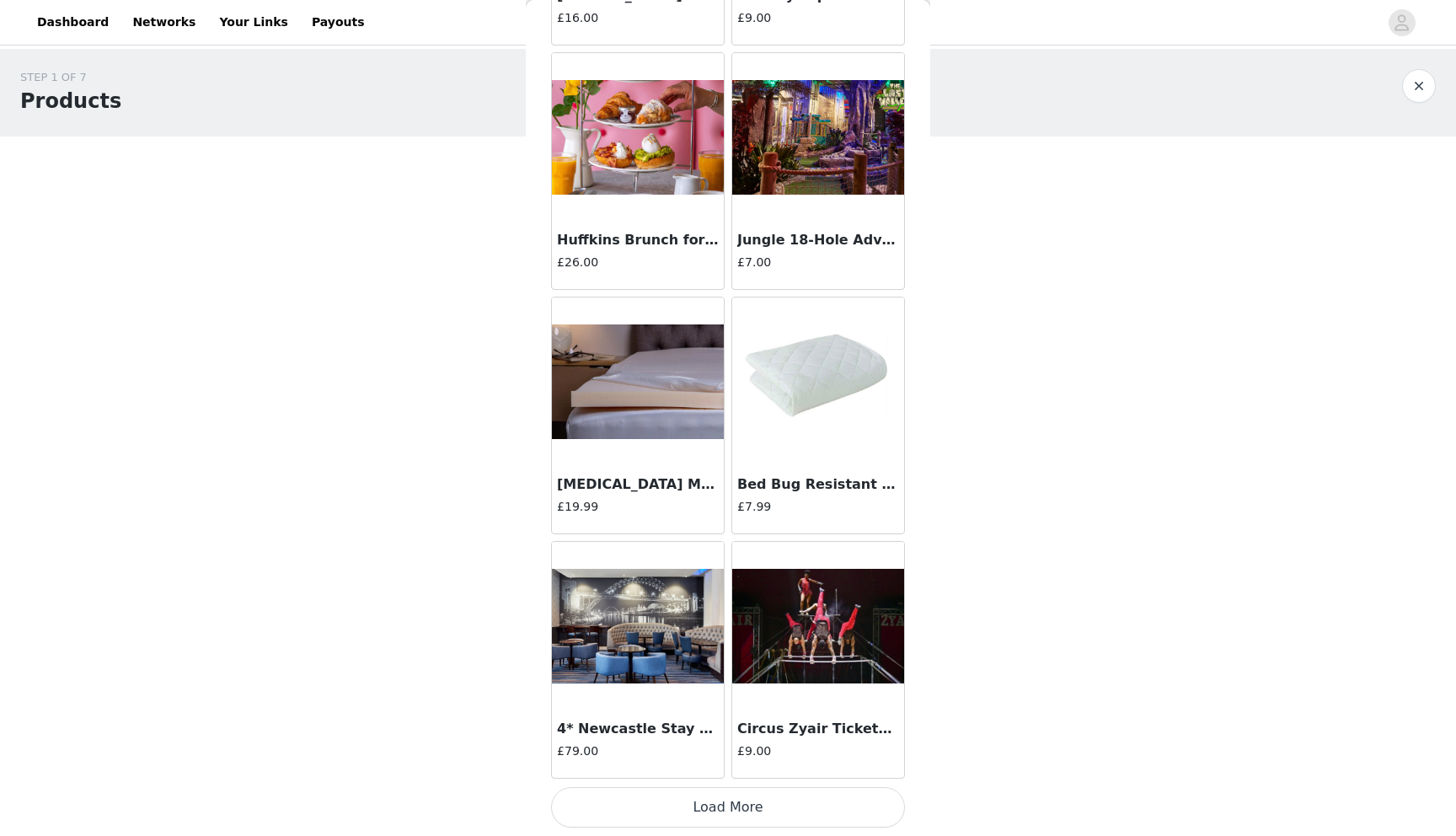
click at [718, 819] on button "Load More" at bounding box center [728, 807] width 354 height 40
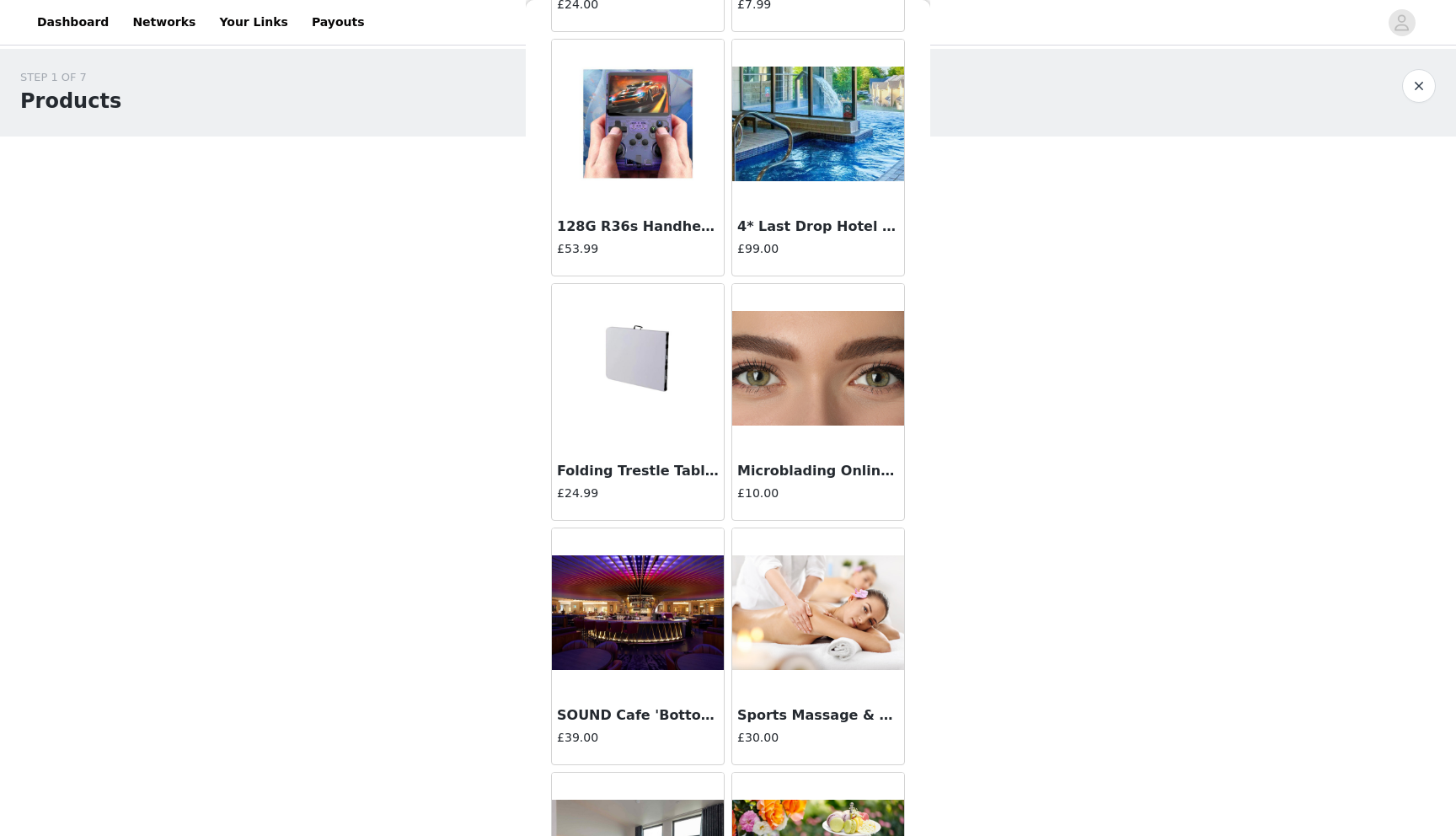
scroll to position [37920, 0]
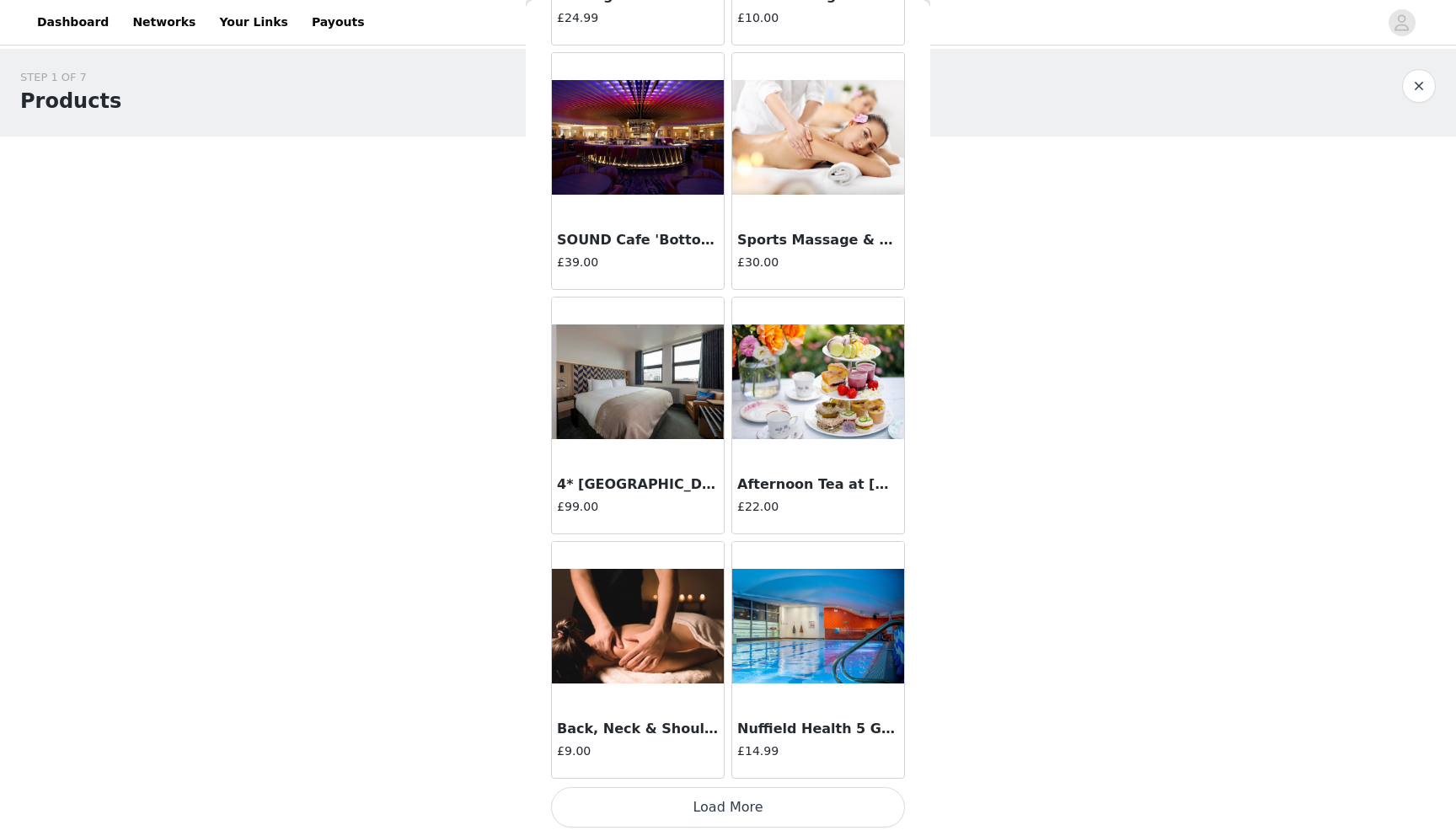
click at [691, 818] on button "Load More" at bounding box center [728, 807] width 354 height 40
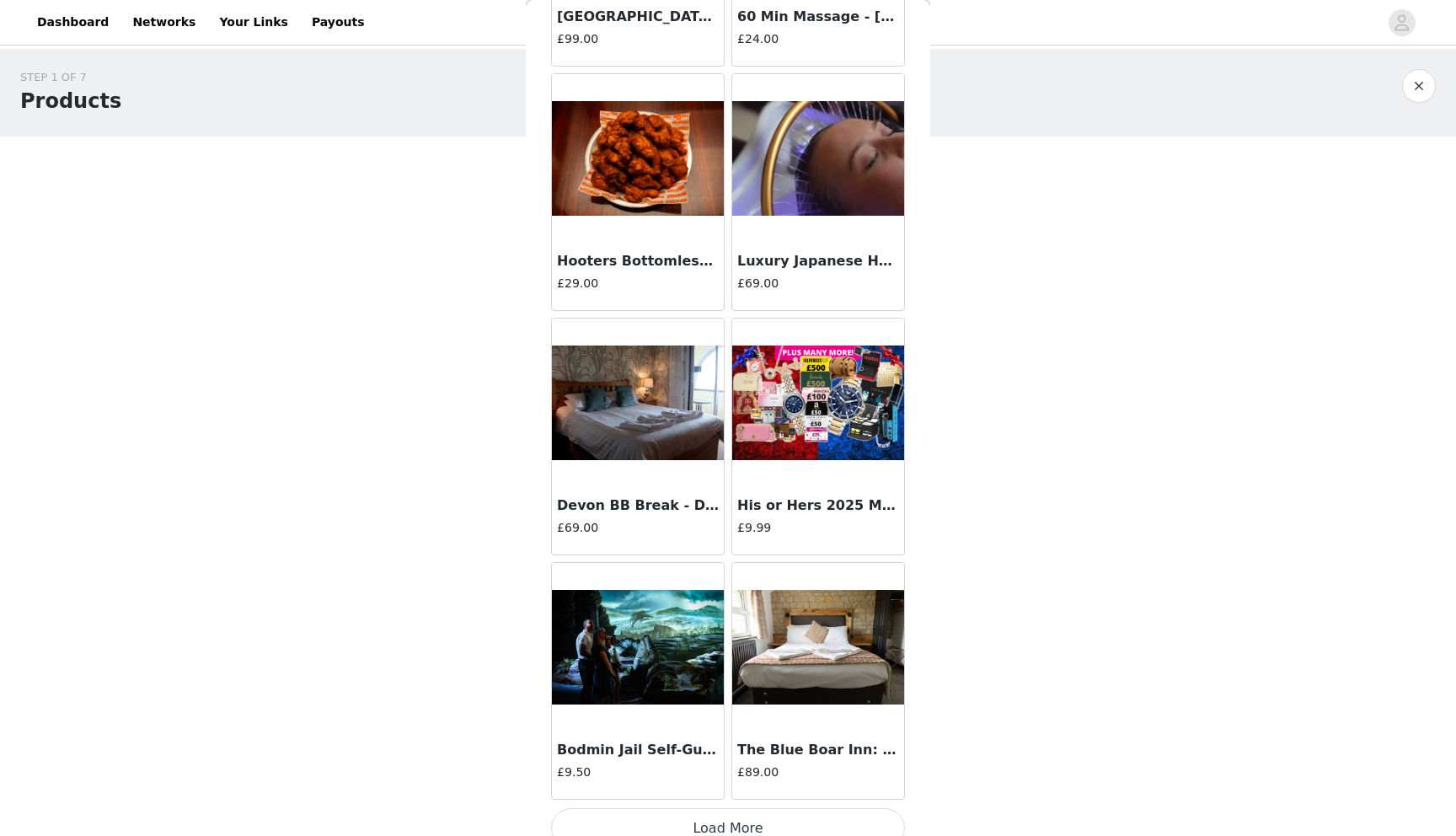
scroll to position [40835, 0]
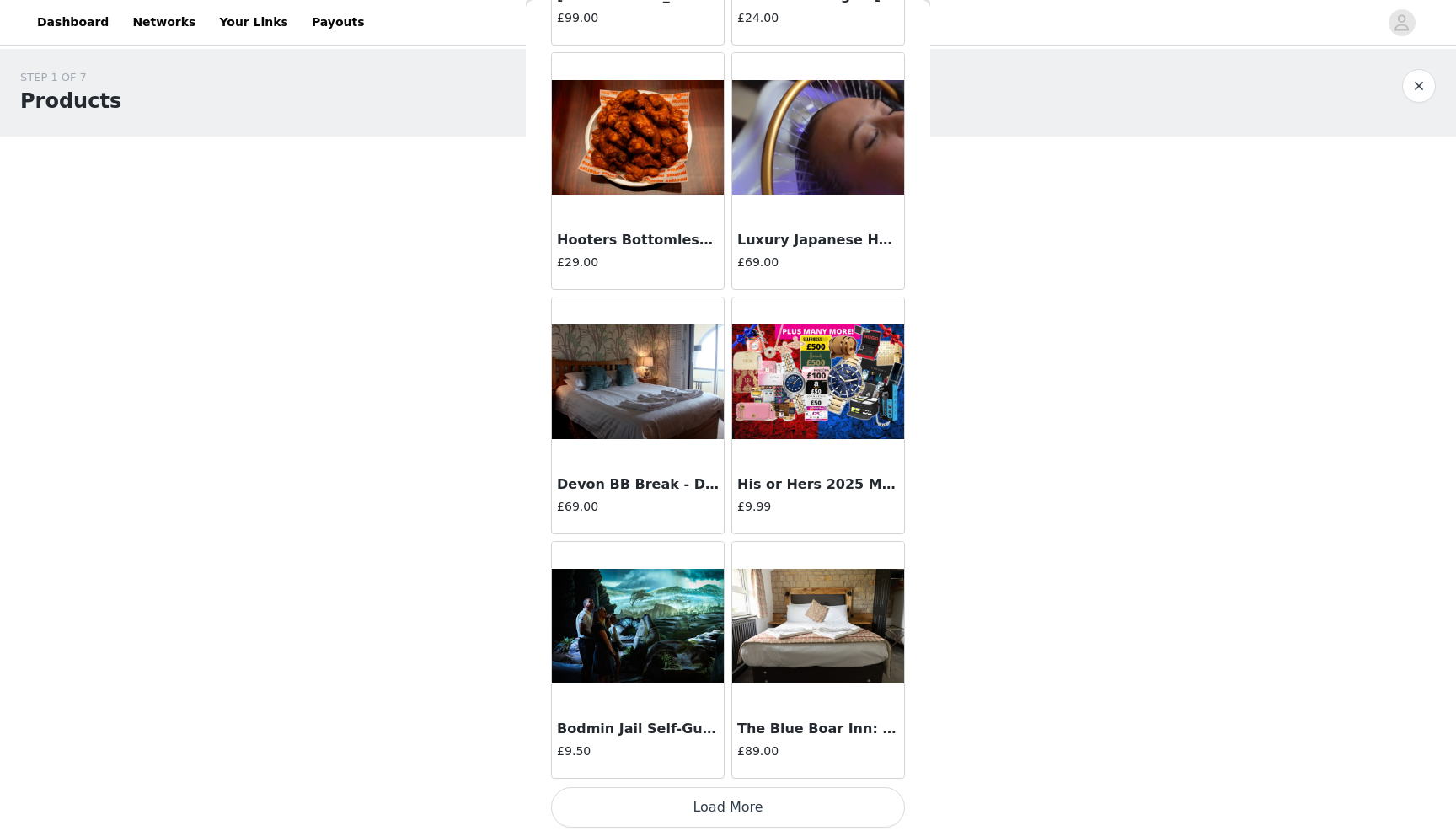
click at [699, 810] on button "Load More" at bounding box center [728, 807] width 354 height 40
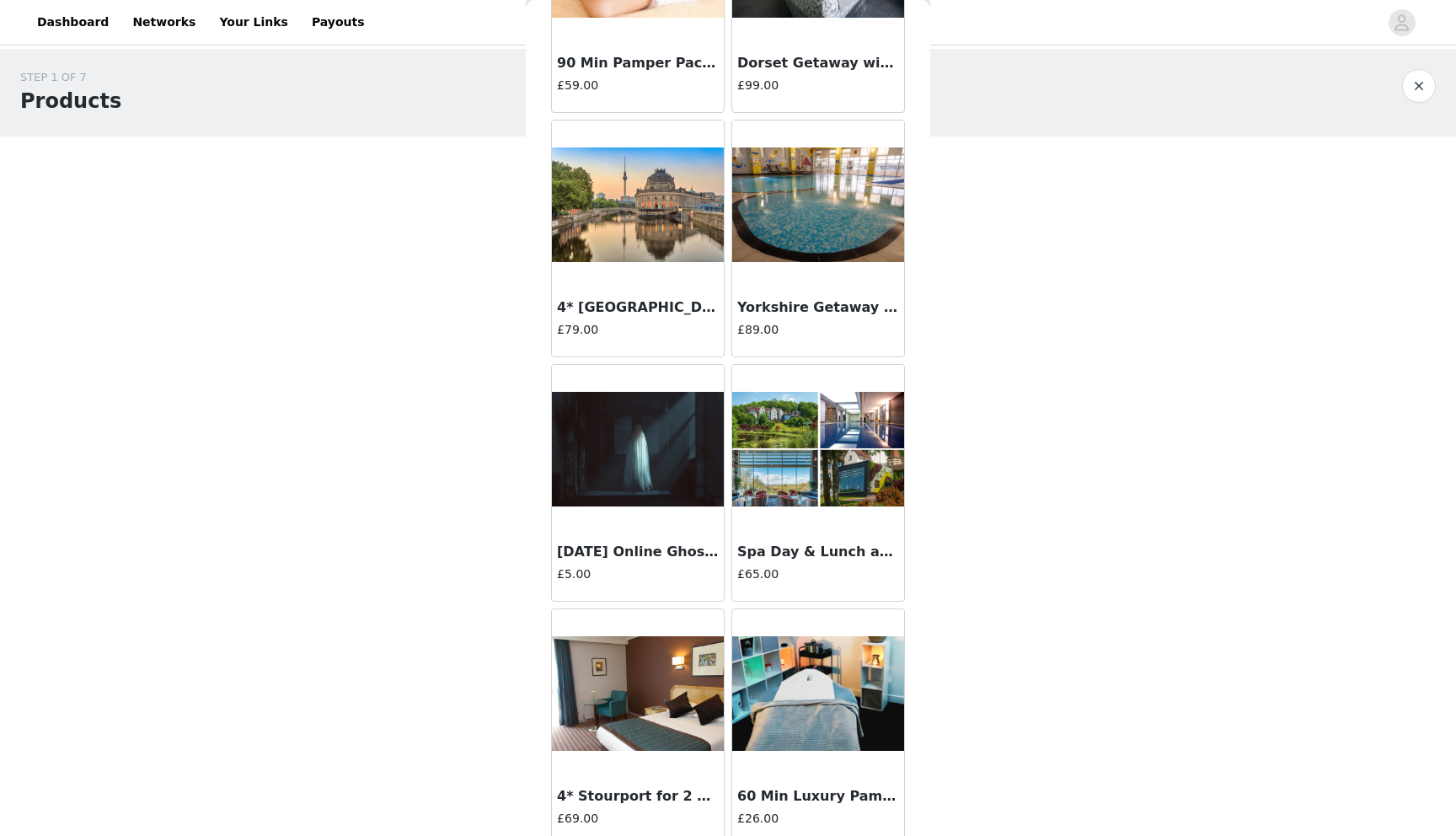
scroll to position [43278, 0]
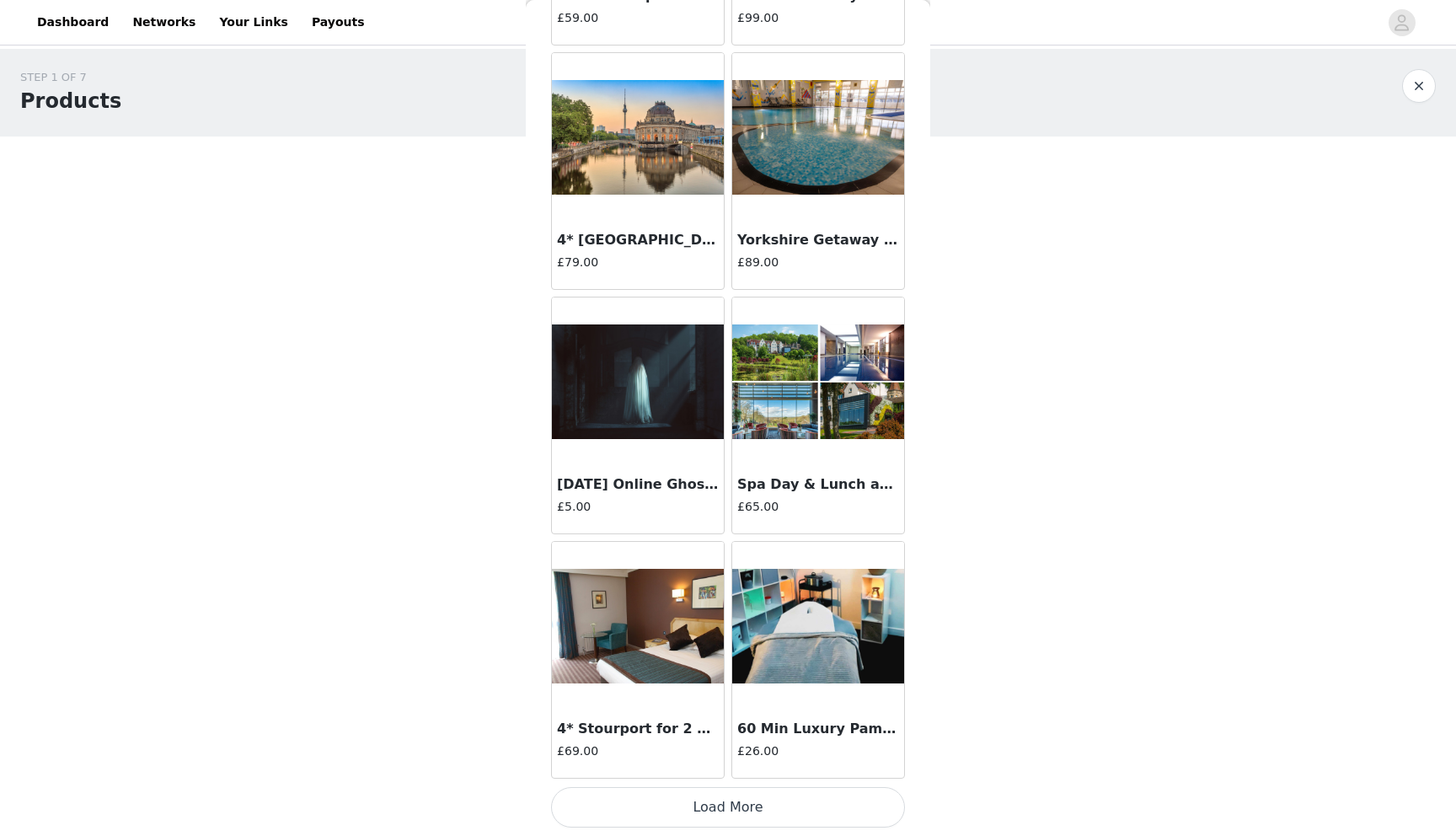
click at [713, 812] on button "Load More" at bounding box center [728, 807] width 354 height 40
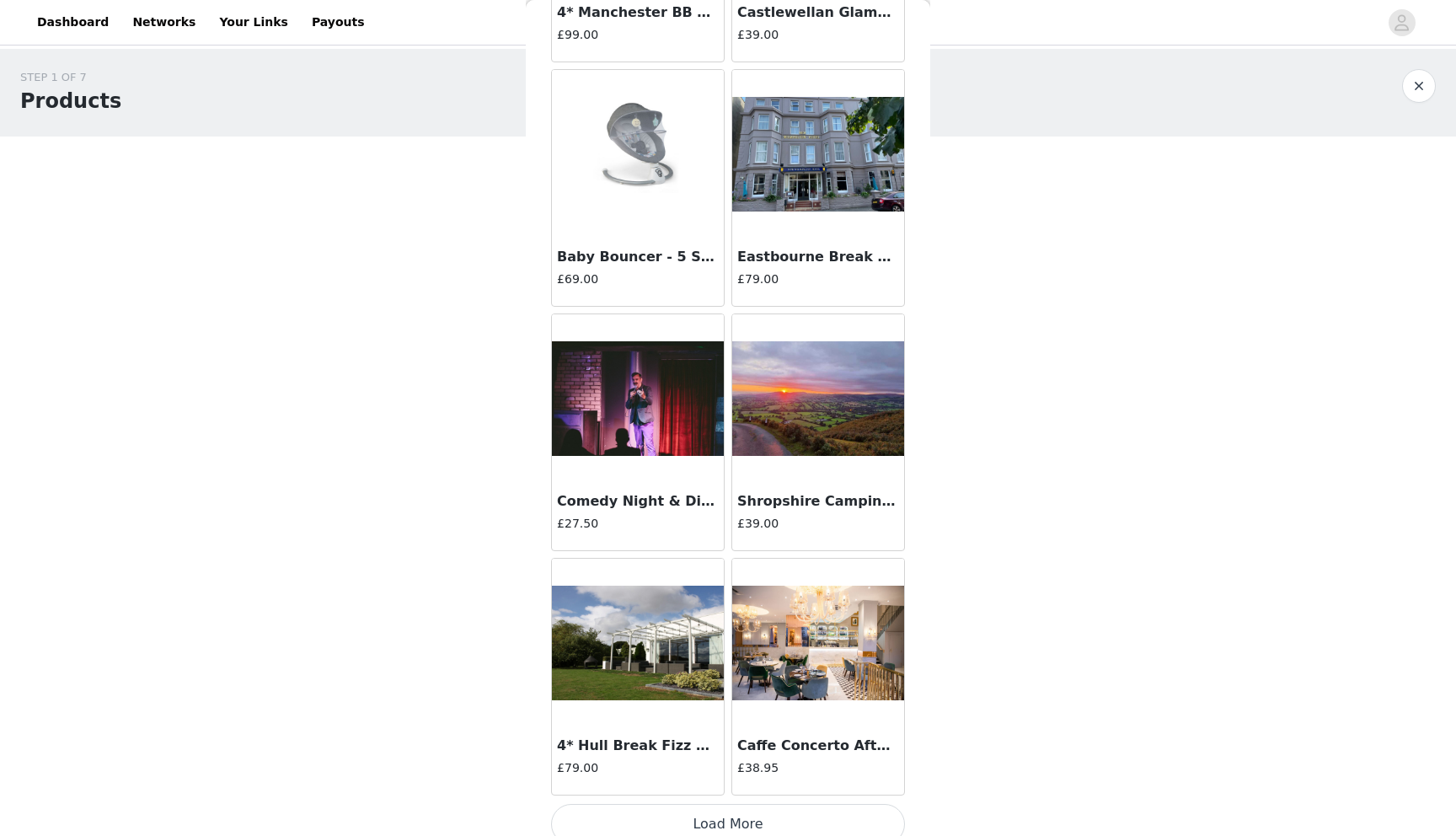
scroll to position [45720, 0]
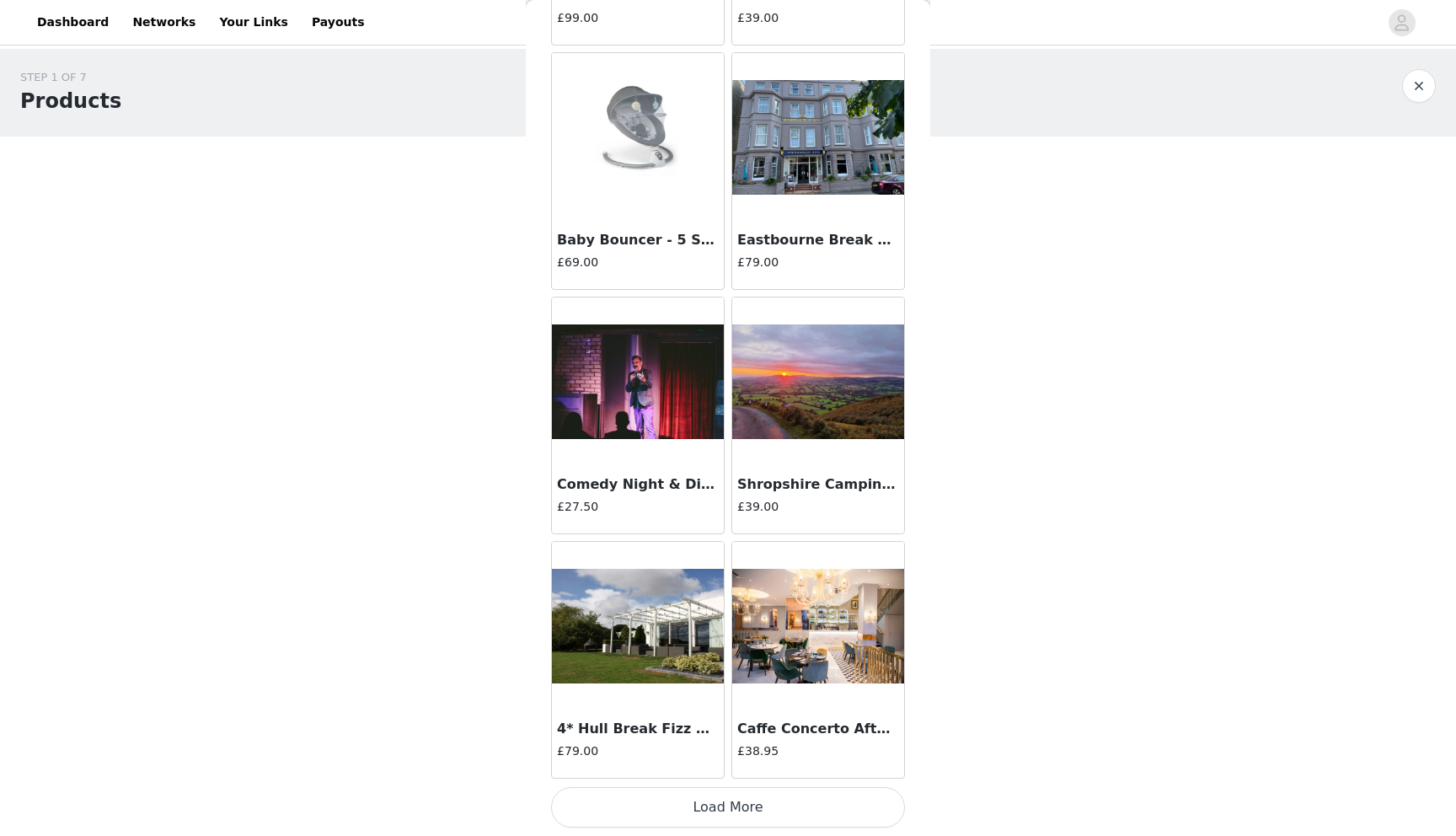
click at [729, 798] on button "Load More" at bounding box center [728, 807] width 354 height 40
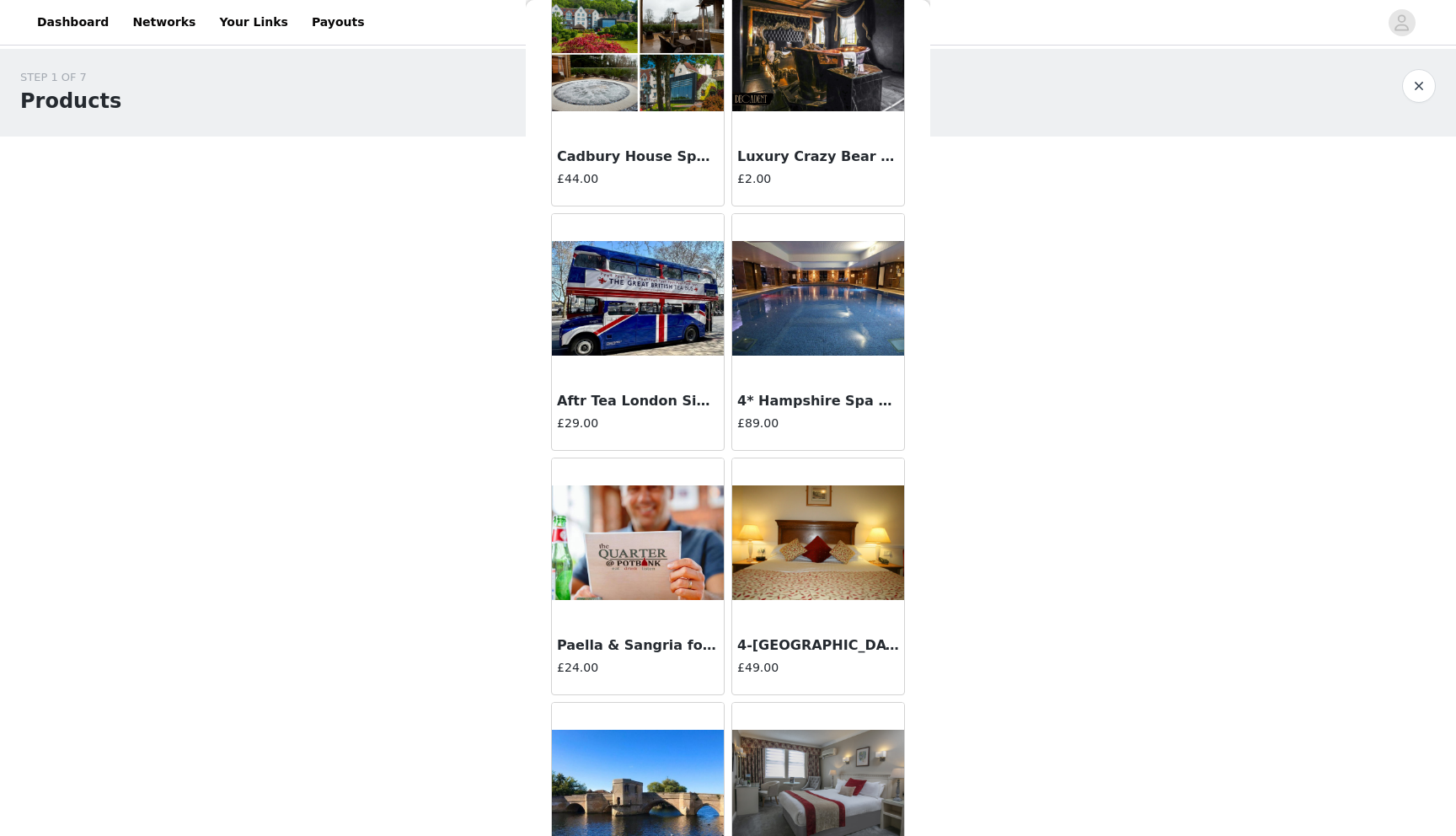
scroll to position [48164, 0]
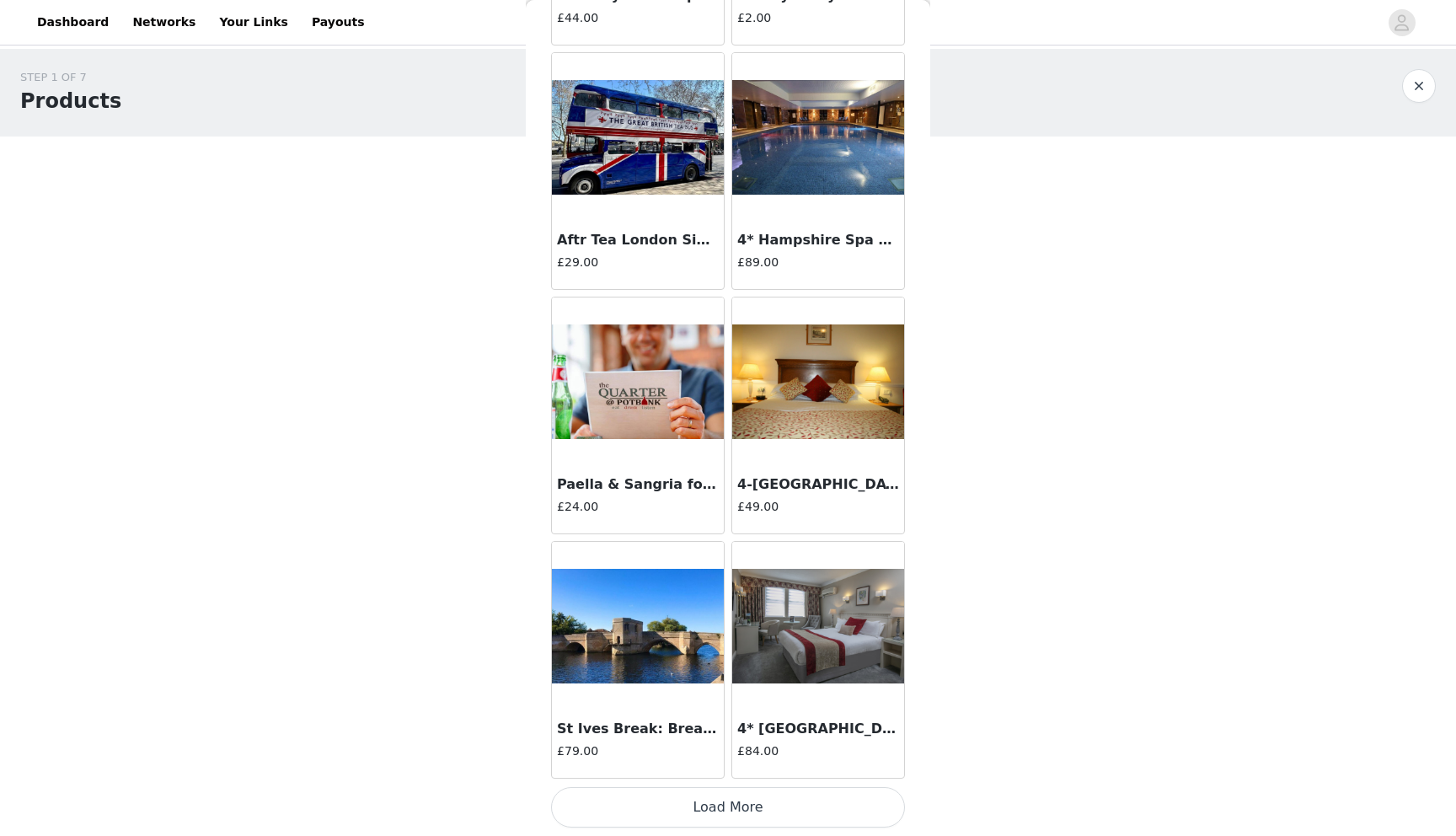
click at [774, 807] on button "Load More" at bounding box center [728, 807] width 354 height 40
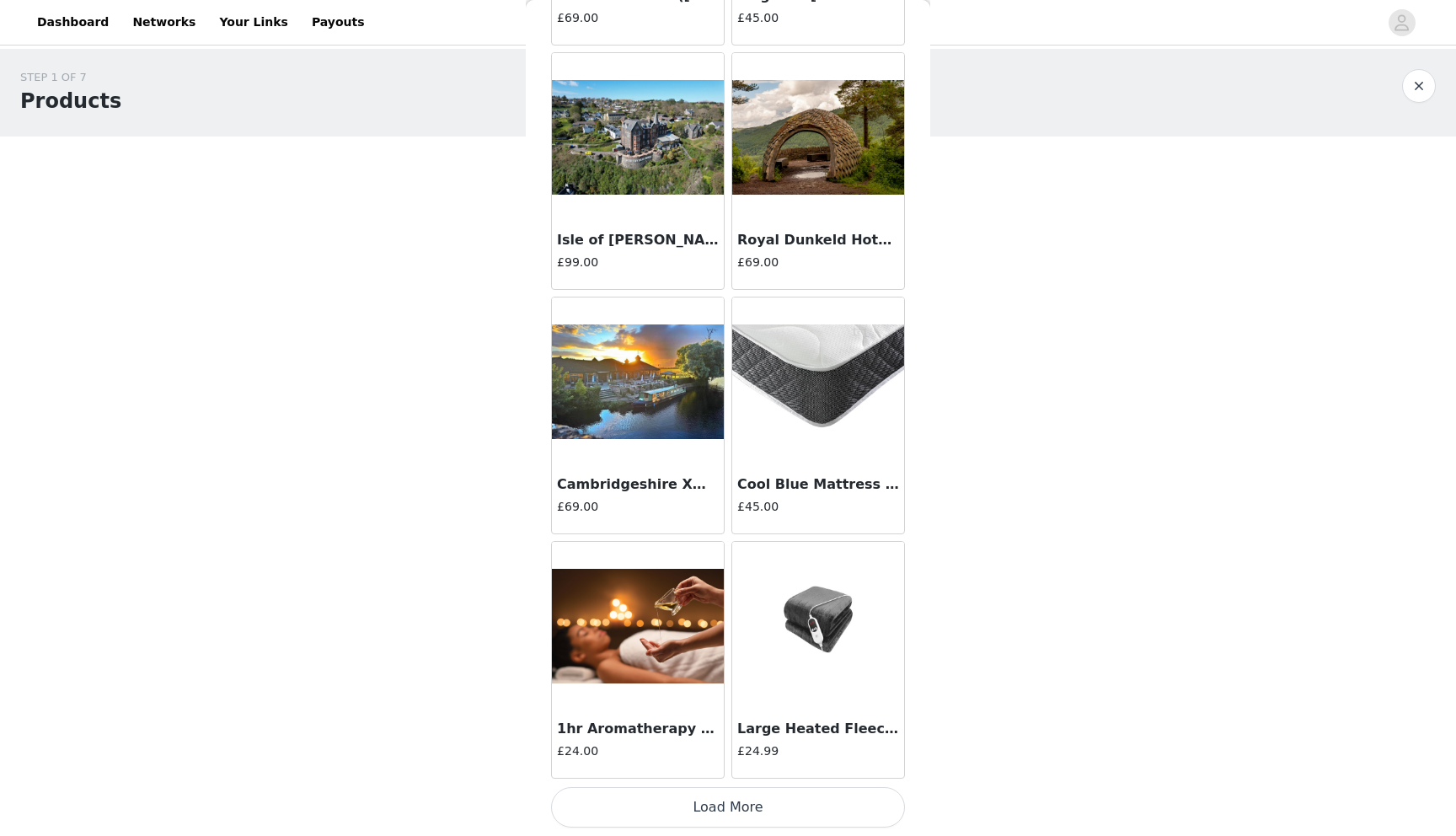
scroll to position [50607, 0]
click at [737, 813] on button "Load More" at bounding box center [728, 807] width 354 height 40
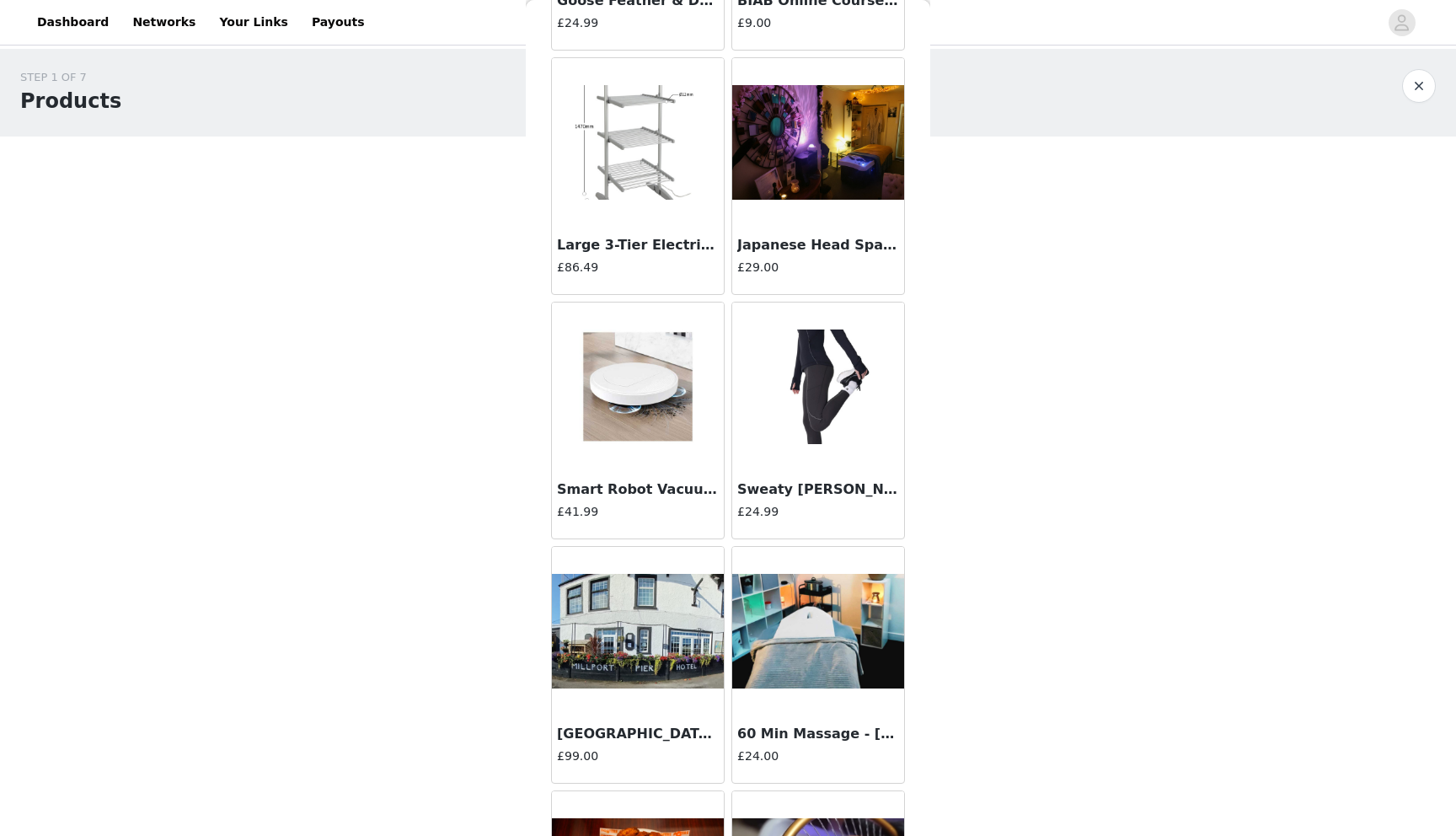
scroll to position [40088, 0]
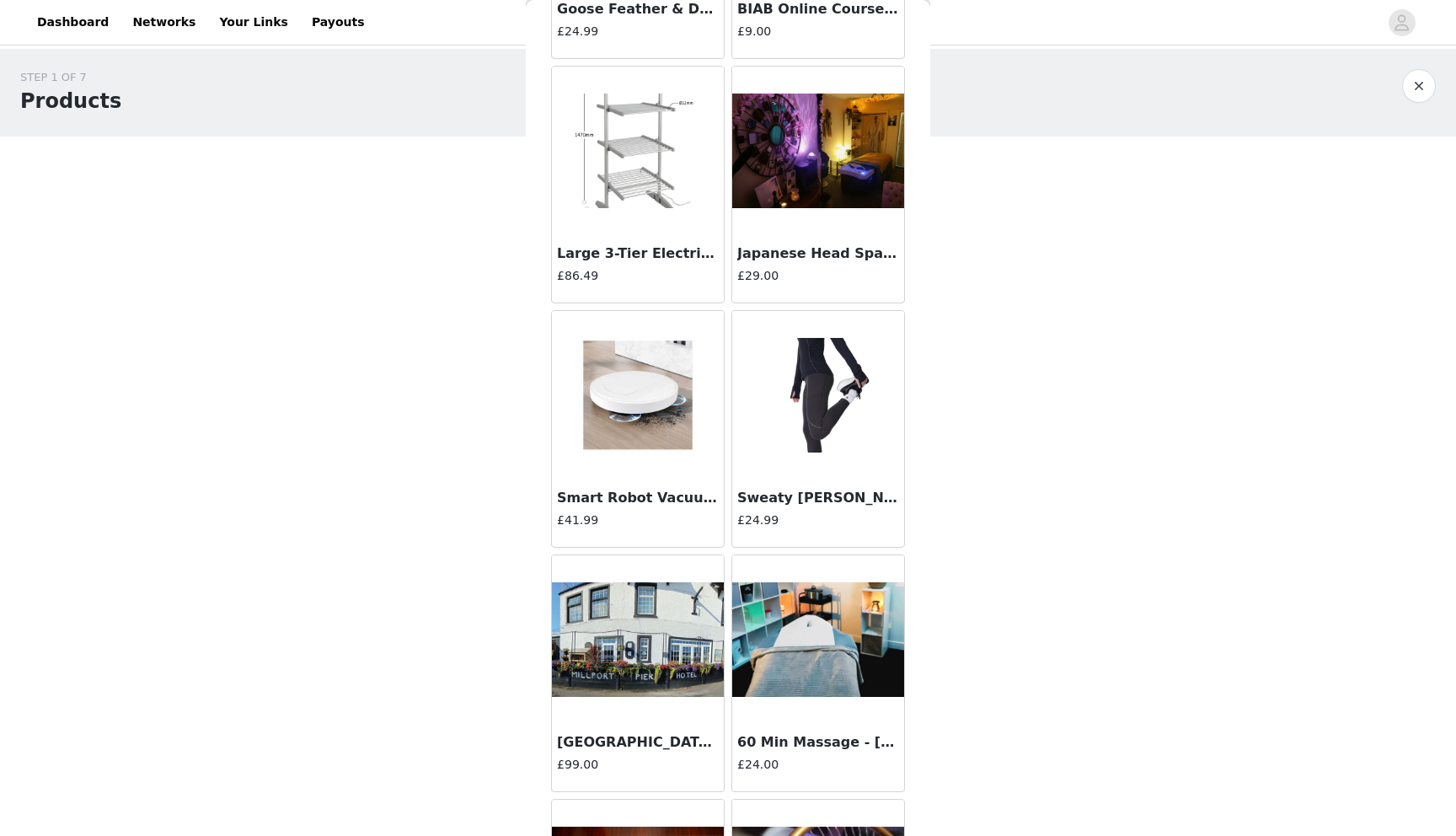
click at [668, 203] on img at bounding box center [638, 151] width 172 height 115
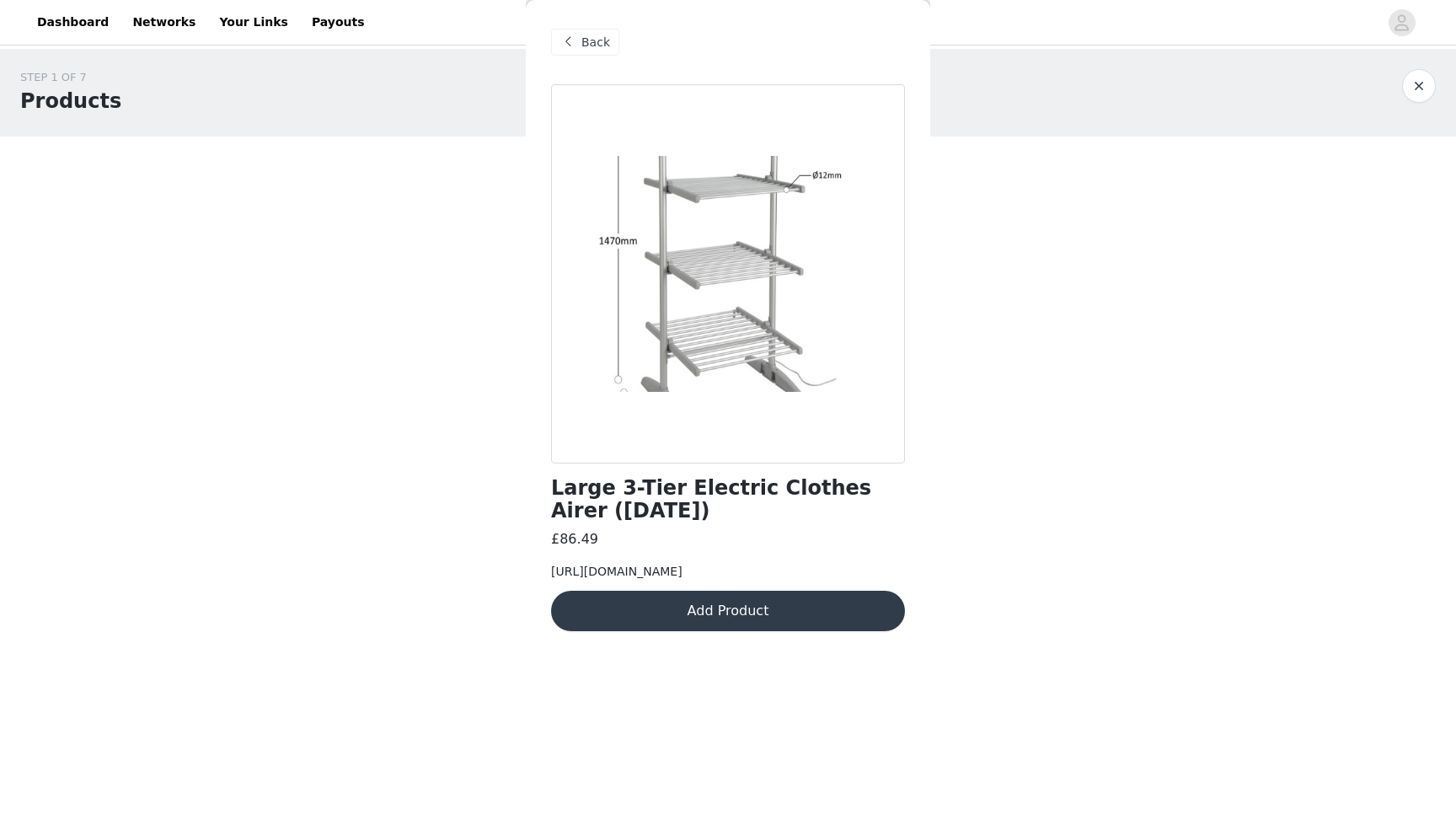
scroll to position [0, 0]
drag, startPoint x: 817, startPoint y: 588, endPoint x: 830, endPoint y: 613, distance: 28.2
click at [832, 580] on div "[URL][DOMAIN_NAME]" at bounding box center [728, 571] width 354 height 18
copy span "arge-3-tier-electric-clothes-airer"
click at [564, 41] on span at bounding box center [568, 42] width 21 height 21
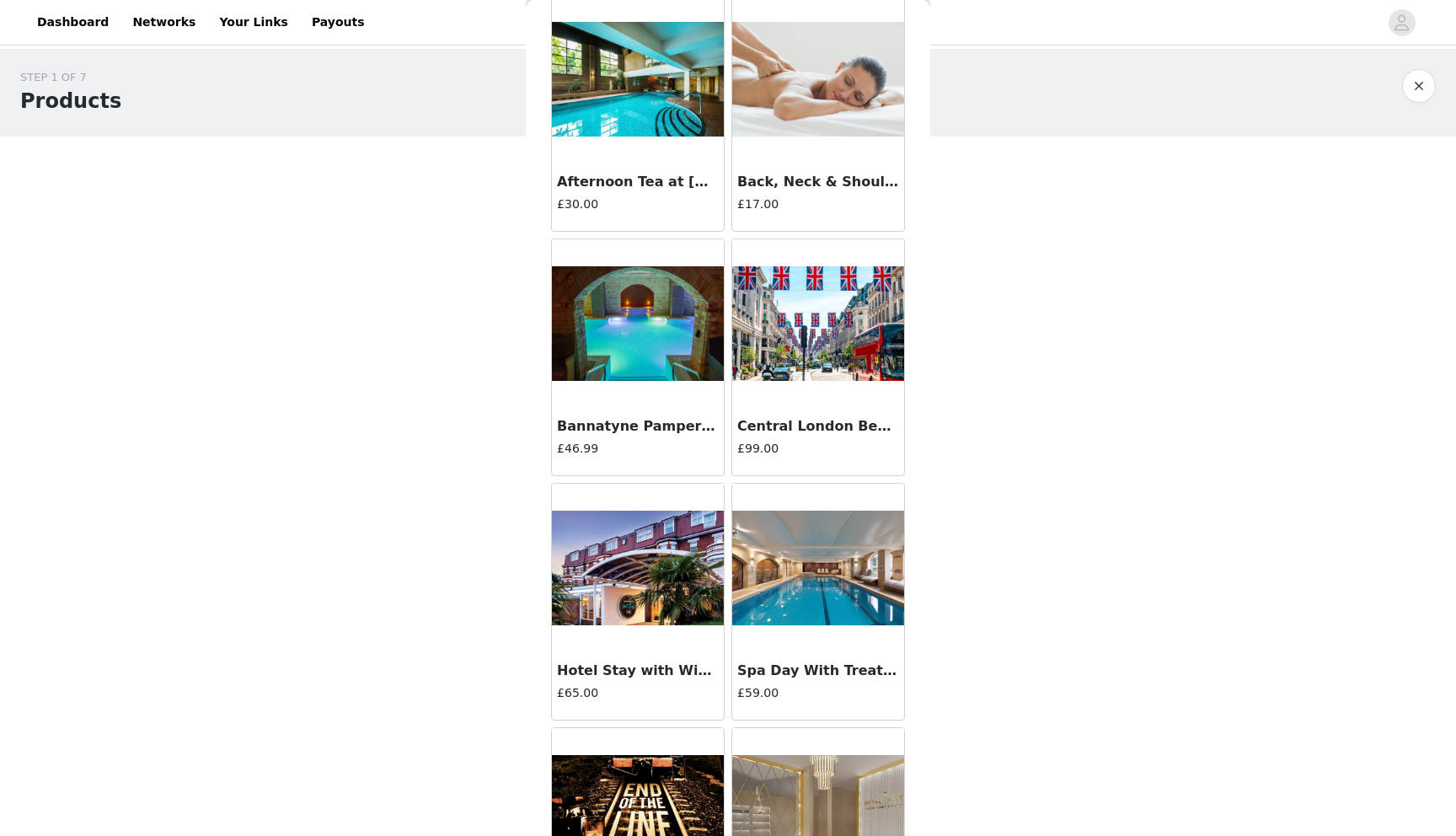
scroll to position [5382, 0]
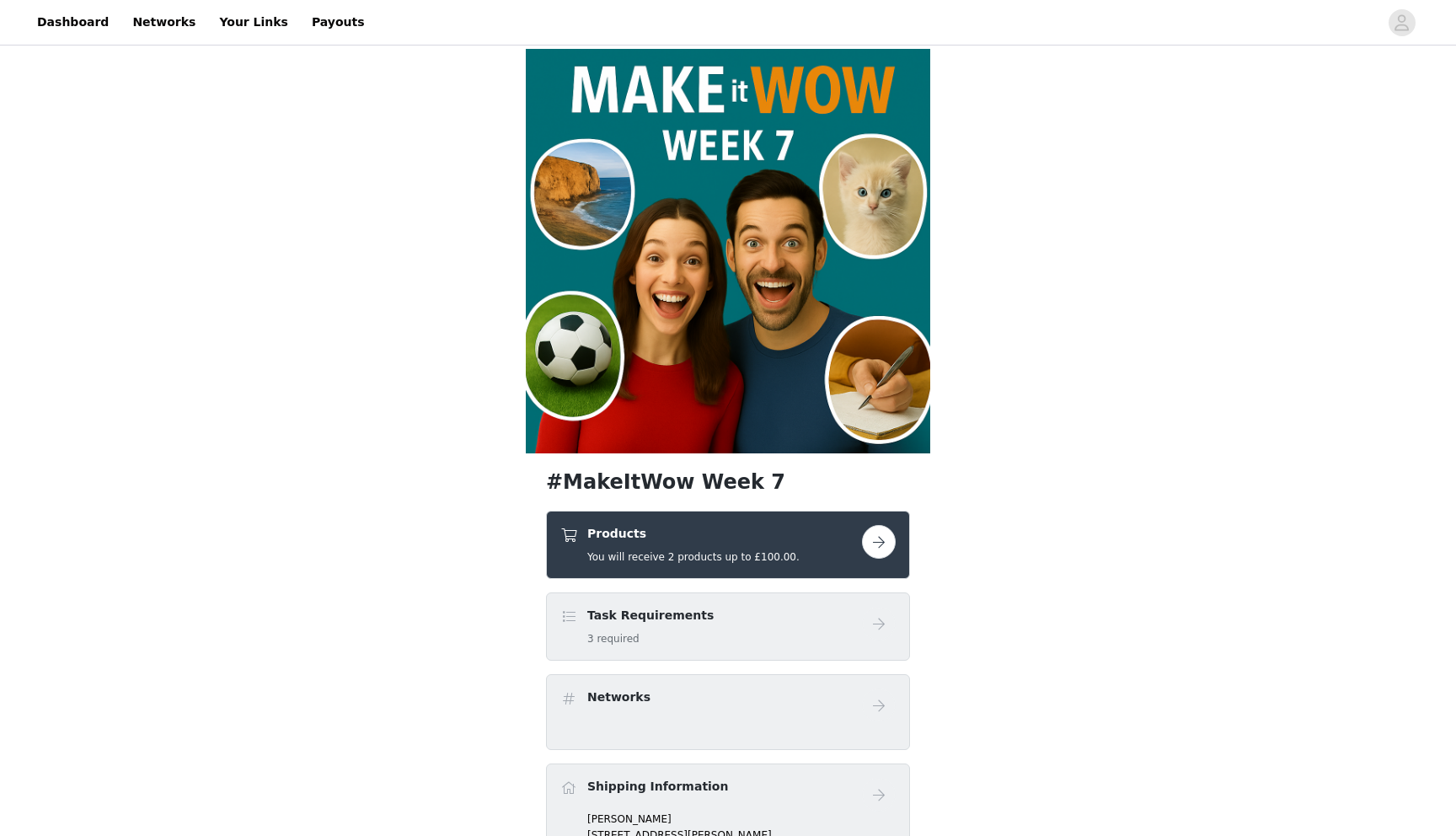
click at [698, 549] on h5 "You will receive 2 products up to £100.00." at bounding box center [694, 557] width 213 height 15
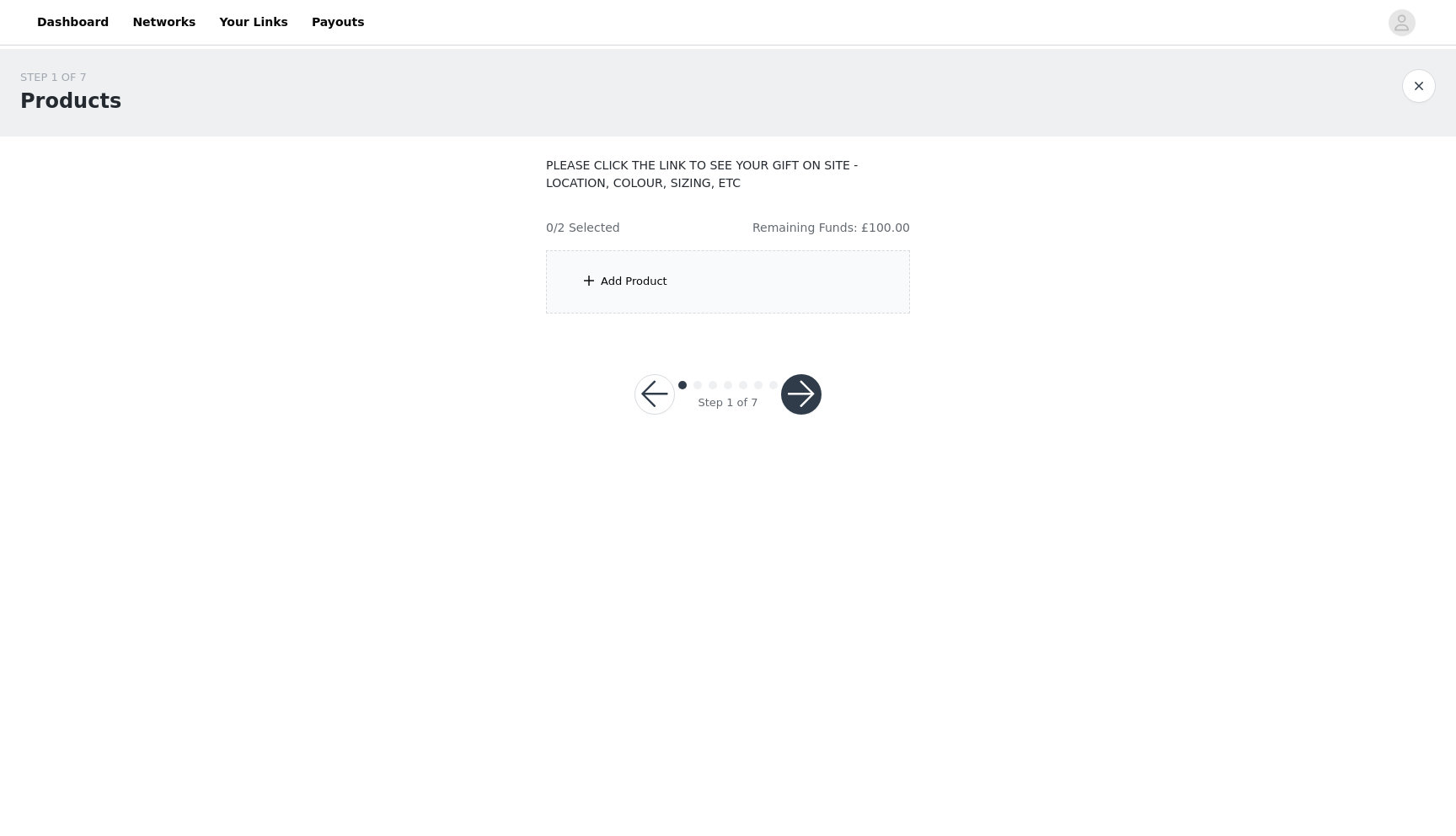
click at [758, 287] on div "Add Product" at bounding box center [728, 281] width 364 height 63
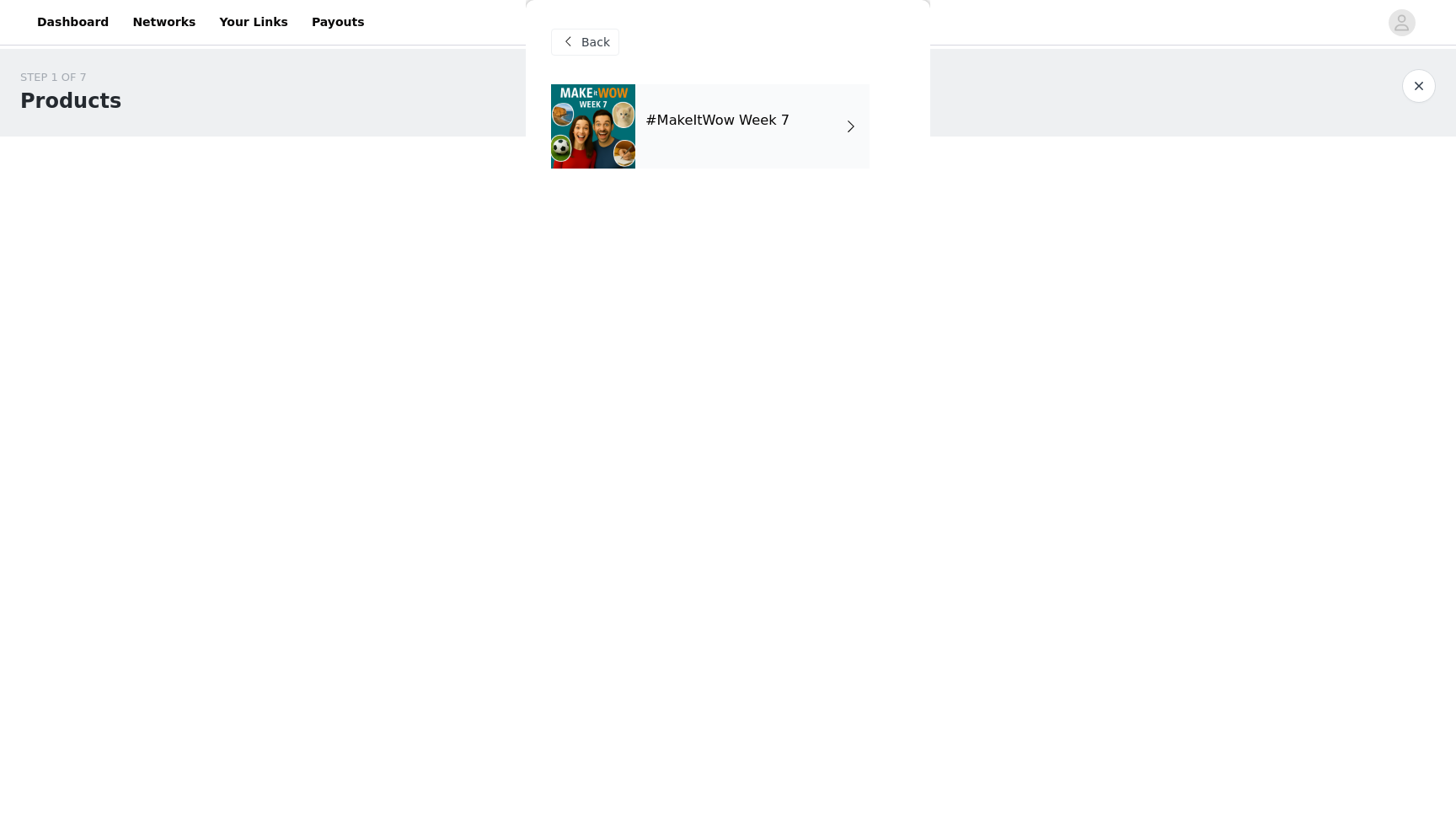
click at [796, 116] on div "#MakeItWow Week 7" at bounding box center [753, 127] width 234 height 84
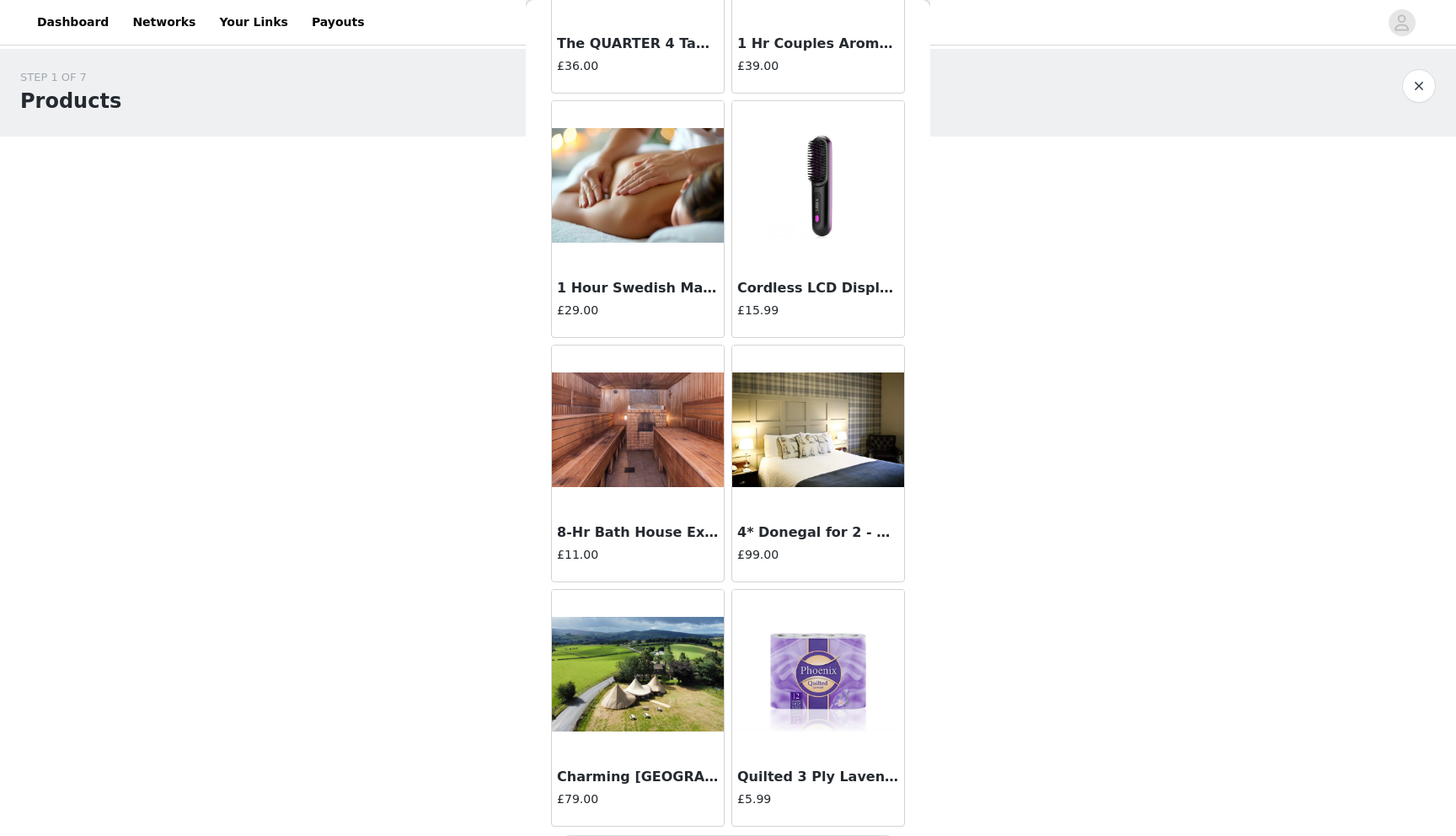
scroll to position [1742, 0]
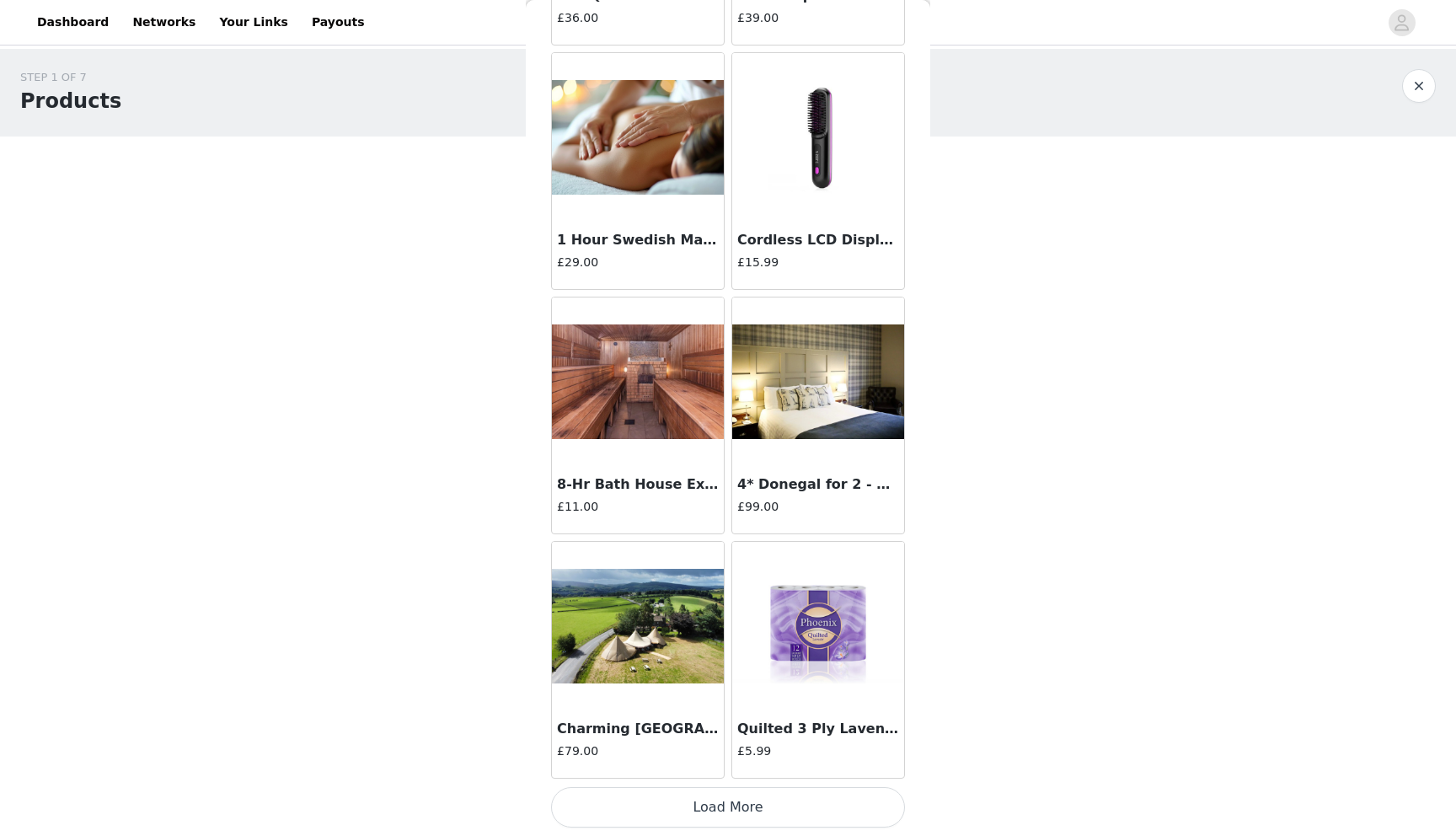
click at [697, 795] on button "Load More" at bounding box center [728, 807] width 354 height 40
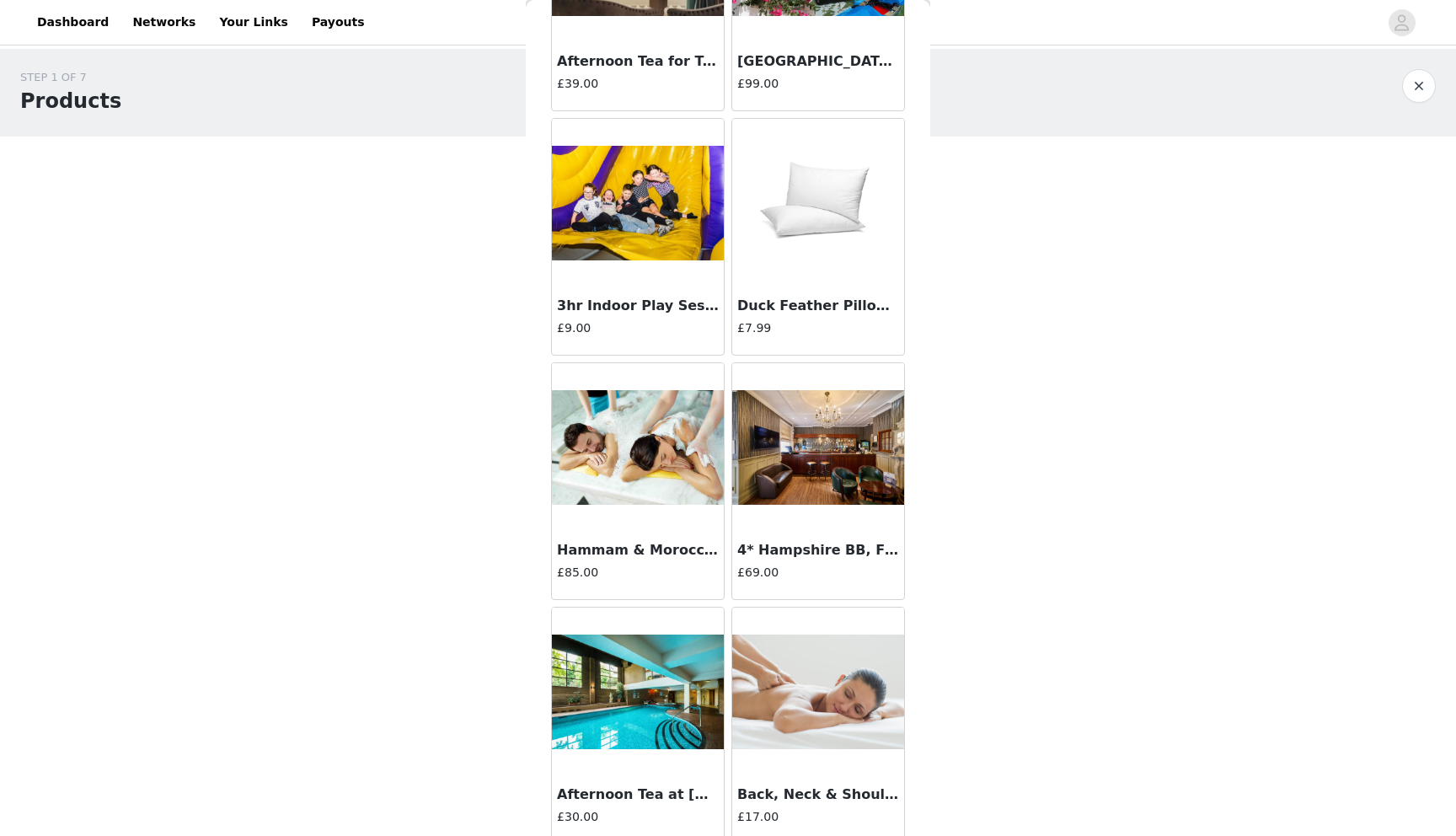
scroll to position [4186, 0]
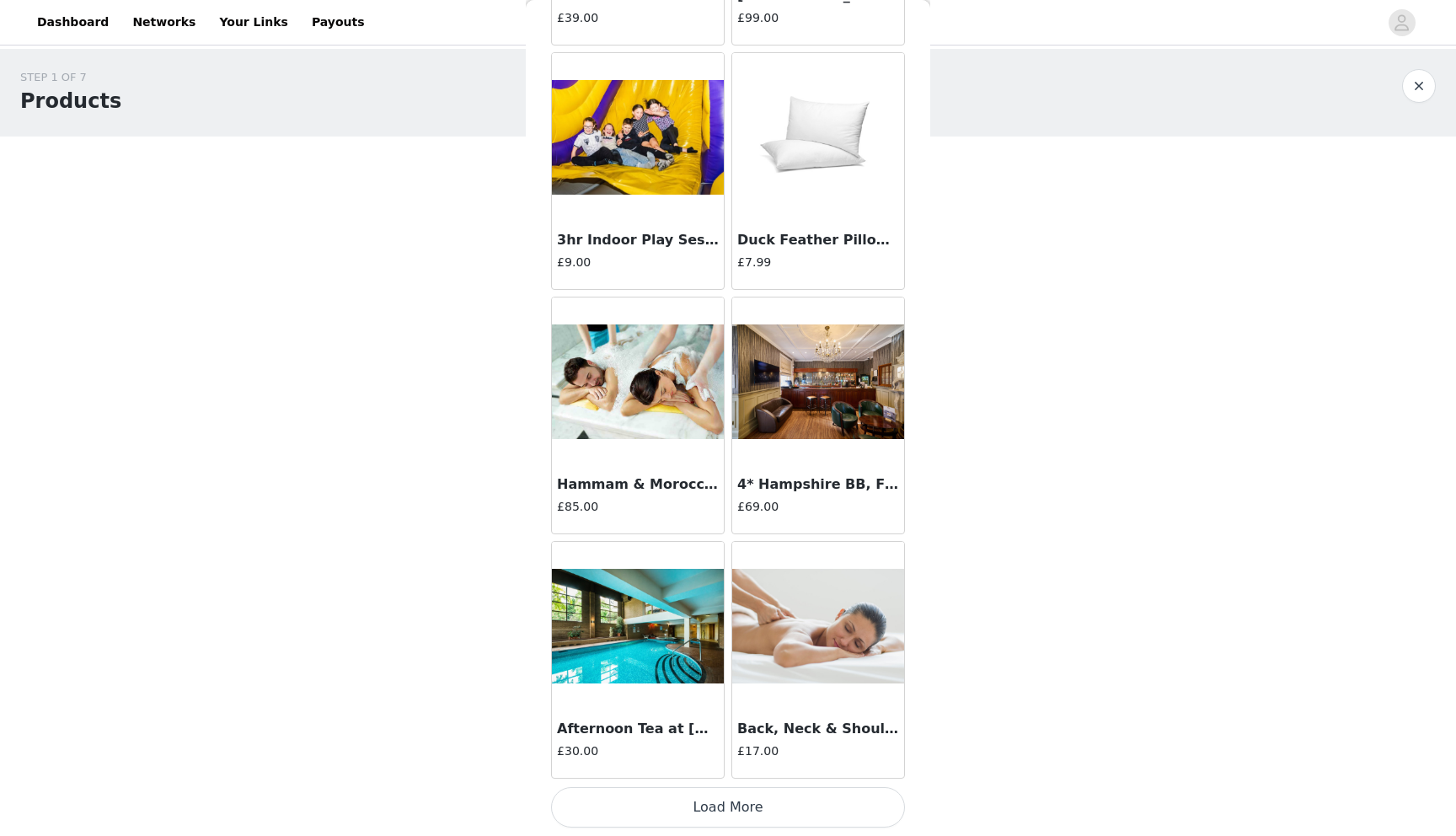
click at [662, 807] on button "Load More" at bounding box center [728, 807] width 354 height 40
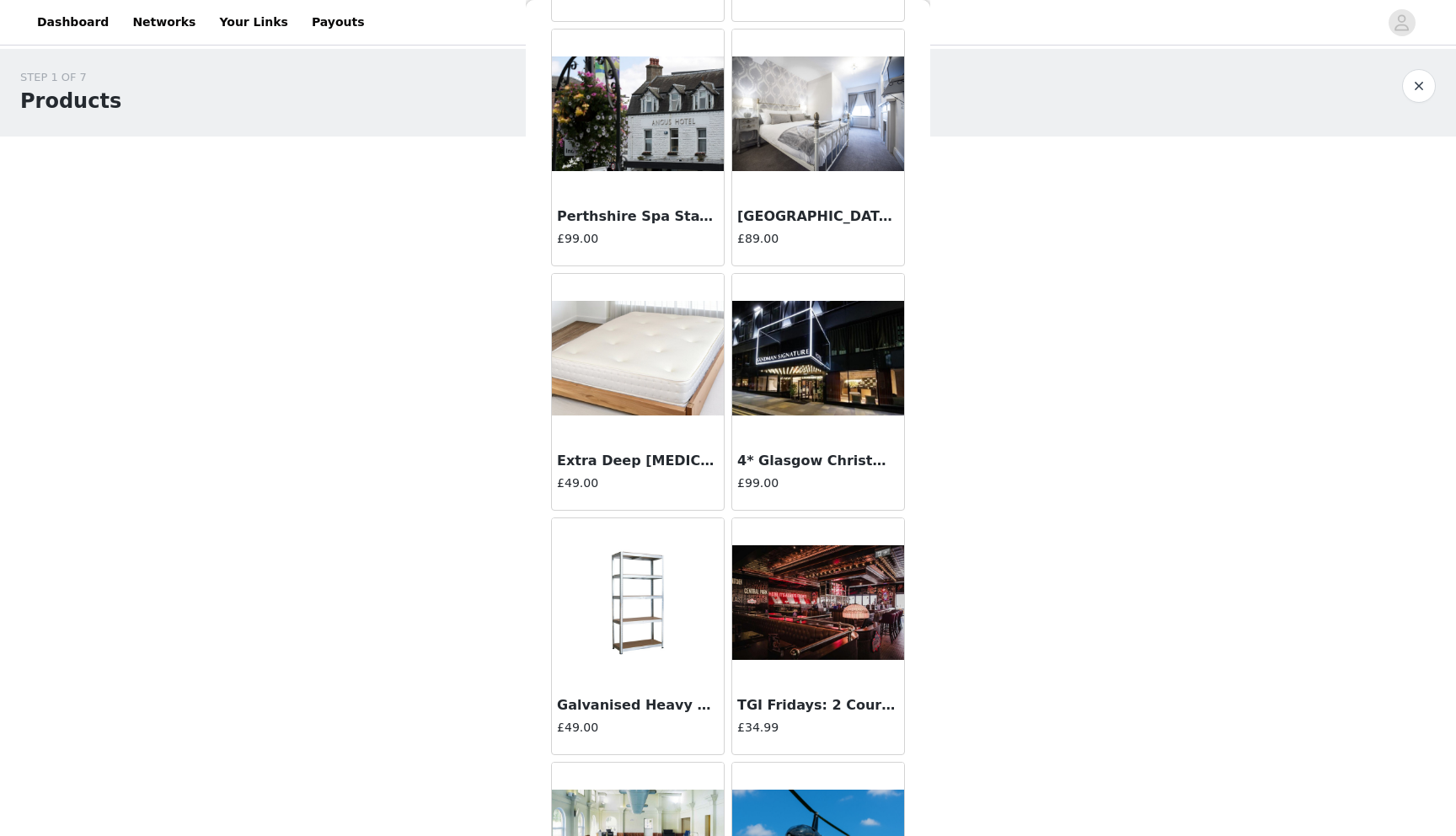
scroll to position [6629, 0]
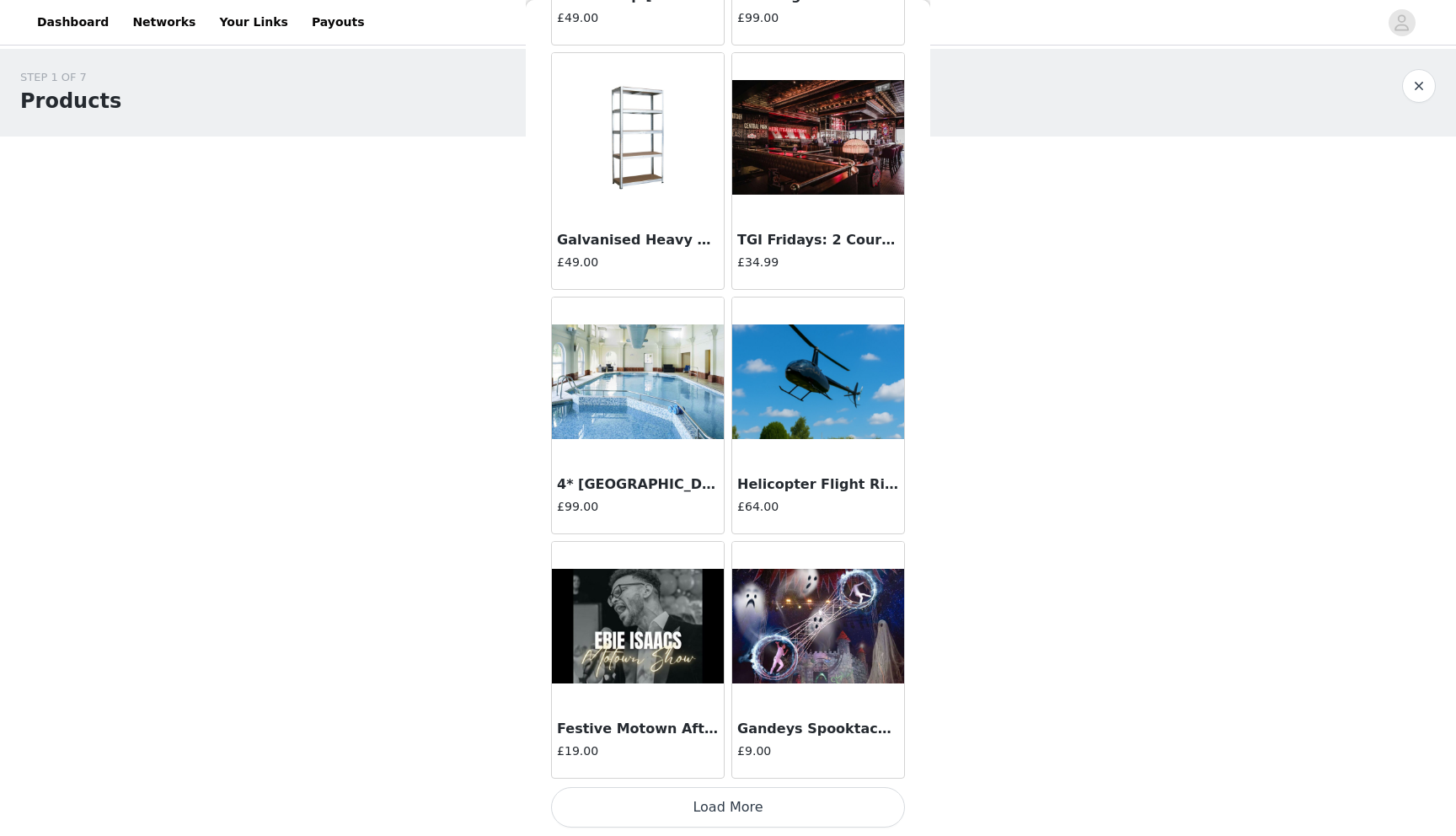
click at [680, 255] on h4 "£49.00" at bounding box center [638, 262] width 162 height 18
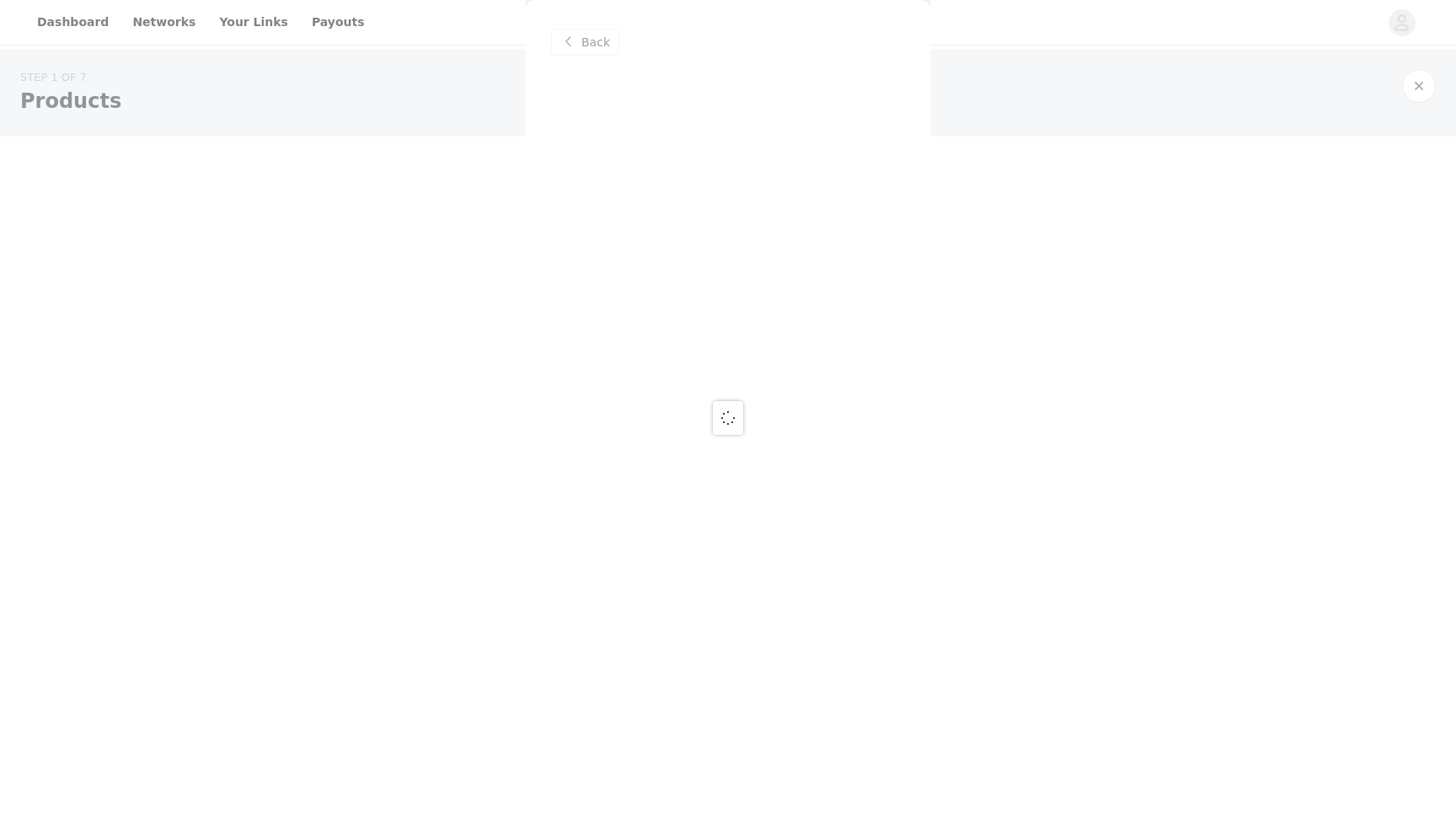
scroll to position [0, 0]
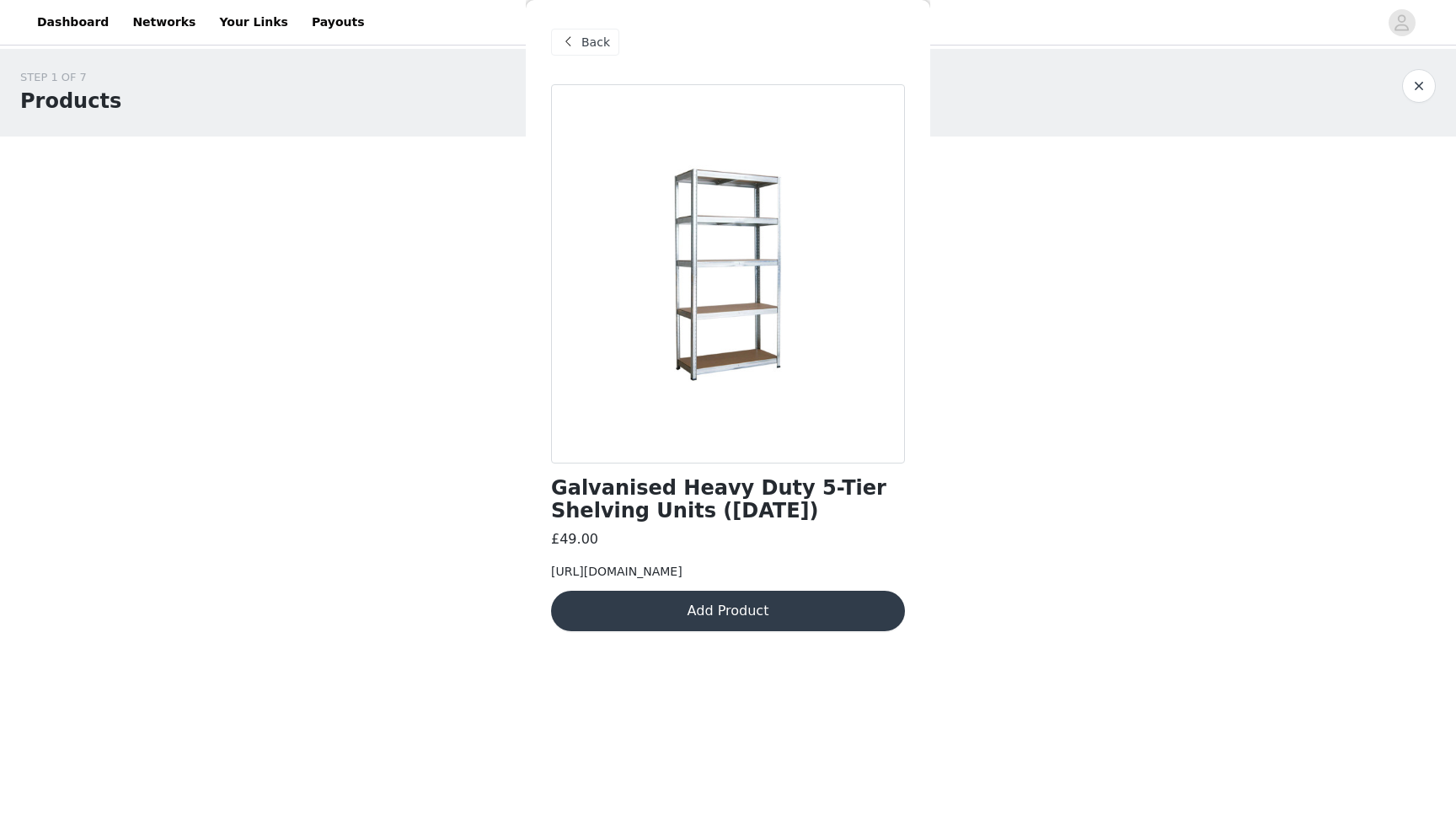
drag, startPoint x: 751, startPoint y: 613, endPoint x: 839, endPoint y: 584, distance: 92.7
click at [839, 580] on div "[URL][DOMAIN_NAME]" at bounding box center [728, 571] width 354 height 18
copy span "galvanised-heavy-duty-5-tier-shelving-units"
click at [555, 39] on div "Back" at bounding box center [585, 42] width 68 height 27
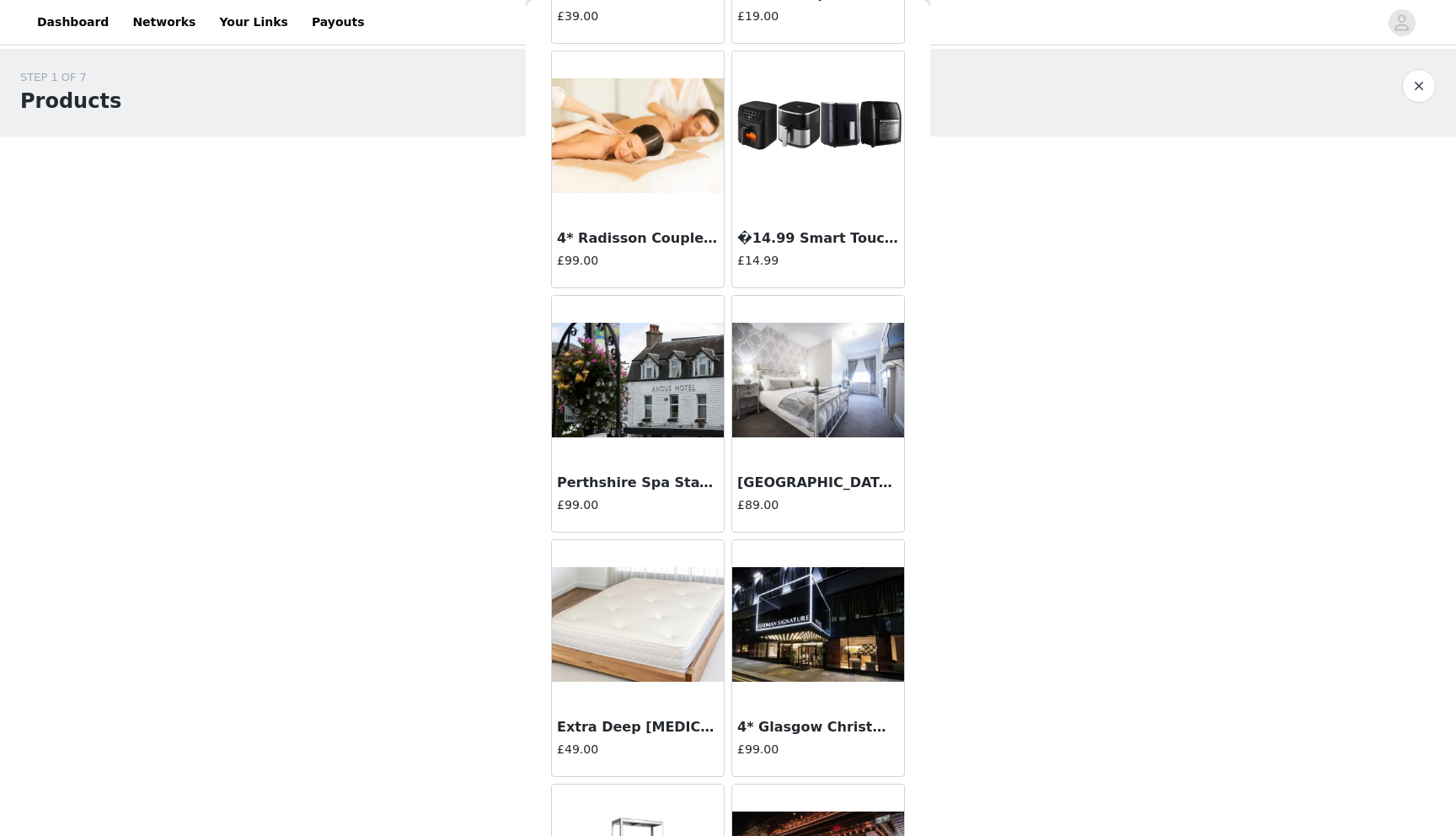
scroll to position [6629, 0]
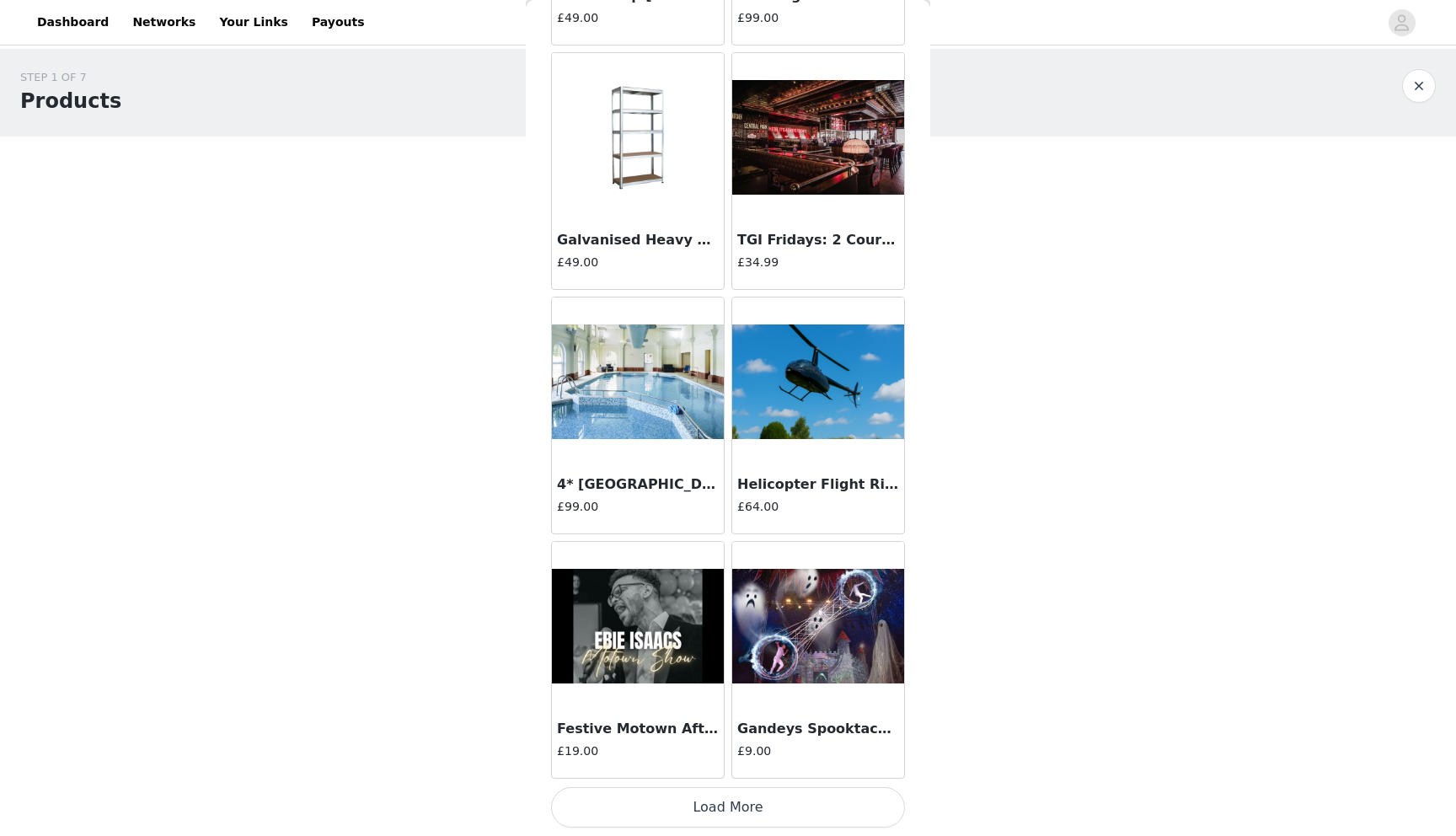
click at [707, 809] on button "Load More" at bounding box center [728, 807] width 354 height 40
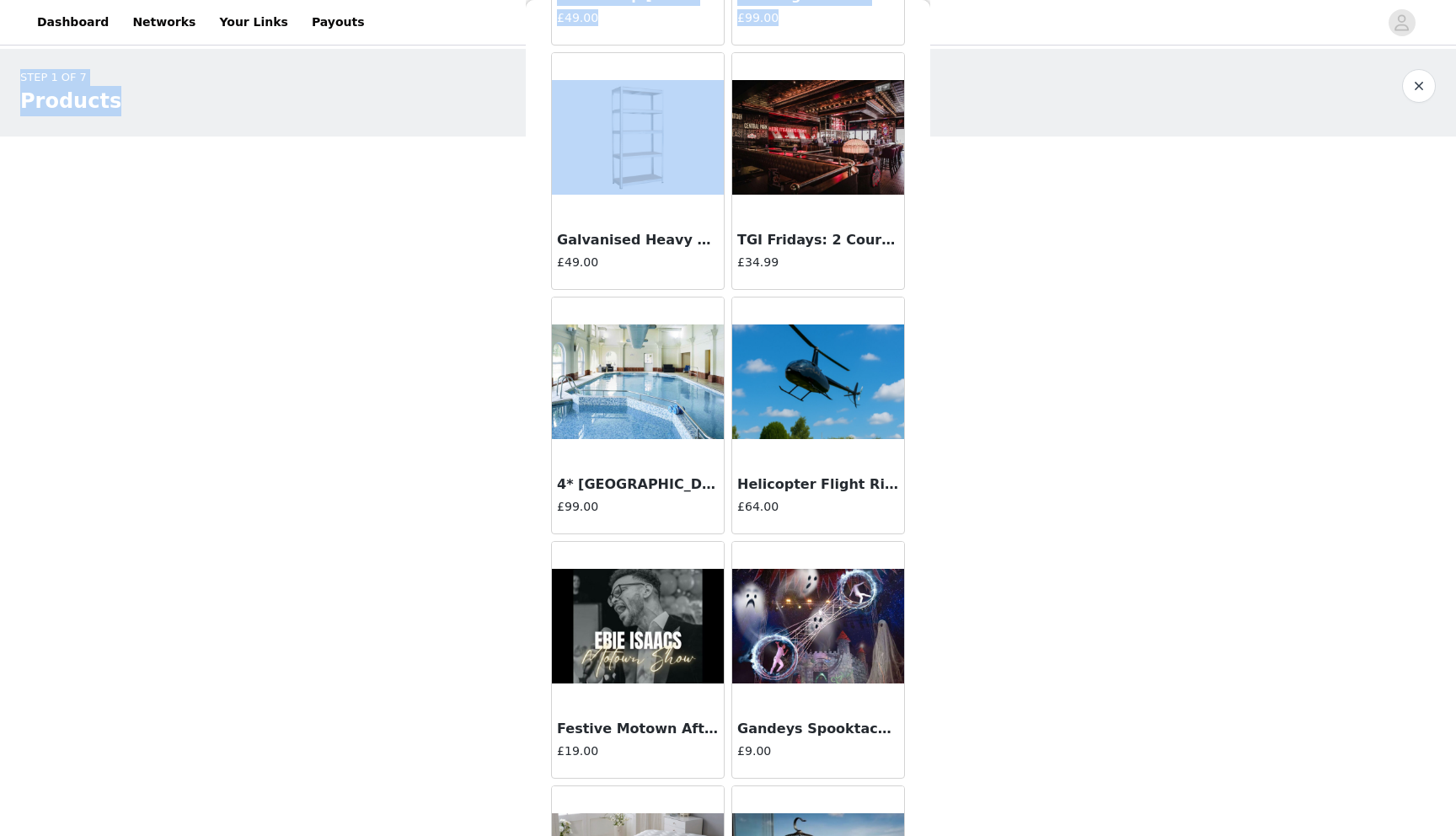
drag, startPoint x: 199, startPoint y: 87, endPoint x: 179, endPoint y: -60, distance: 148.4
click at [179, 0] on html "Dashboard Networks Your Links Payouts STEP 1 OF 7 Products PLEASE CLICK THE LIN…" at bounding box center [728, 418] width 1456 height 836
